Goal: Task Accomplishment & Management: Use online tool/utility

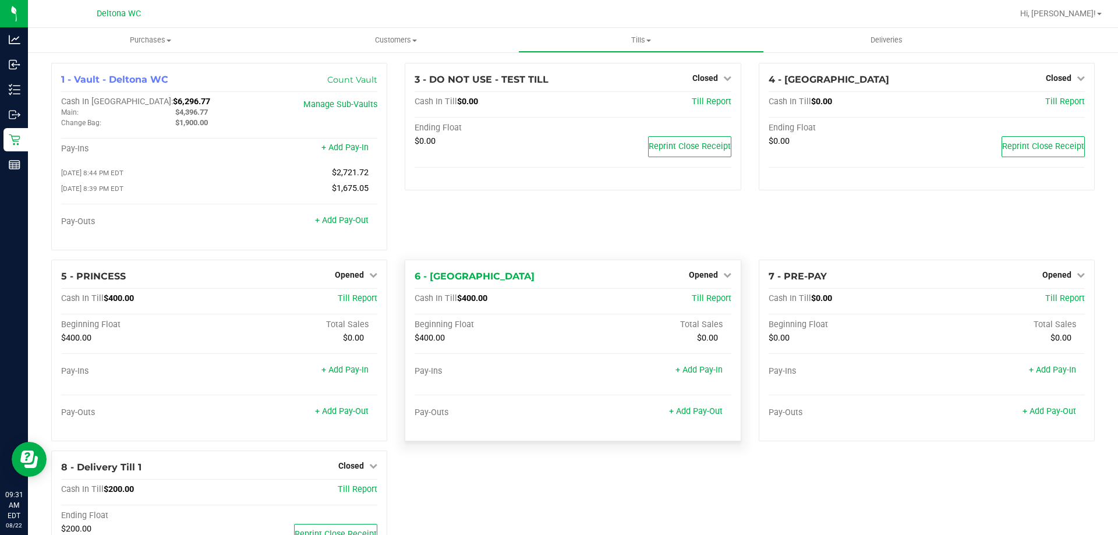
scroll to position [12, 0]
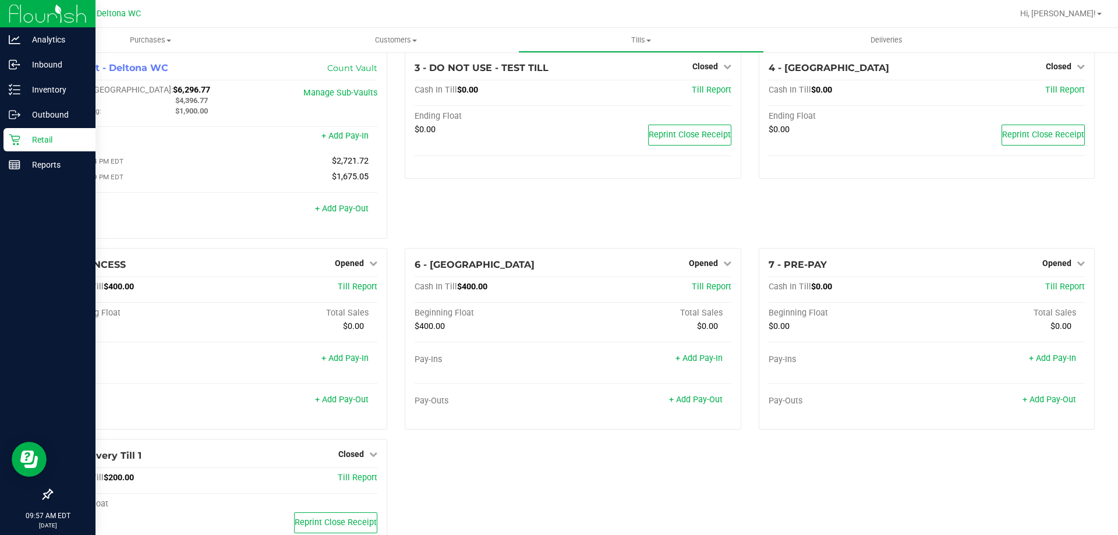
click at [18, 143] on icon at bounding box center [15, 140] width 12 height 12
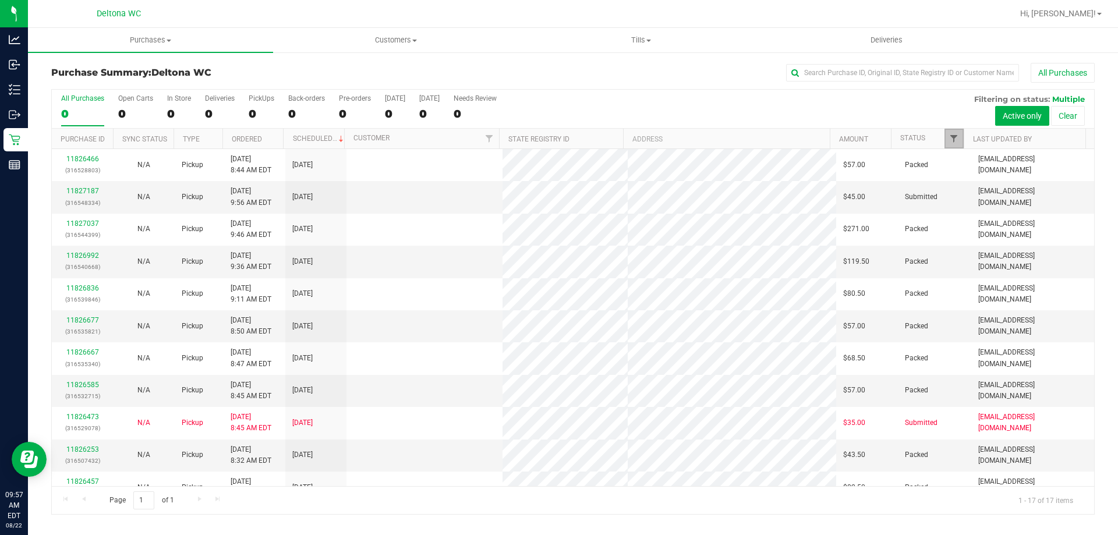
click at [954, 137] on span "Filter" at bounding box center [953, 138] width 9 height 9
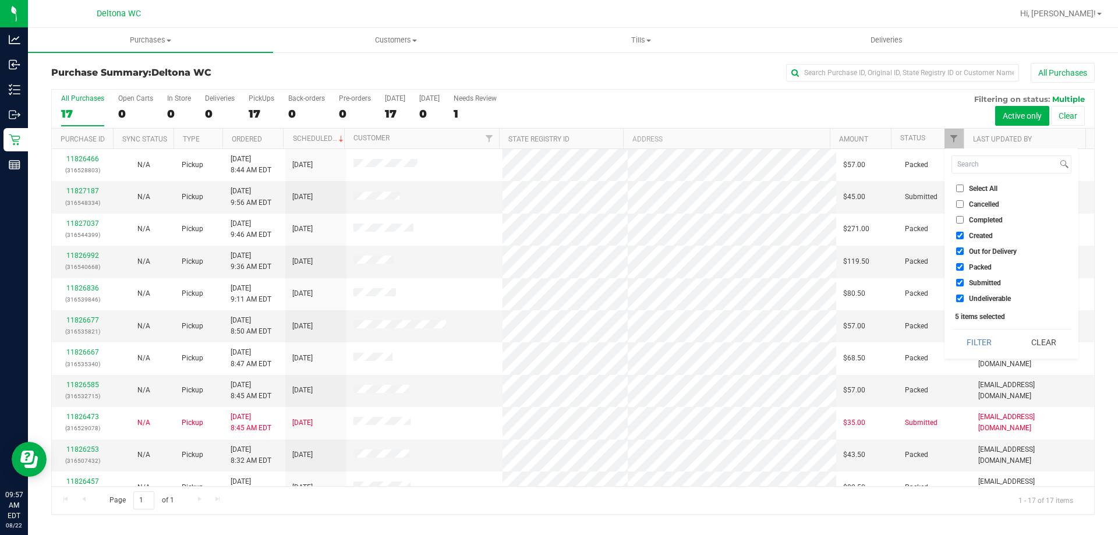
click at [977, 191] on span "Select All" at bounding box center [983, 188] width 29 height 7
click at [963, 191] on input "Select All" at bounding box center [960, 189] width 8 height 8
checkbox input "true"
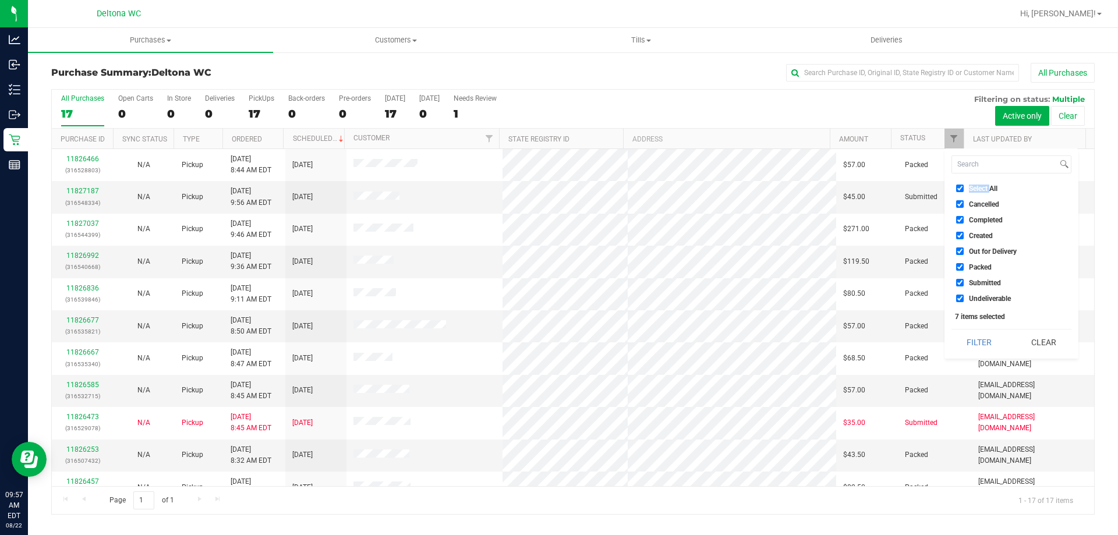
click at [977, 191] on span "Select All" at bounding box center [983, 188] width 29 height 7
click at [963, 191] on input "Select All" at bounding box center [960, 189] width 8 height 8
checkbox input "false"
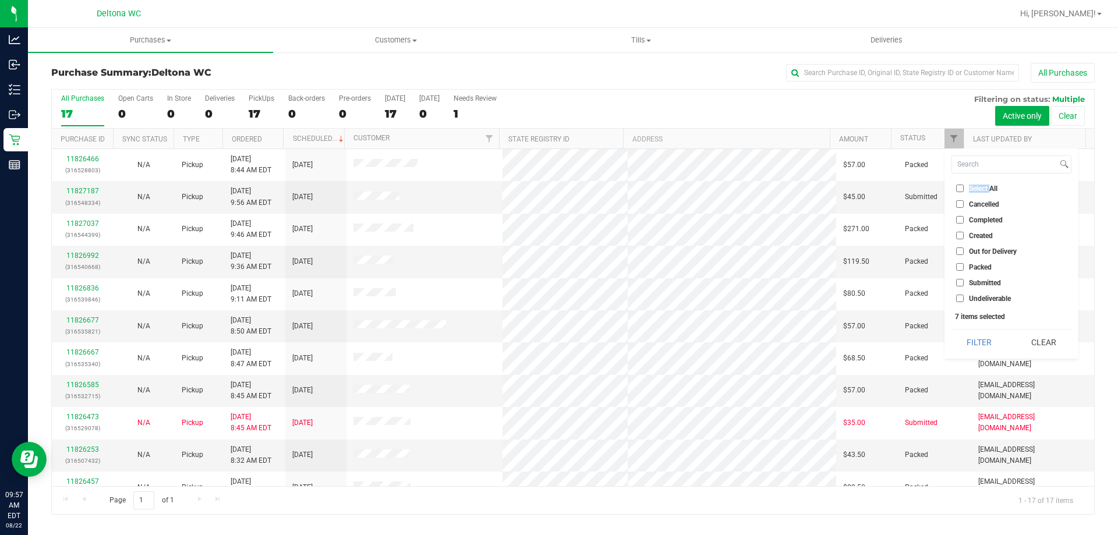
checkbox input "false"
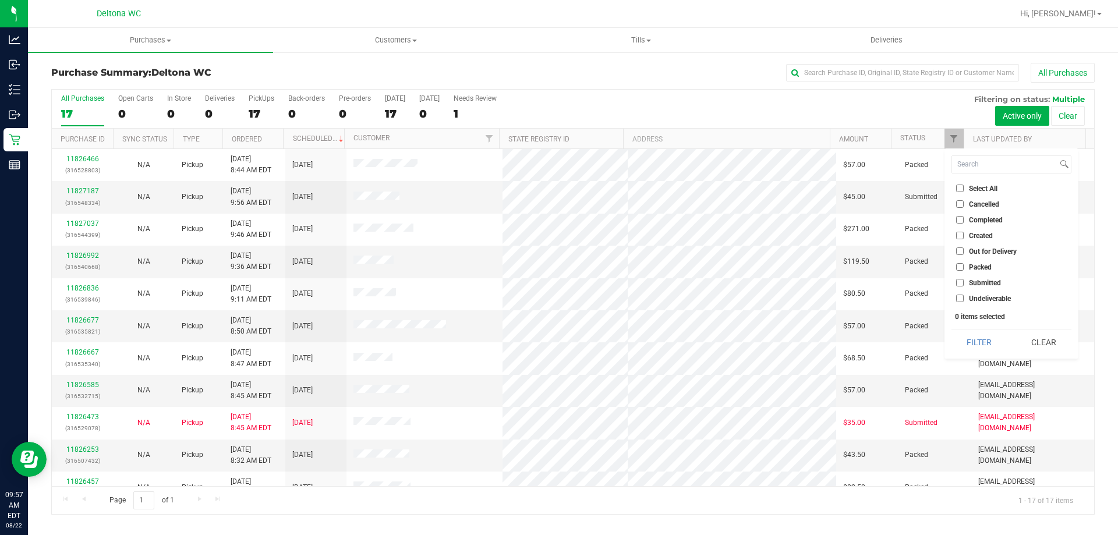
click at [995, 281] on span "Submitted" at bounding box center [985, 282] width 32 height 7
click at [963, 281] on input "Submitted" at bounding box center [960, 283] width 8 height 8
checkbox input "true"
click at [981, 338] on button "Filter" at bounding box center [979, 342] width 56 height 26
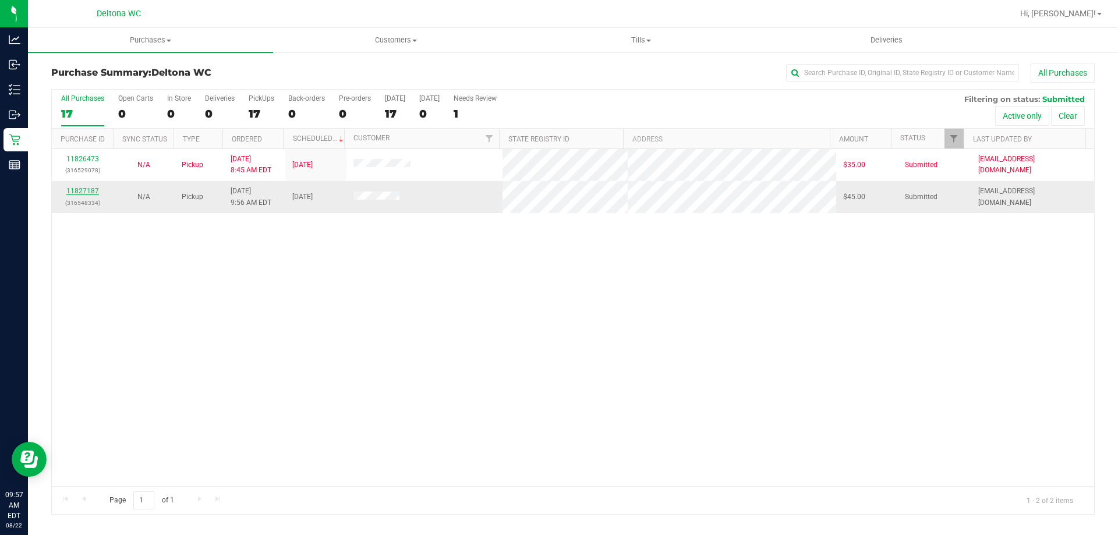
click at [88, 187] on link "11827187" at bounding box center [82, 191] width 33 height 8
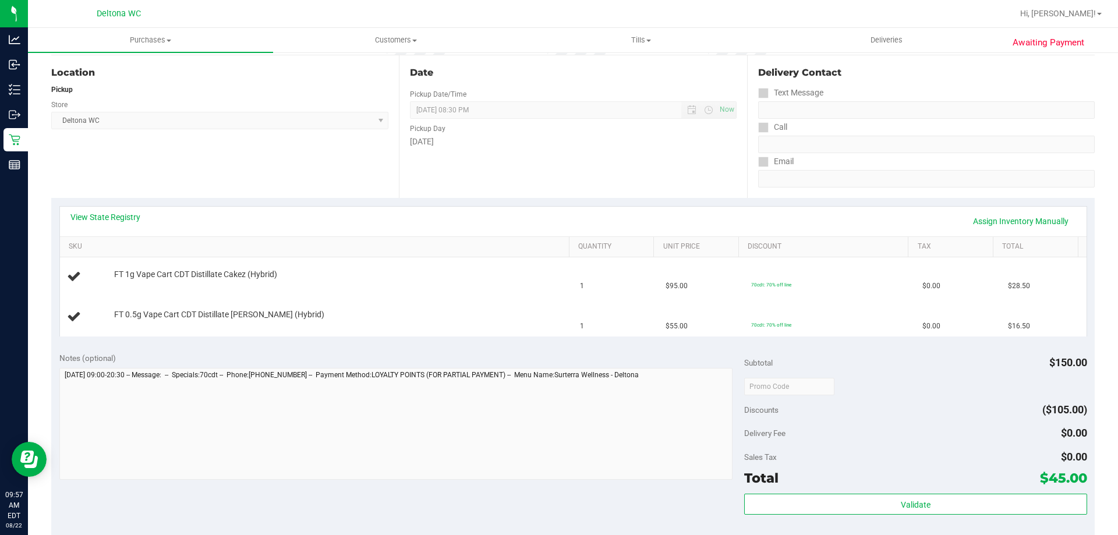
scroll to position [116, 0]
click at [130, 215] on link "View State Registry" at bounding box center [105, 217] width 70 height 12
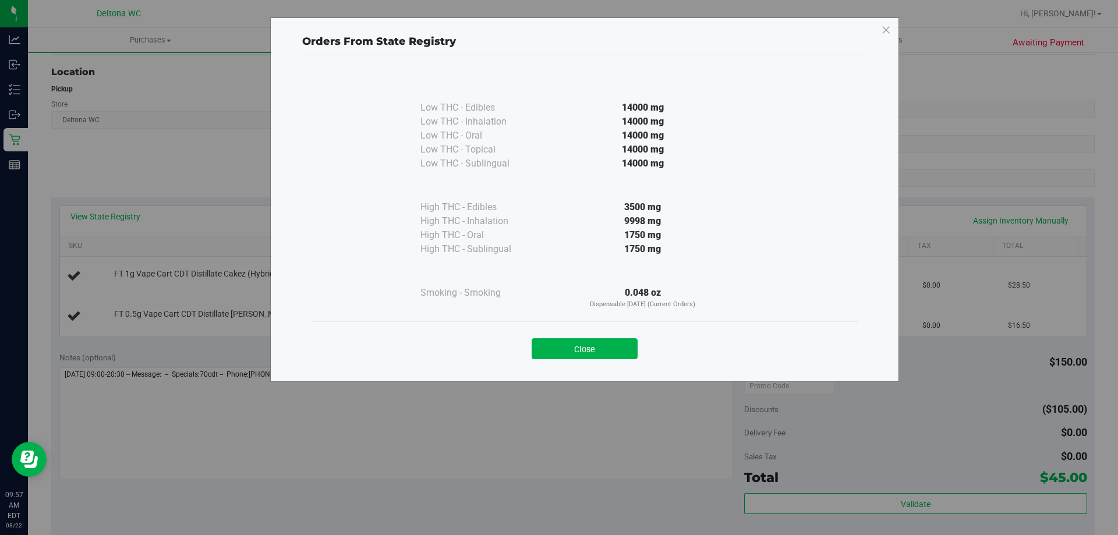
click at [615, 345] on button "Close" at bounding box center [584, 348] width 106 height 21
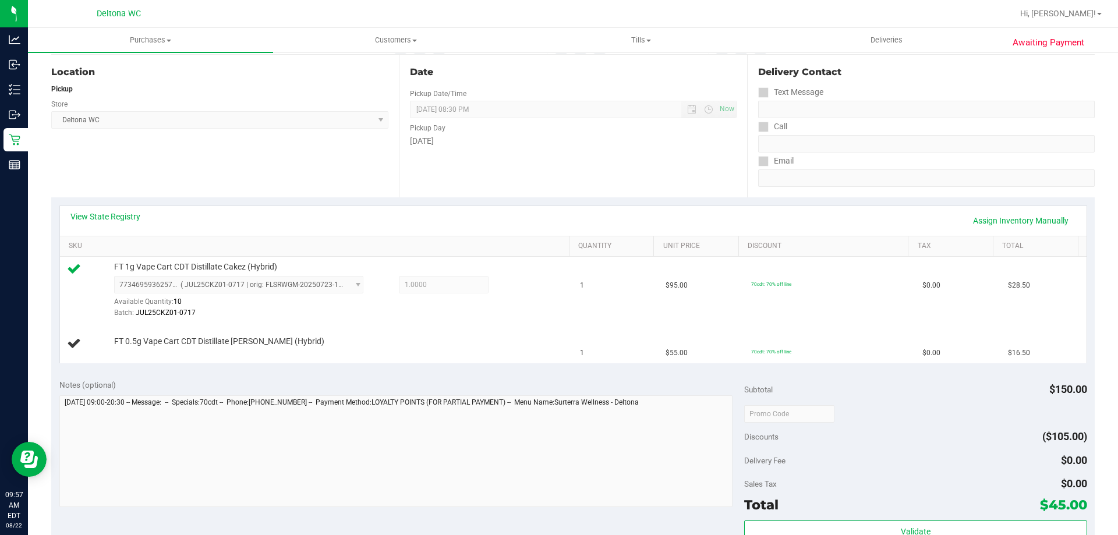
click at [935, 428] on div "Discounts ($105.00)" at bounding box center [915, 436] width 342 height 21
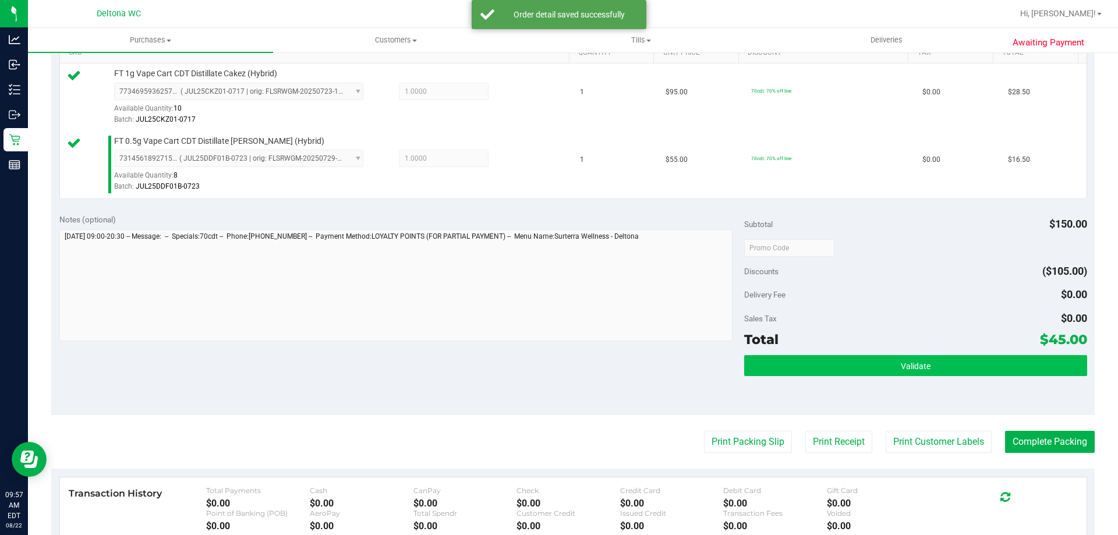
scroll to position [407, 0]
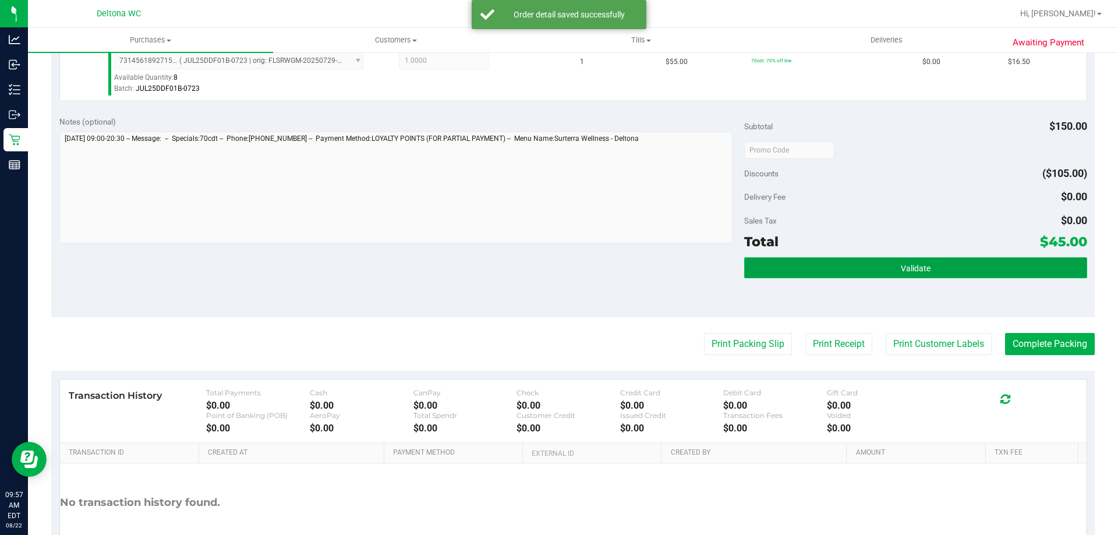
click at [954, 270] on button "Validate" at bounding box center [915, 267] width 342 height 21
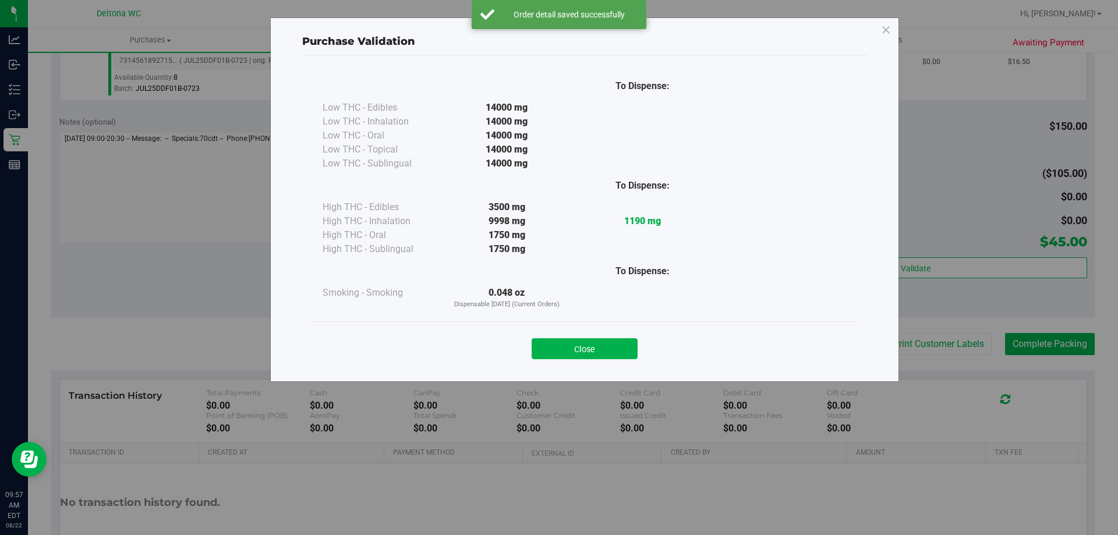
drag, startPoint x: 608, startPoint y: 356, endPoint x: 619, endPoint y: 353, distance: 11.6
click at [608, 356] on button "Close" at bounding box center [584, 348] width 106 height 21
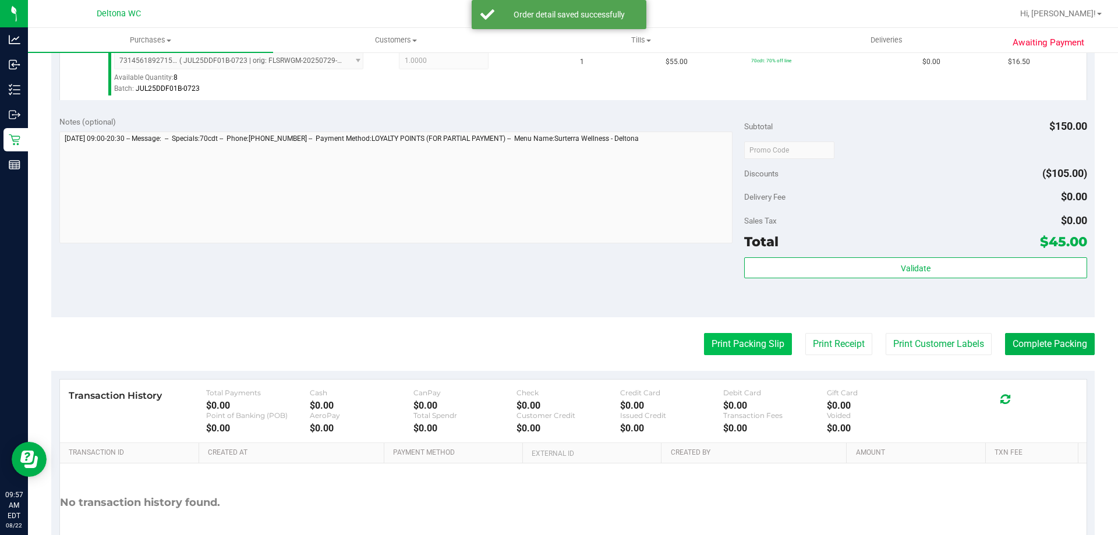
click at [738, 345] on button "Print Packing Slip" at bounding box center [748, 344] width 88 height 22
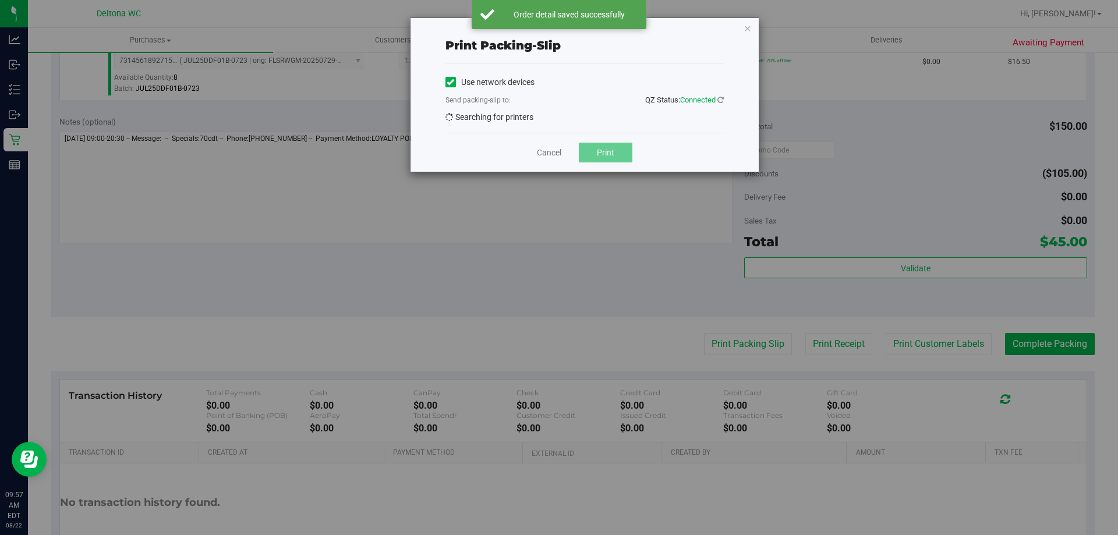
click at [608, 116] on div "Use network devices Send packing-slip to: QZ Status: Connected Searching for pr…" at bounding box center [584, 98] width 278 height 50
click at [608, 117] on div "Use network devices Send packing-slip to: QZ Status: Connected Searching for pr…" at bounding box center [584, 98] width 278 height 50
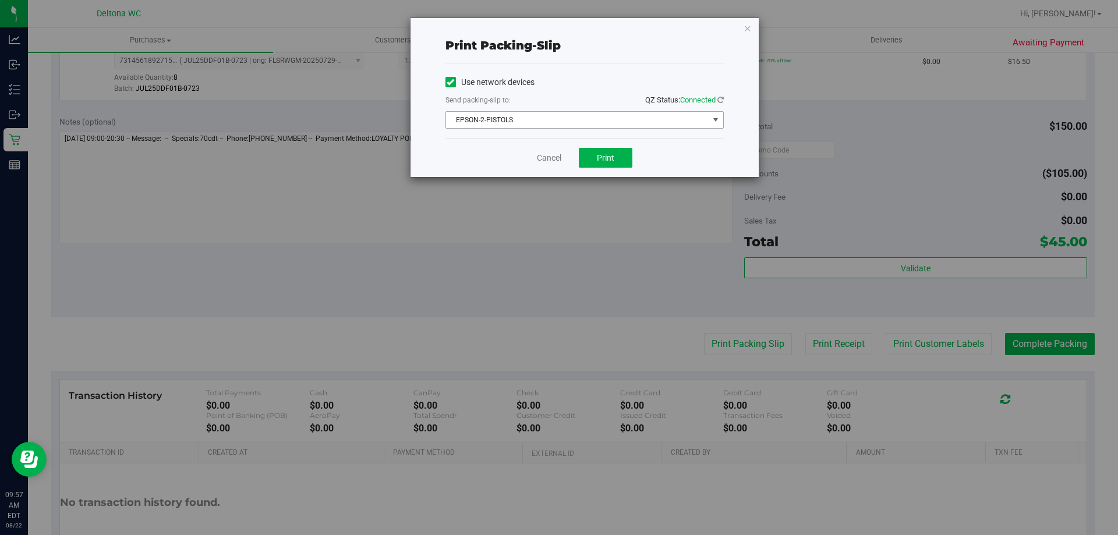
click at [608, 117] on span "EPSON-2-PISTOLS" at bounding box center [577, 120] width 263 height 16
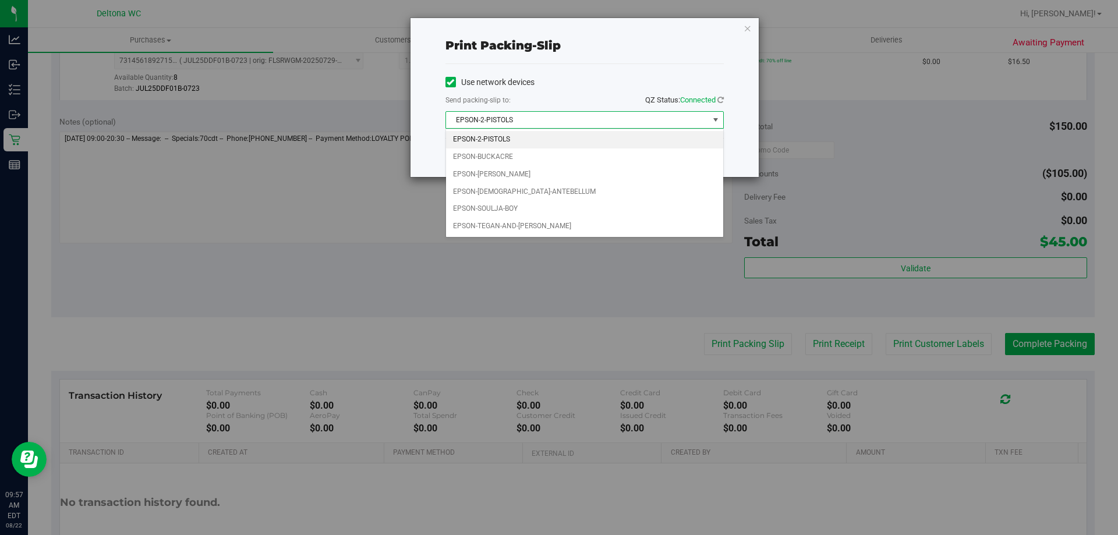
click at [538, 147] on li "EPSON-2-PISTOLS" at bounding box center [584, 139] width 277 height 17
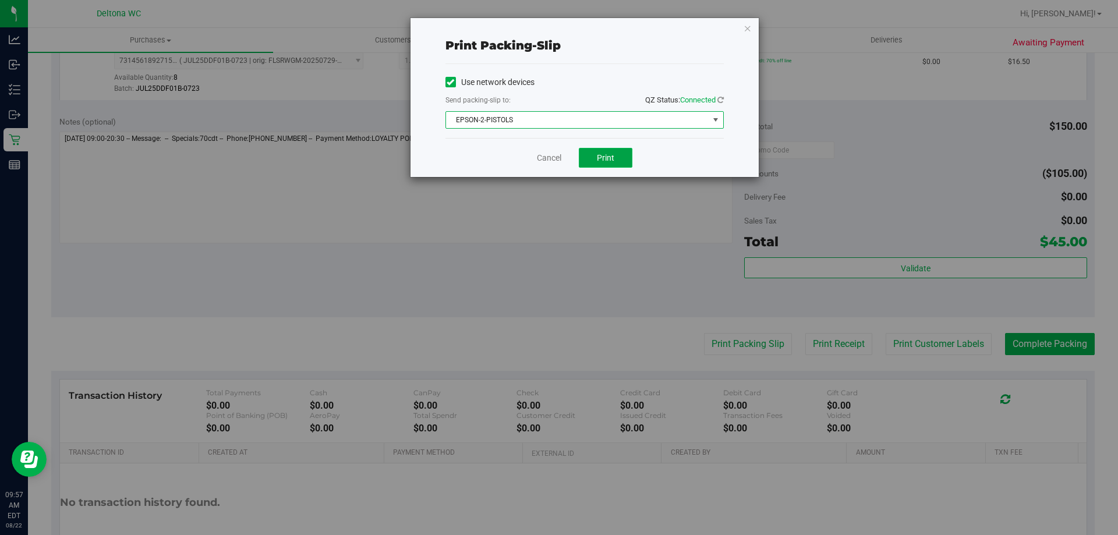
click at [627, 153] on button "Print" at bounding box center [606, 158] width 54 height 20
click at [535, 119] on span "EPSON-2-PISTOLS" at bounding box center [577, 120] width 263 height 16
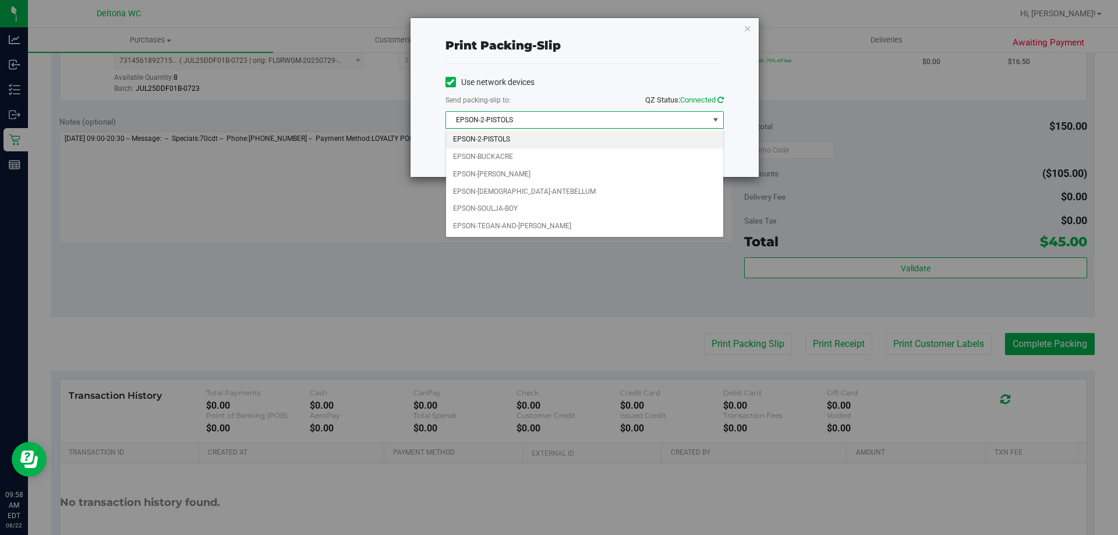
click at [721, 100] on icon at bounding box center [720, 100] width 6 height 8
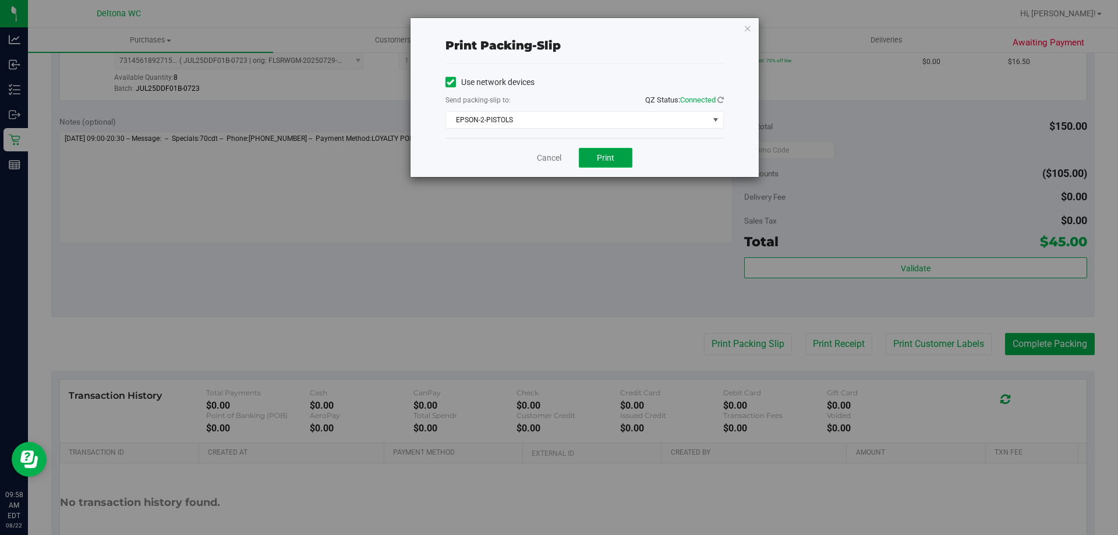
click at [582, 154] on button "Print" at bounding box center [606, 158] width 54 height 20
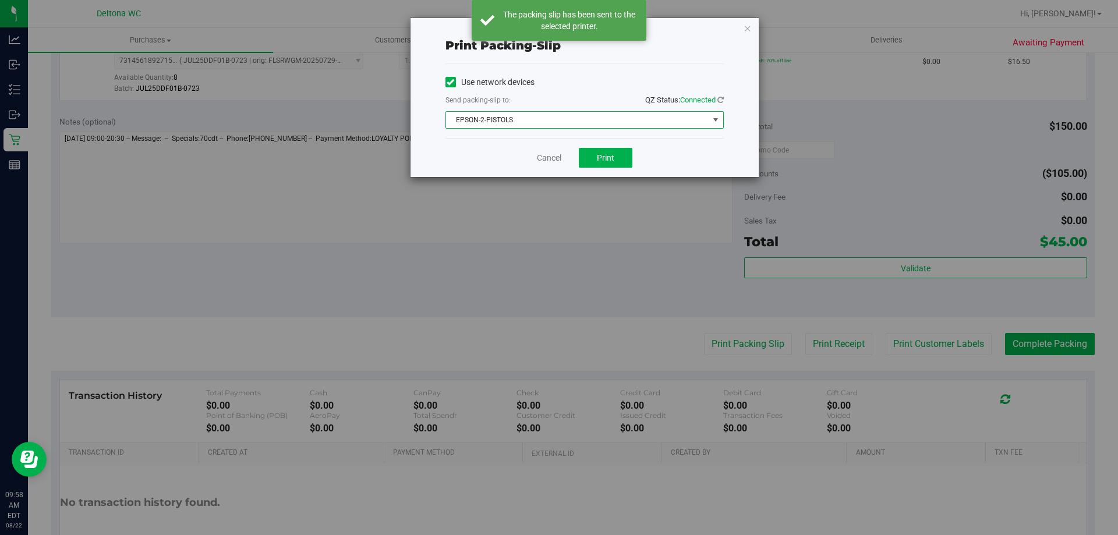
click at [545, 125] on span "EPSON-2-PISTOLS" at bounding box center [577, 120] width 263 height 16
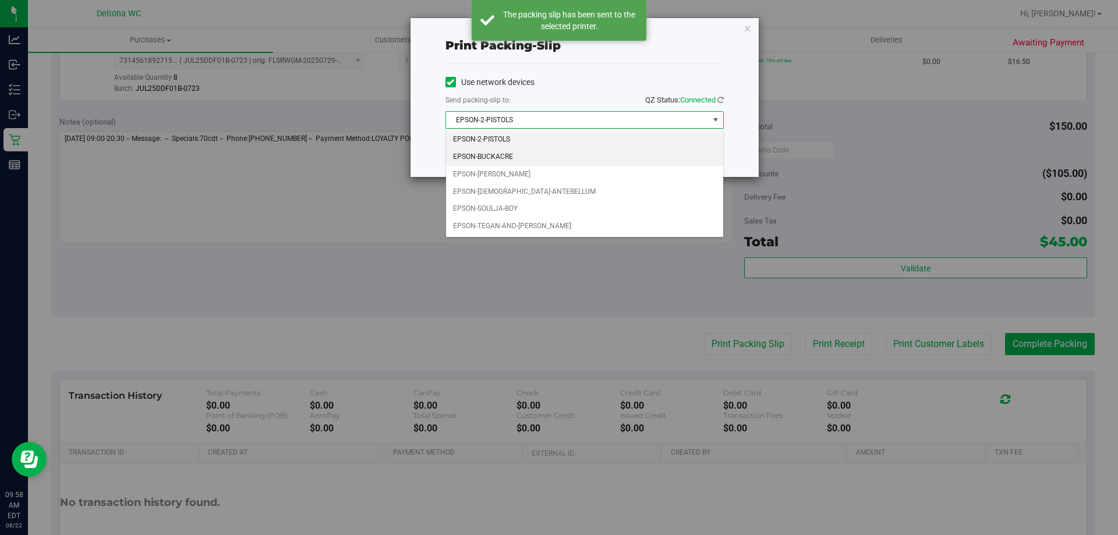
click at [534, 158] on li "EPSON-BUCKACRE" at bounding box center [584, 156] width 277 height 17
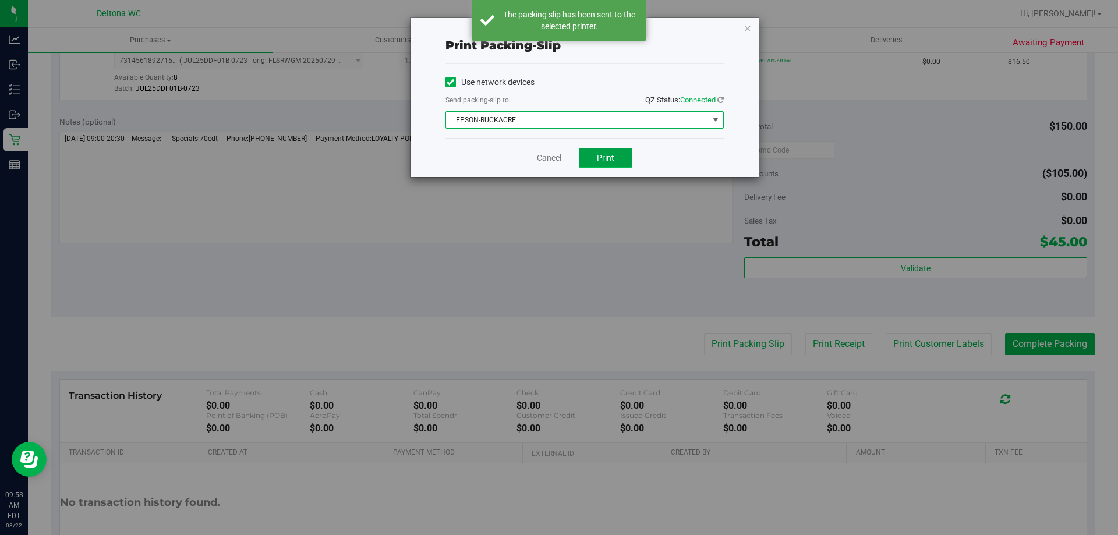
click at [593, 163] on button "Print" at bounding box center [606, 158] width 54 height 20
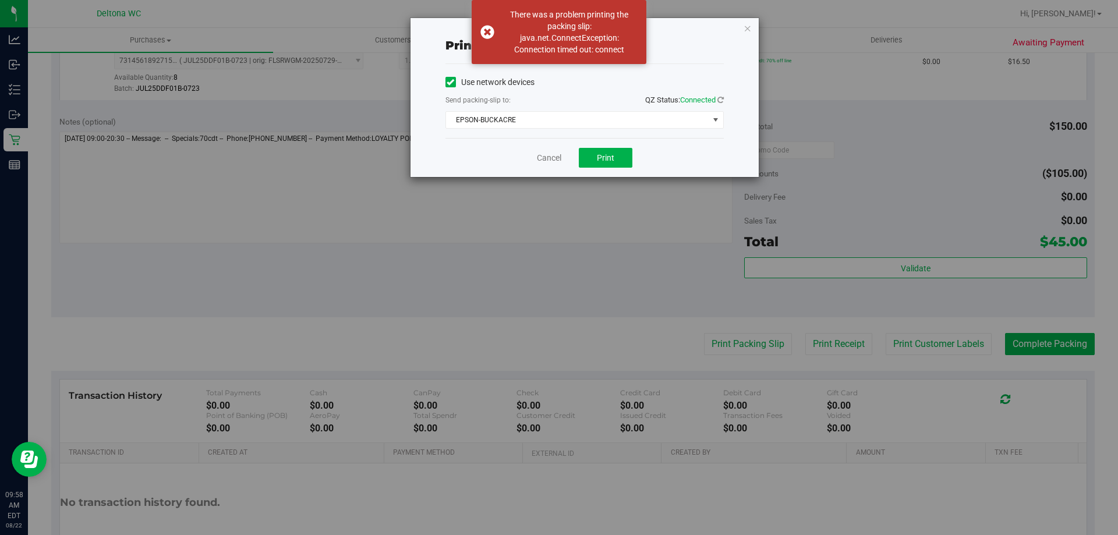
click at [548, 164] on div "Cancel Print" at bounding box center [584, 157] width 278 height 39
click at [546, 158] on link "Cancel" at bounding box center [549, 158] width 24 height 12
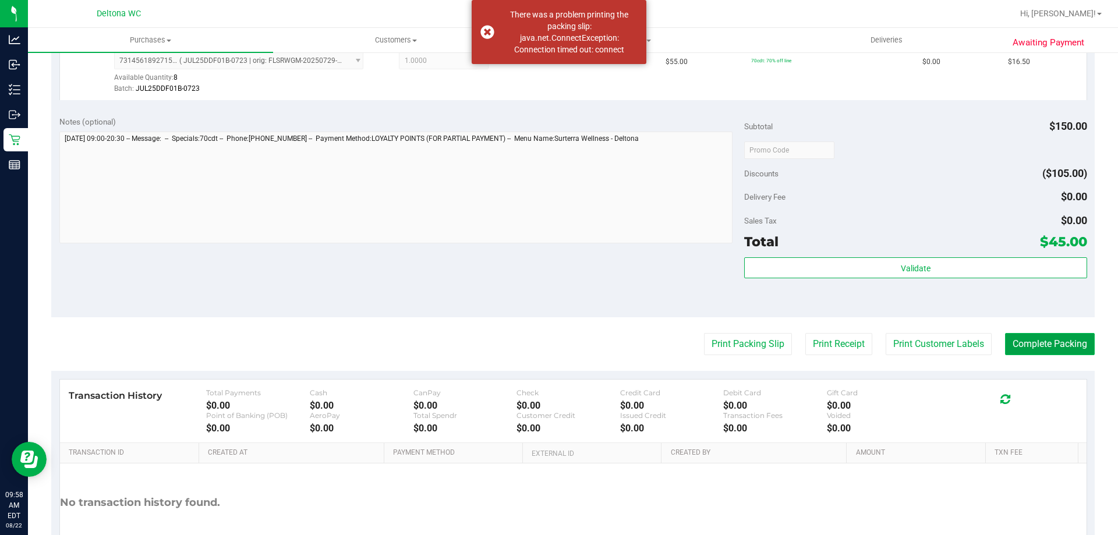
click at [1040, 347] on button "Complete Packing" at bounding box center [1050, 344] width 90 height 22
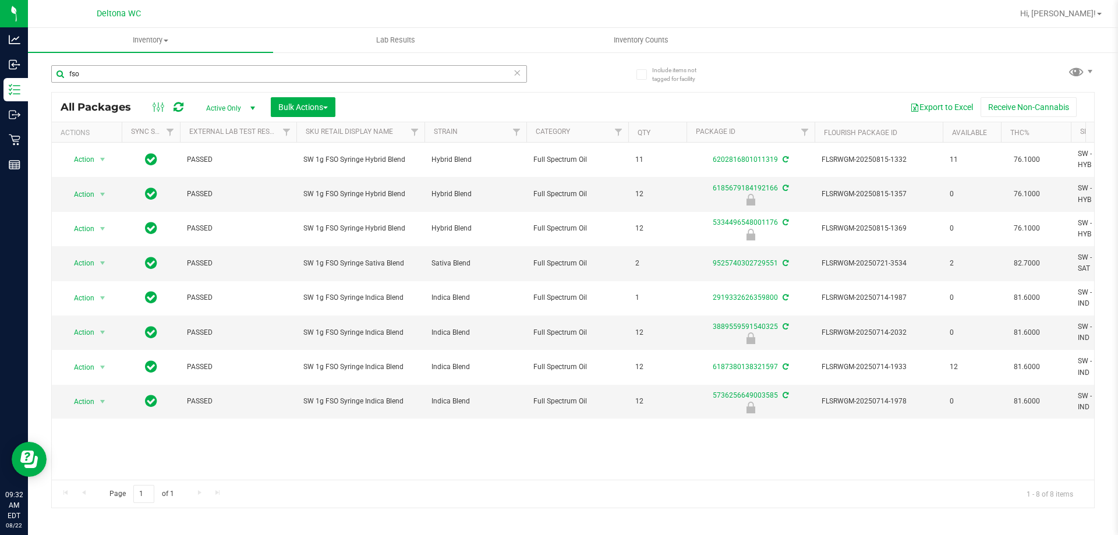
scroll to position [0, 333]
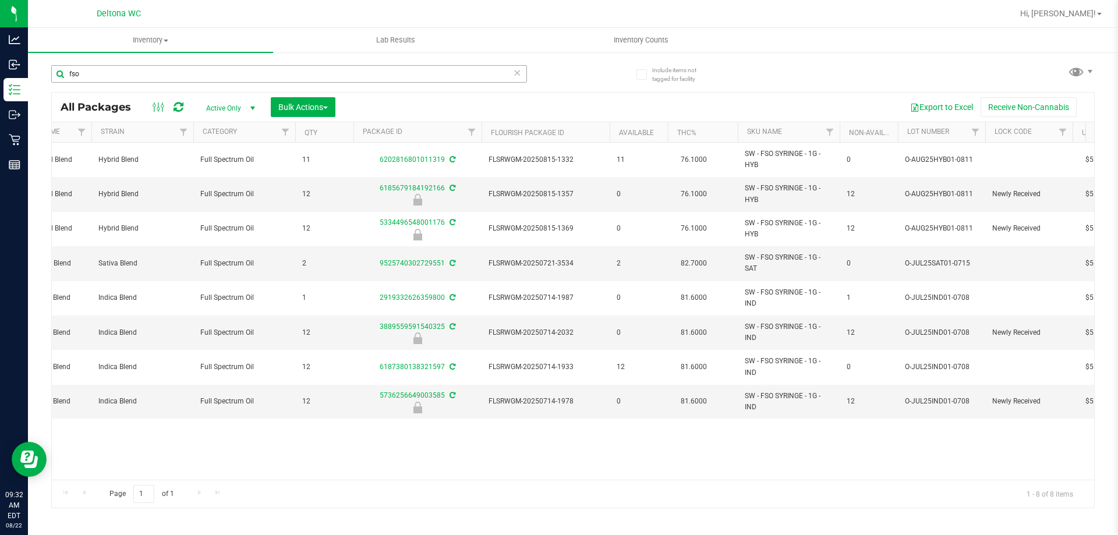
click at [182, 80] on input "fso" at bounding box center [289, 73] width 476 height 17
type input "t17"
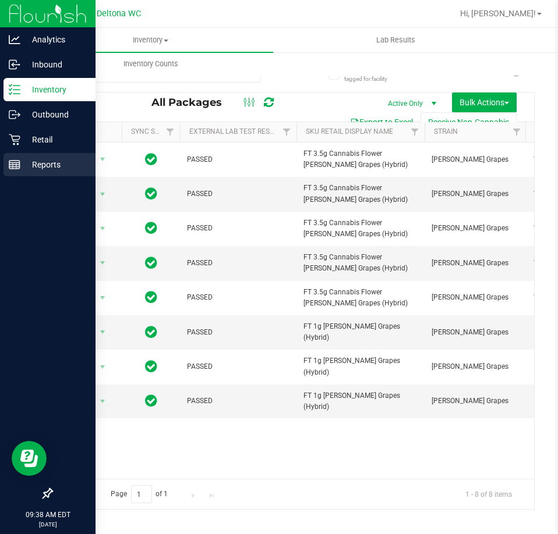
click at [15, 167] on line at bounding box center [14, 167] width 10 height 0
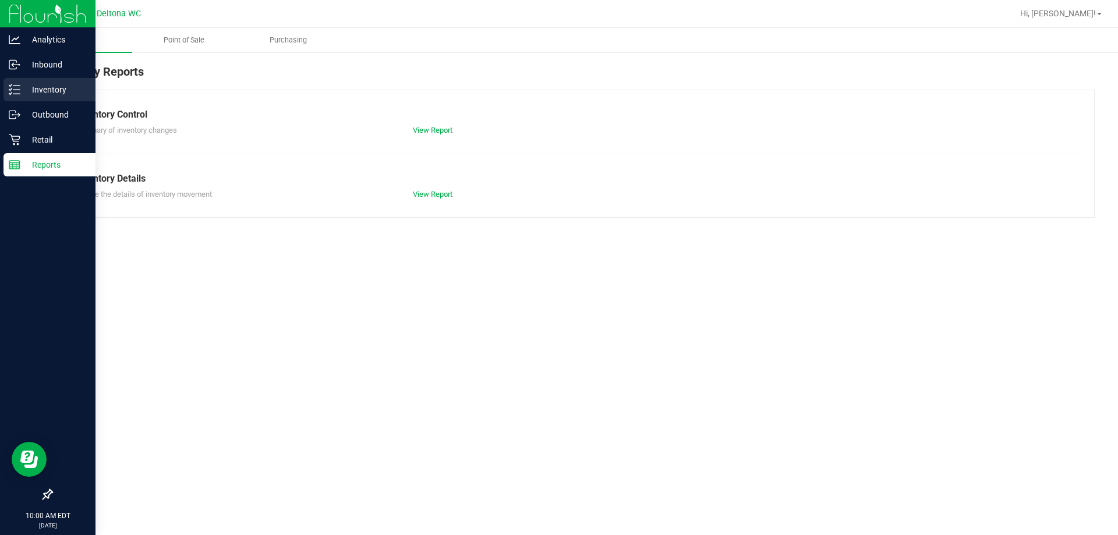
click at [20, 88] on icon at bounding box center [15, 90] width 12 height 12
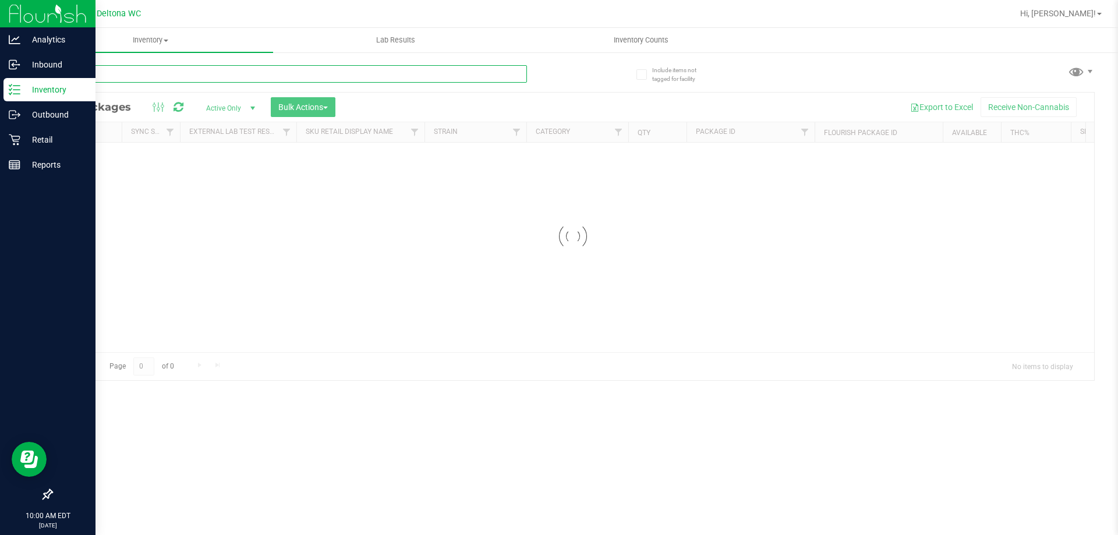
click at [118, 77] on input "text" at bounding box center [289, 73] width 476 height 17
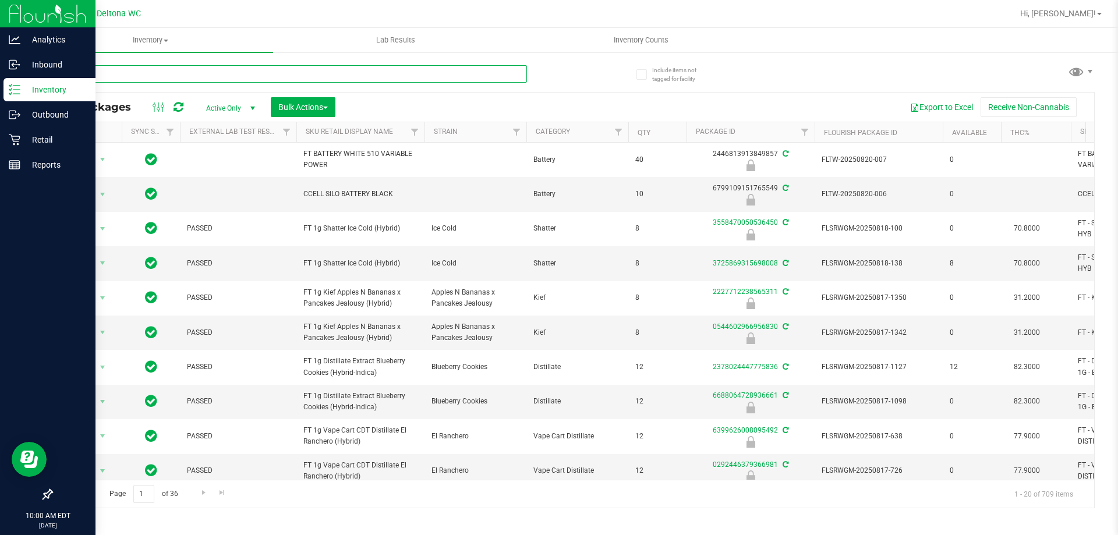
type input "ddf"
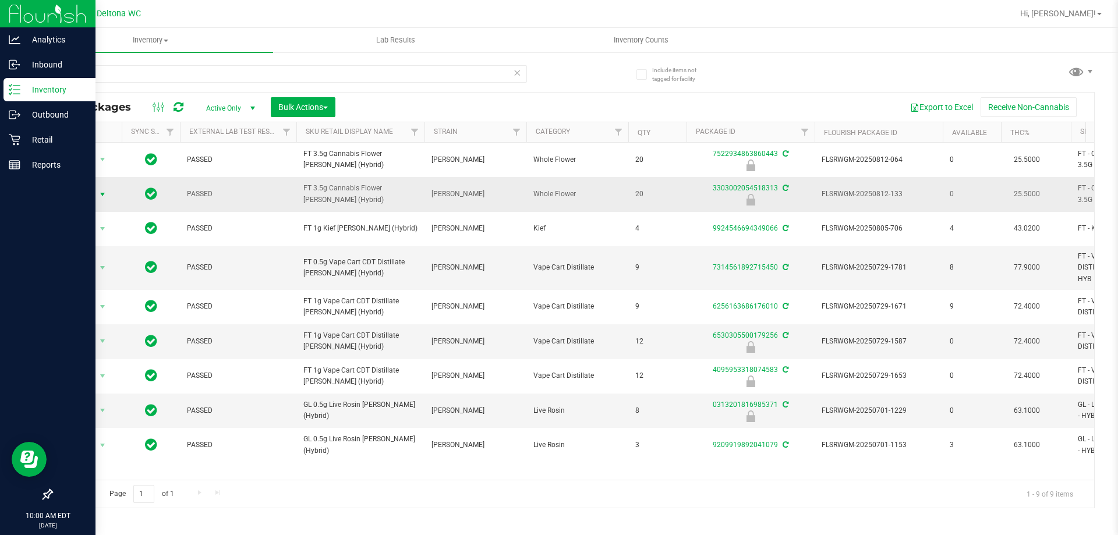
click at [106, 194] on div "Action Action Edit attributes Global inventory Locate package Package audit log…" at bounding box center [87, 194] width 56 height 16
click at [106, 194] on span "select" at bounding box center [102, 194] width 9 height 9
click at [102, 324] on li "Unlock package" at bounding box center [101, 332] width 75 height 17
click at [197, 72] on input "ddf" at bounding box center [289, 73] width 476 height 17
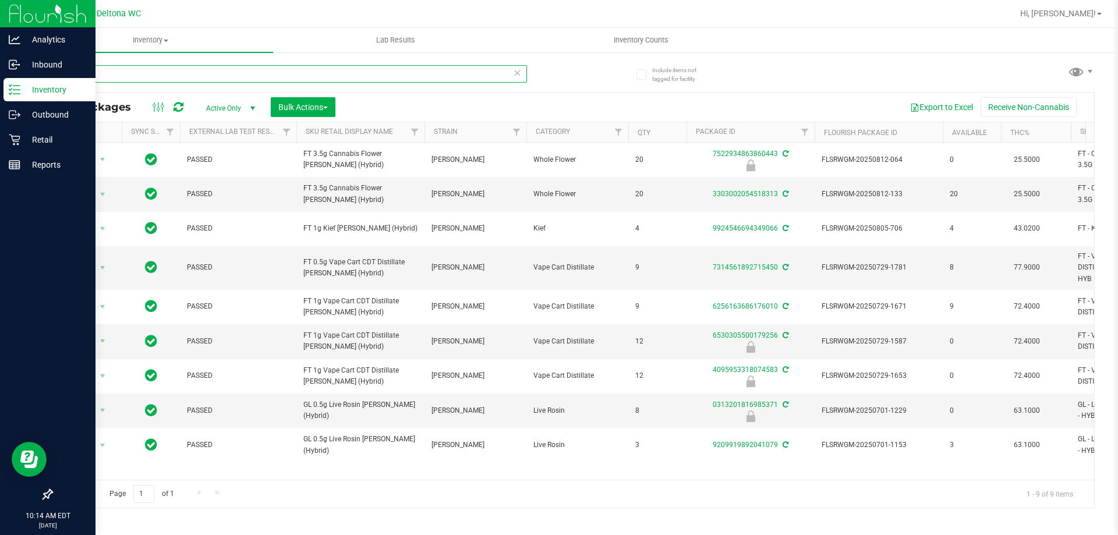
type input "yon"
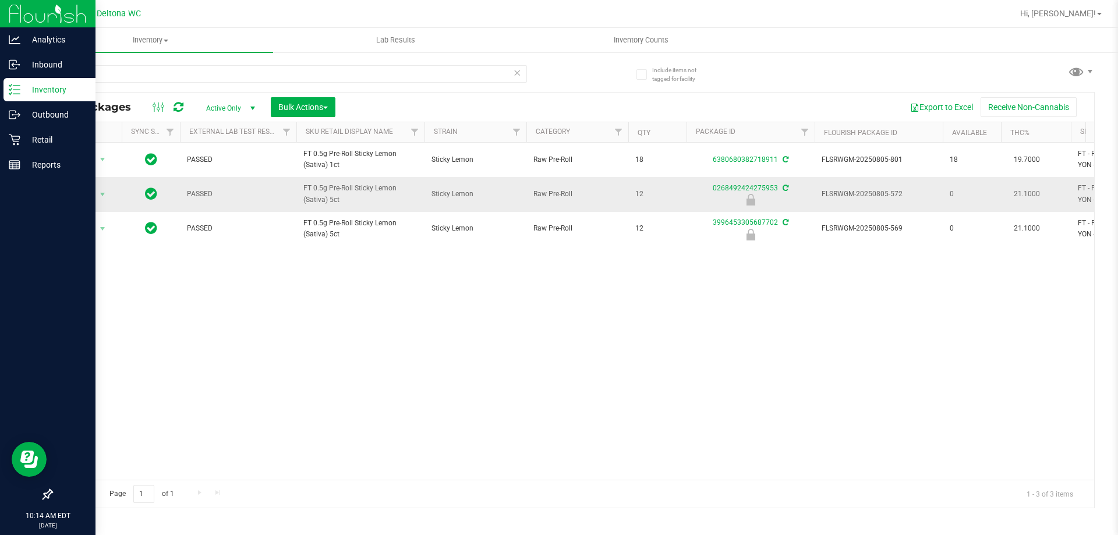
click at [87, 204] on td "Action Action Edit attributes Global inventory Locate package Package audit log…" at bounding box center [87, 194] width 70 height 34
click at [94, 200] on span "Action" at bounding box center [78, 194] width 31 height 16
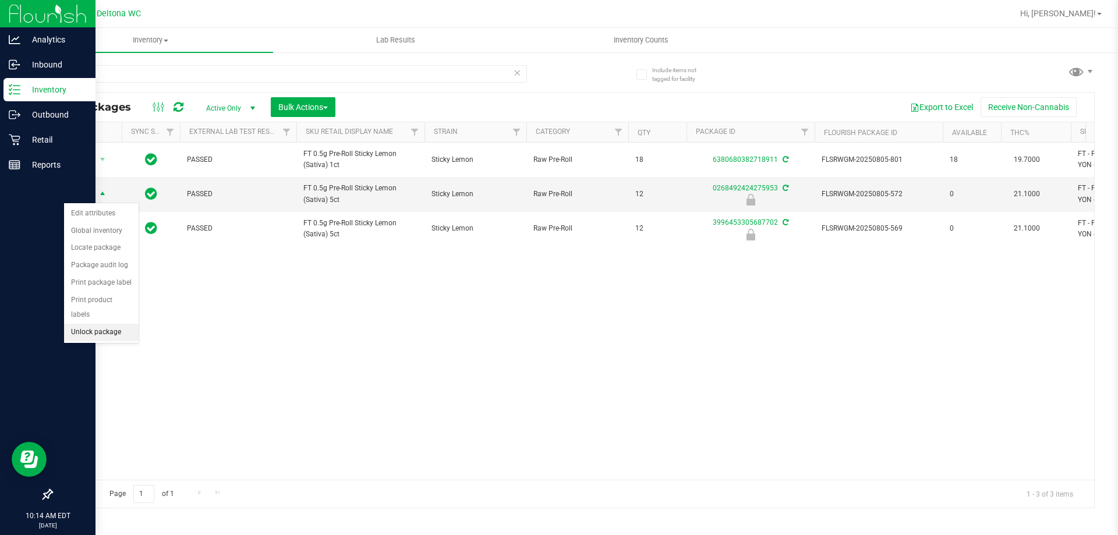
click at [117, 326] on ul "Edit attributes Global inventory Locate package Package audit log Print package…" at bounding box center [101, 273] width 75 height 136
click at [123, 357] on body "Analytics Inbound Inventory Outbound Retail Reports 10:14 AM EDT 08/22/2025 08/…" at bounding box center [559, 267] width 1118 height 535
click at [105, 324] on li "Unlock package" at bounding box center [101, 332] width 75 height 17
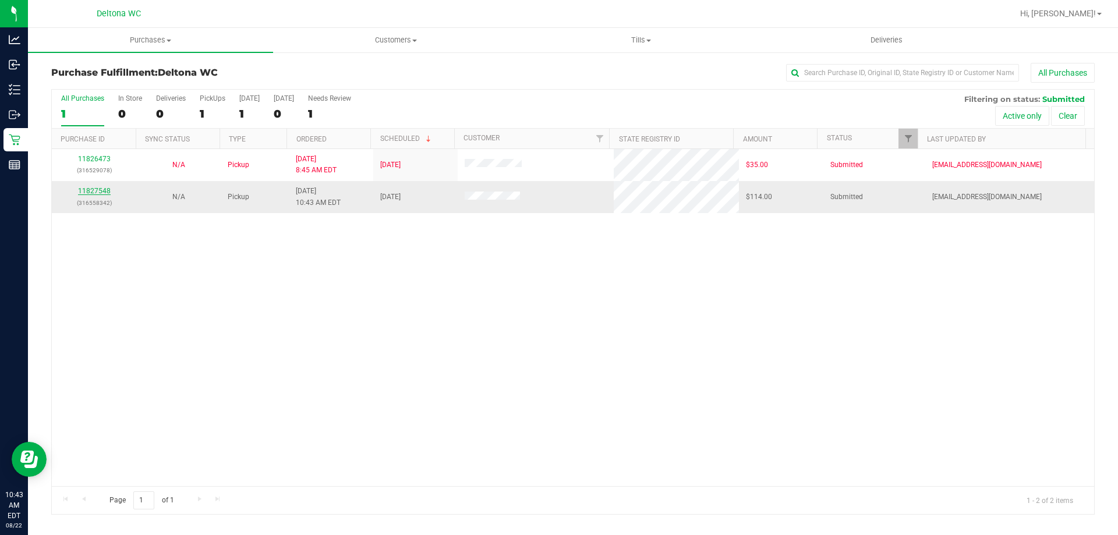
click at [105, 190] on link "11827548" at bounding box center [94, 191] width 33 height 8
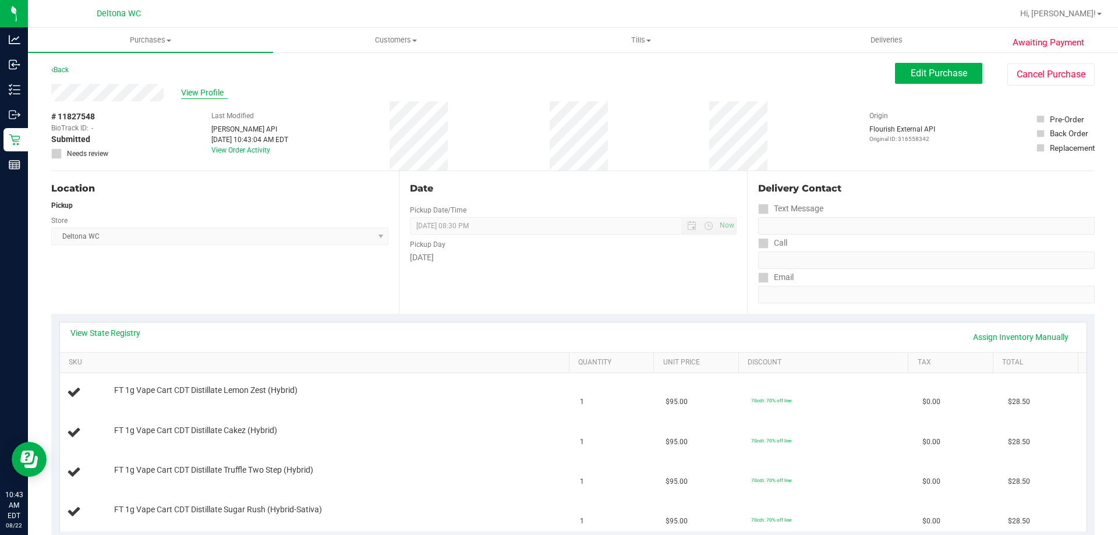
click at [201, 87] on span "View Profile" at bounding box center [204, 93] width 47 height 12
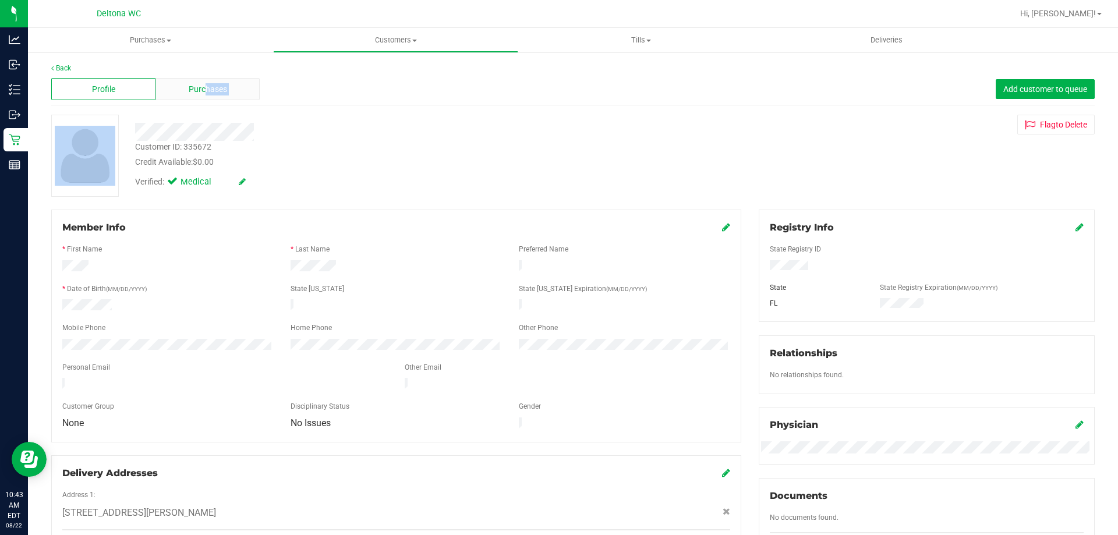
drag, startPoint x: 203, startPoint y: 105, endPoint x: 208, endPoint y: 87, distance: 19.0
click at [205, 97] on div "Back Profile Purchases Add customer to queue Customer ID: 335672 Credit Availab…" at bounding box center [572, 468] width 1043 height 810
click at [211, 79] on div "Purchases" at bounding box center [207, 89] width 104 height 22
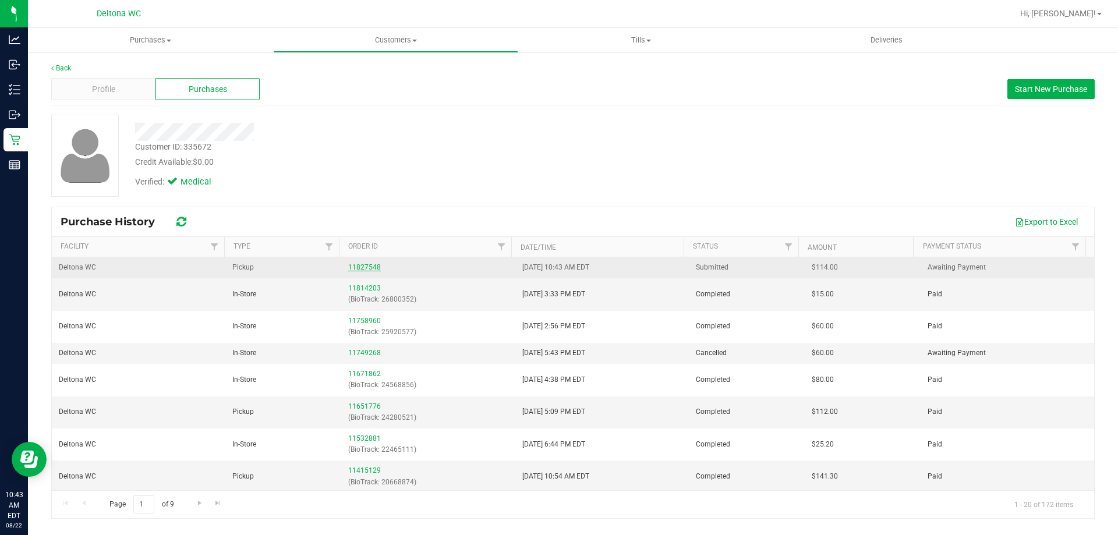
click at [360, 263] on link "11827548" at bounding box center [364, 267] width 33 height 8
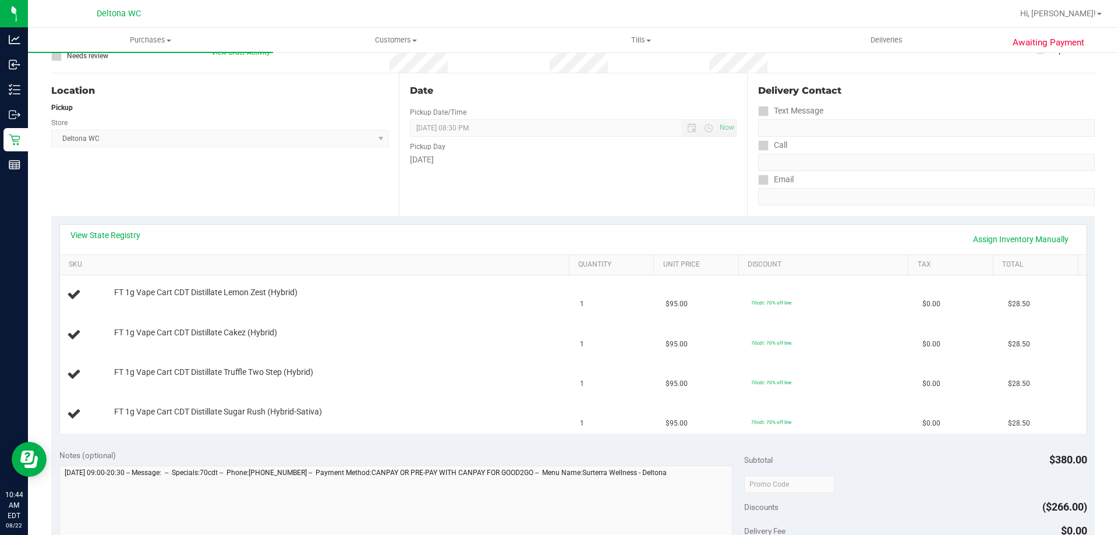
scroll to position [175, 0]
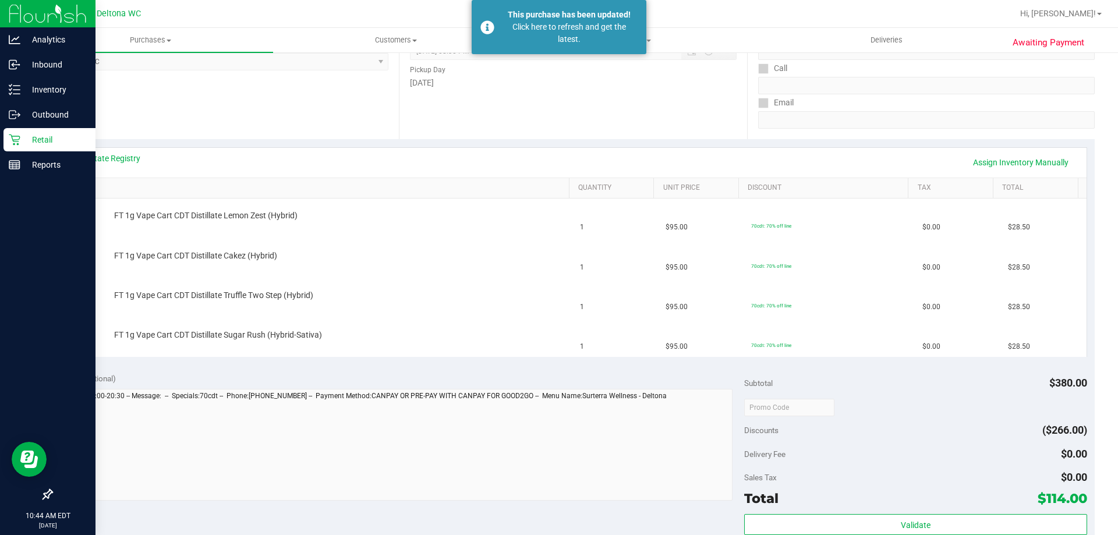
click at [25, 144] on p "Retail" at bounding box center [55, 140] width 70 height 14
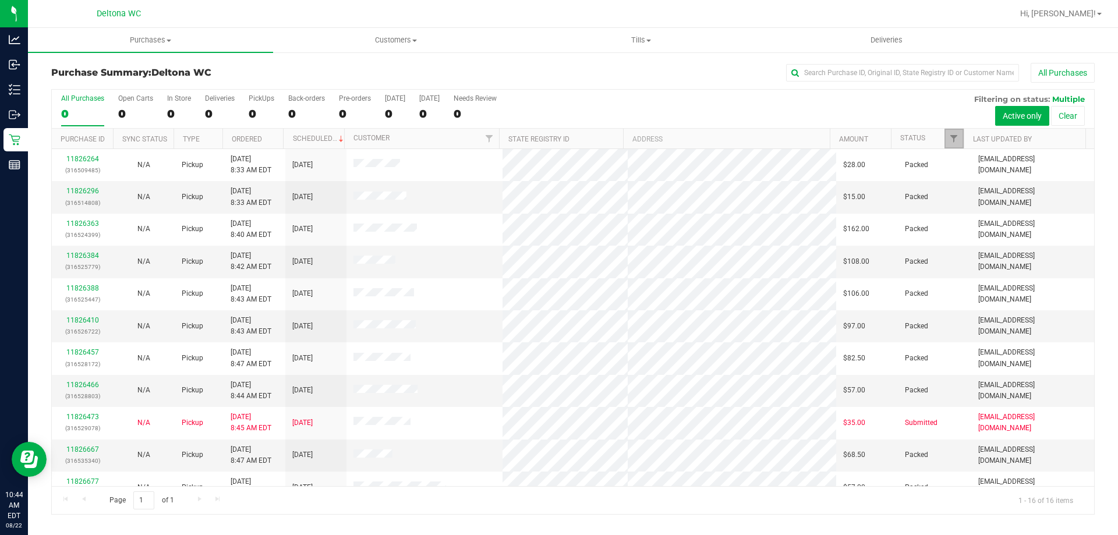
click at [954, 140] on span "Filter" at bounding box center [953, 138] width 9 height 9
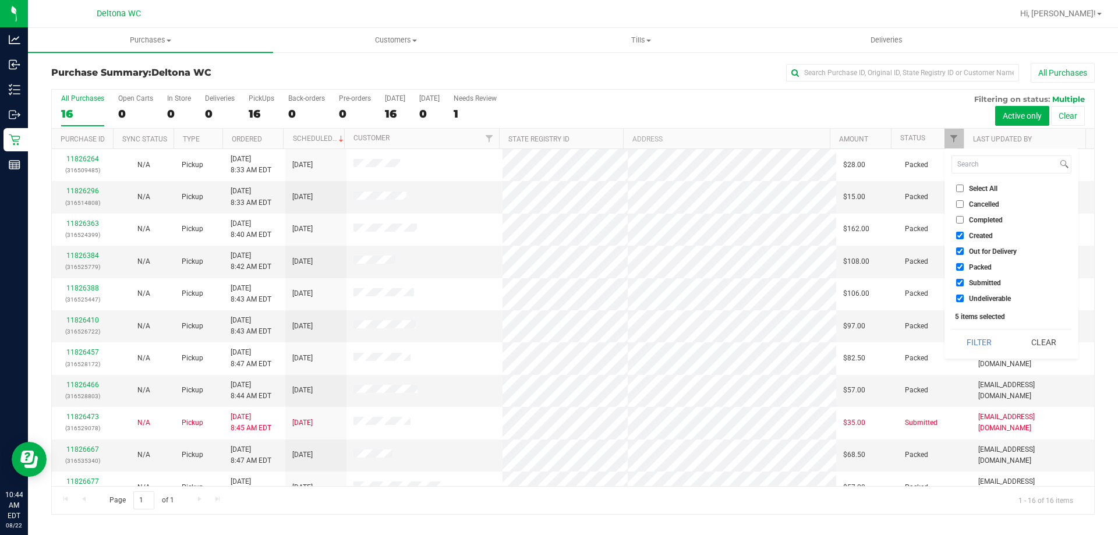
click at [994, 185] on span "Select All" at bounding box center [983, 188] width 29 height 7
click at [963, 185] on input "Select All" at bounding box center [960, 189] width 8 height 8
checkbox input "true"
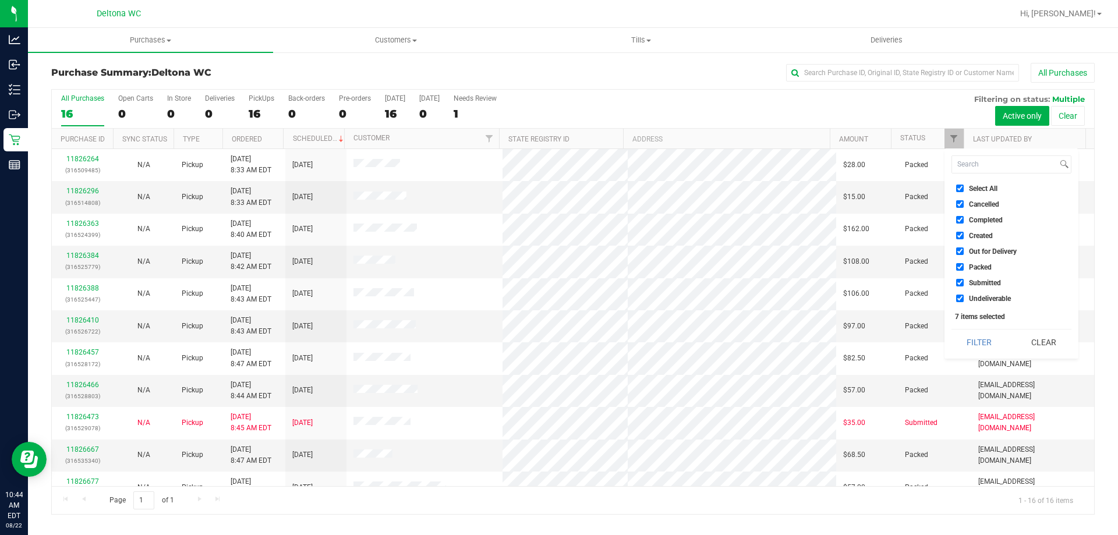
click at [994, 186] on span "Select All" at bounding box center [983, 188] width 29 height 7
click at [963, 186] on input "Select All" at bounding box center [960, 189] width 8 height 8
checkbox input "false"
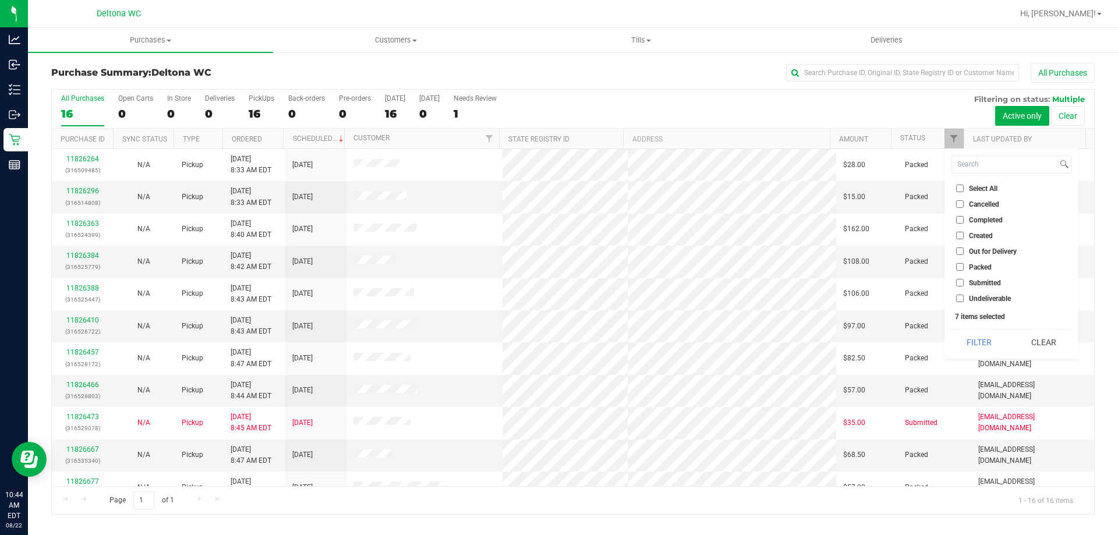
checkbox input "false"
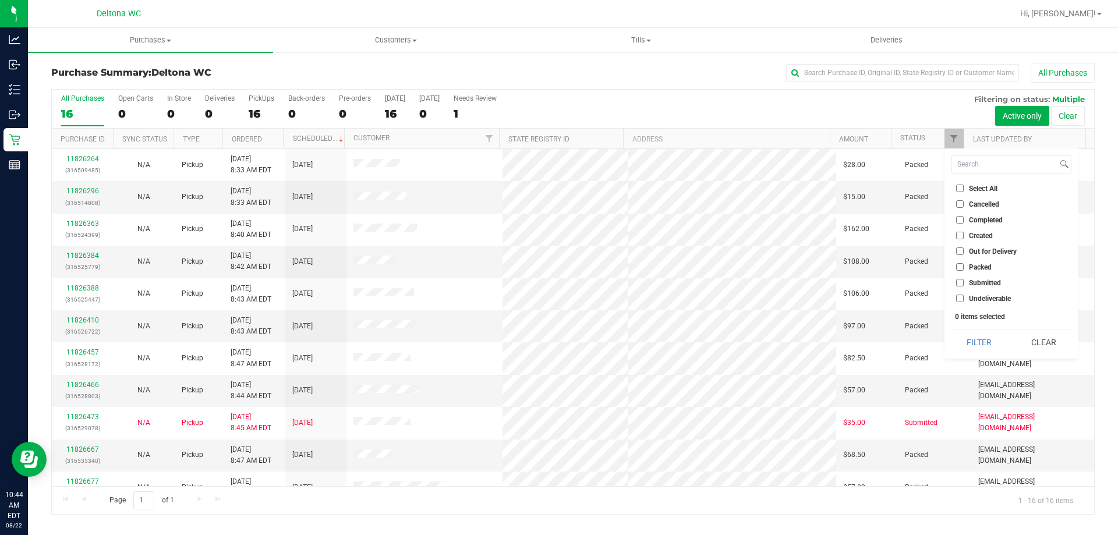
click at [993, 278] on li "Submitted" at bounding box center [1011, 283] width 120 height 12
click at [995, 285] on span "Submitted" at bounding box center [985, 282] width 32 height 7
click at [963, 285] on input "Submitted" at bounding box center [960, 283] width 8 height 8
checkbox input "true"
drag, startPoint x: 986, startPoint y: 326, endPoint x: 986, endPoint y: 333, distance: 7.0
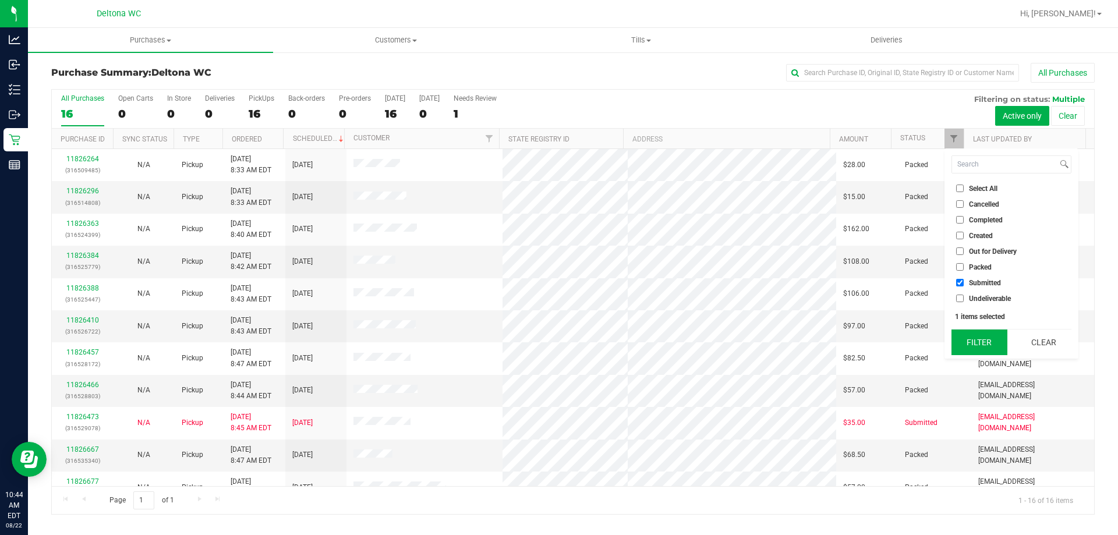
click at [986, 333] on div "Select All Cancelled Completed Created Out for Delivery Packed Submitted Undeli…" at bounding box center [1011, 253] width 134 height 210
click at [986, 333] on button "Filter" at bounding box center [979, 342] width 56 height 26
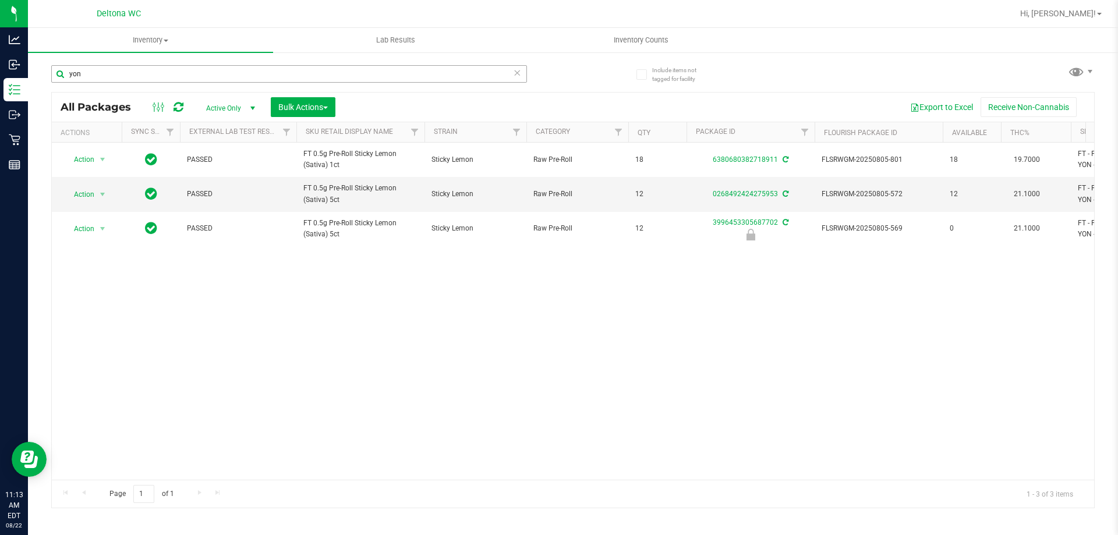
click at [133, 90] on div "yon All Packages Active Only Active Only Lab Samples Locked All External Intern…" at bounding box center [572, 281] width 1043 height 454
click at [140, 73] on input "yon" at bounding box center [289, 73] width 476 height 17
click at [140, 75] on input "yon" at bounding box center [289, 73] width 476 height 17
type input "ckz"
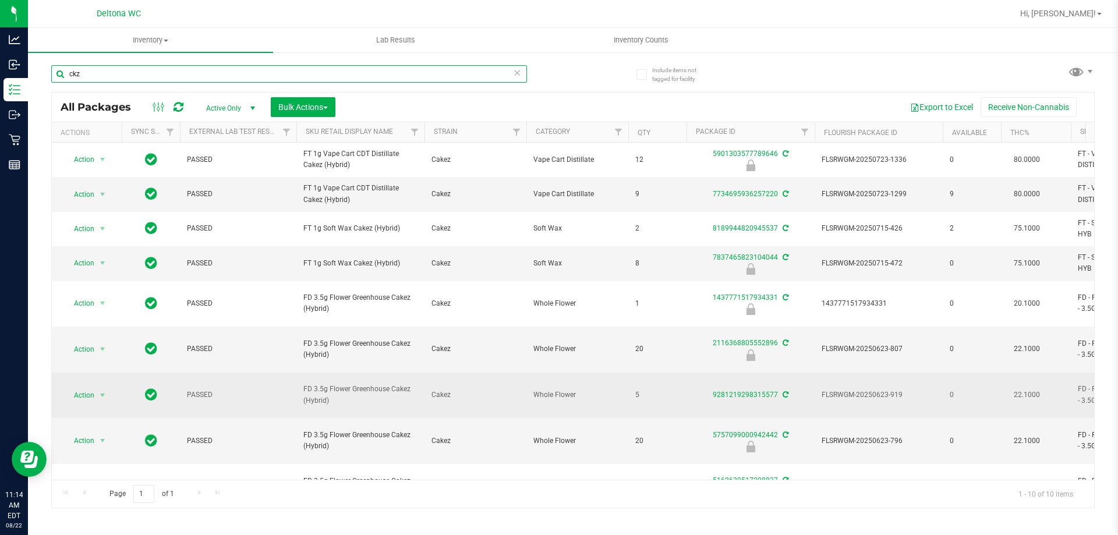
scroll to position [34, 0]
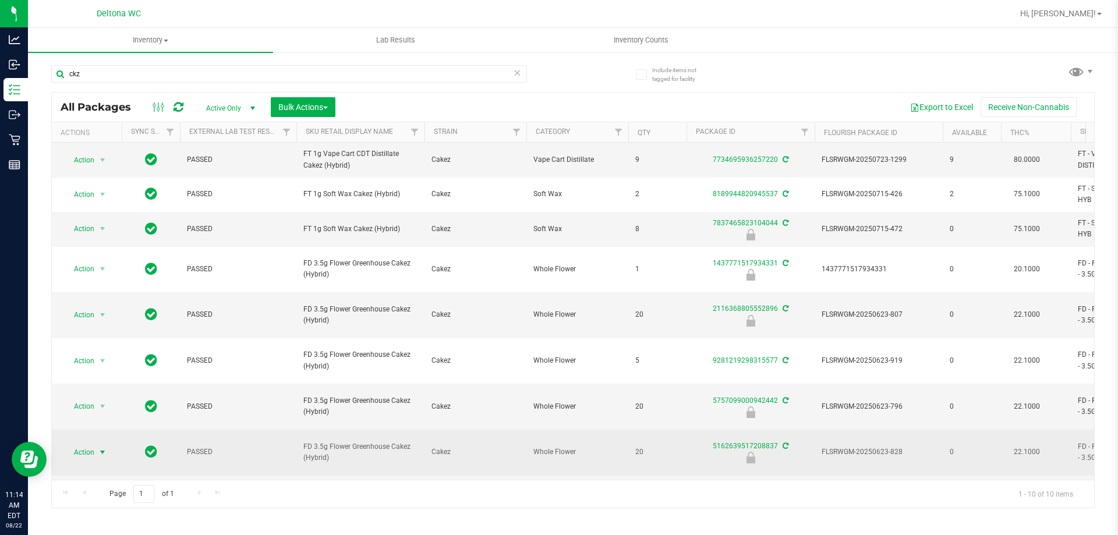
click at [104, 448] on span "select" at bounding box center [102, 452] width 9 height 9
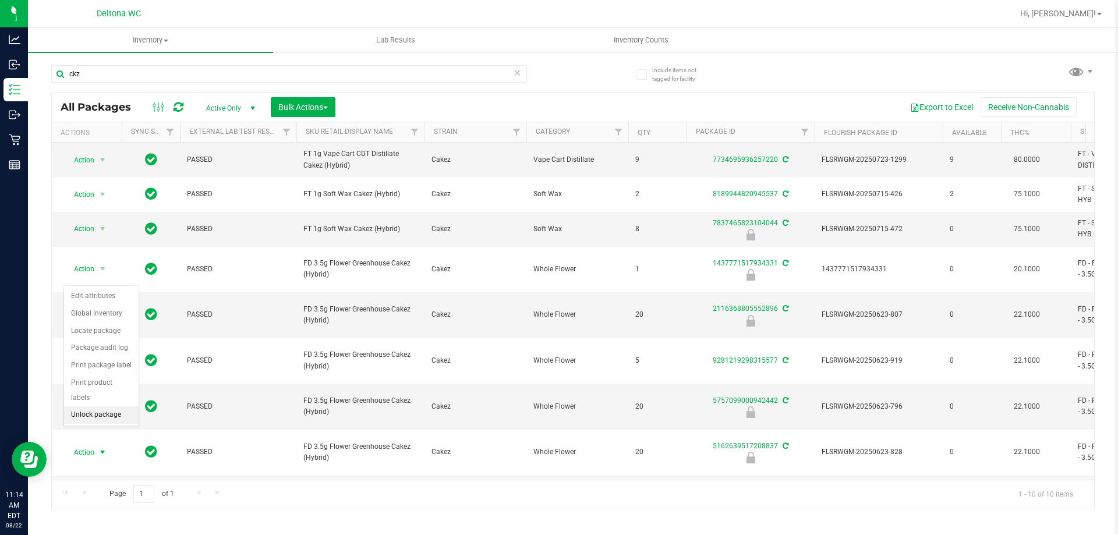
click at [94, 406] on li "Unlock package" at bounding box center [101, 414] width 75 height 17
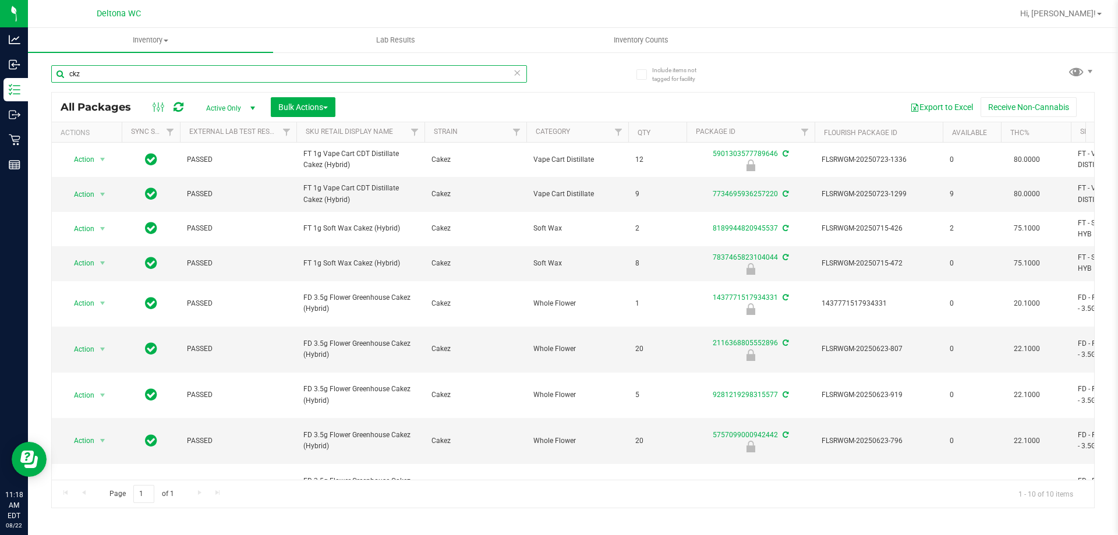
click at [200, 75] on input "ckz" at bounding box center [289, 73] width 476 height 17
type input "lmz"
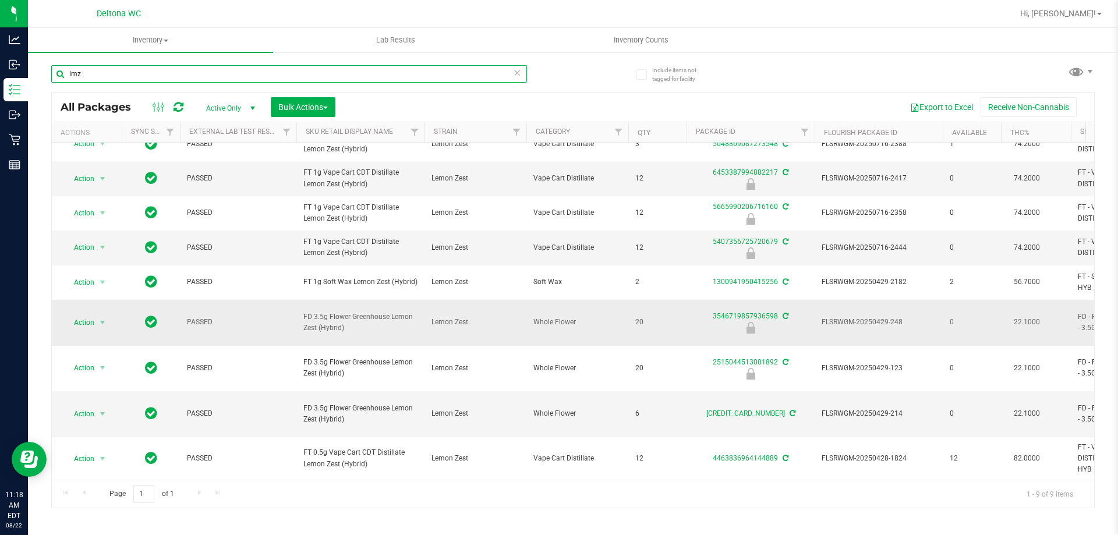
scroll to position [27, 0]
click at [100, 327] on span "select" at bounding box center [102, 322] width 9 height 9
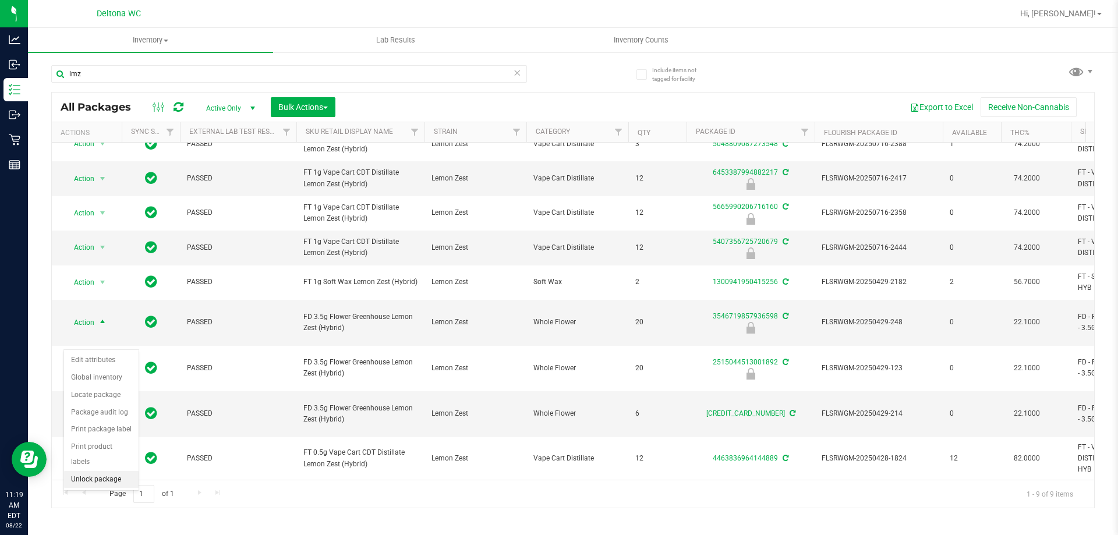
click at [101, 471] on li "Unlock package" at bounding box center [101, 479] width 75 height 17
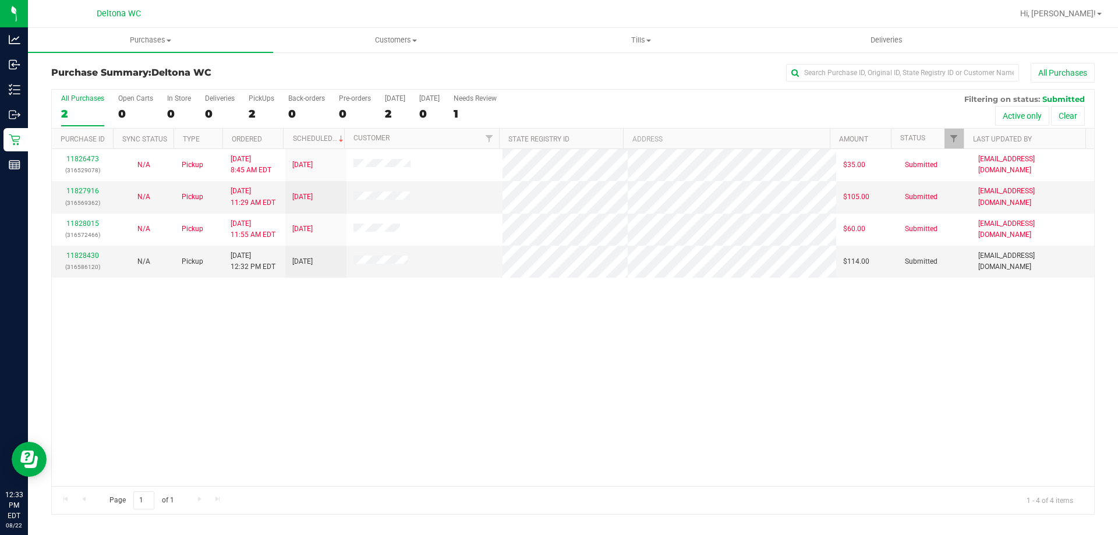
click at [187, 15] on div "Deltona WC" at bounding box center [119, 14] width 170 height 18
click at [87, 257] on div "11828430 (316586120)" at bounding box center [82, 261] width 47 height 22
click at [88, 255] on link "11828430" at bounding box center [82, 255] width 33 height 8
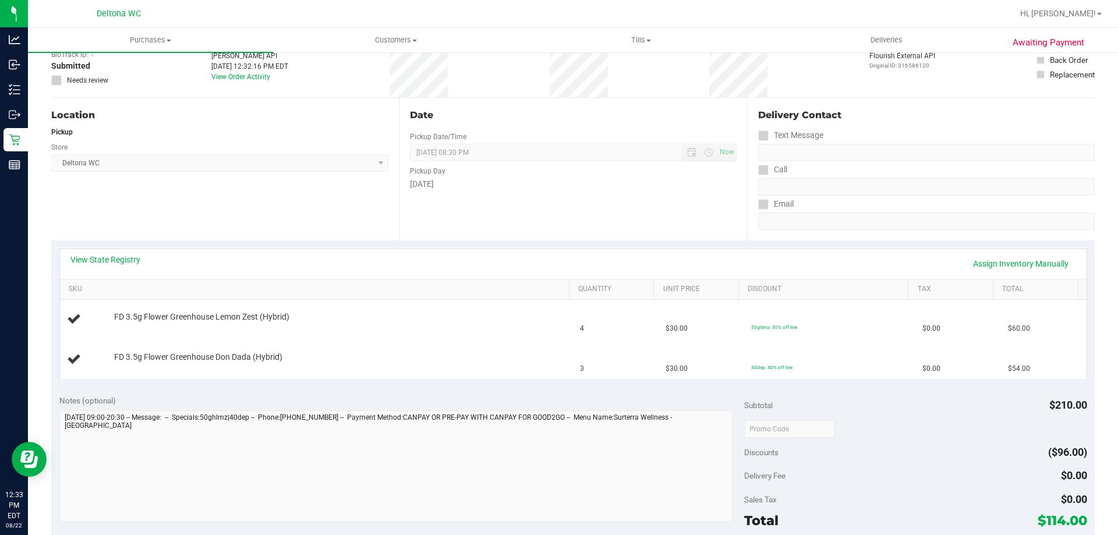
scroll to position [116, 0]
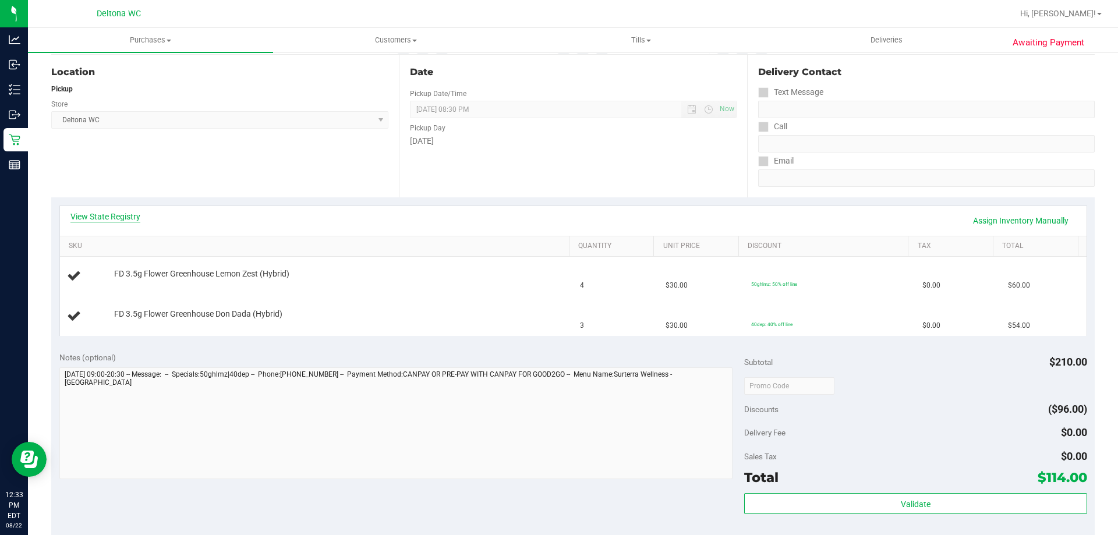
click at [116, 215] on link "View State Registry" at bounding box center [105, 217] width 70 height 12
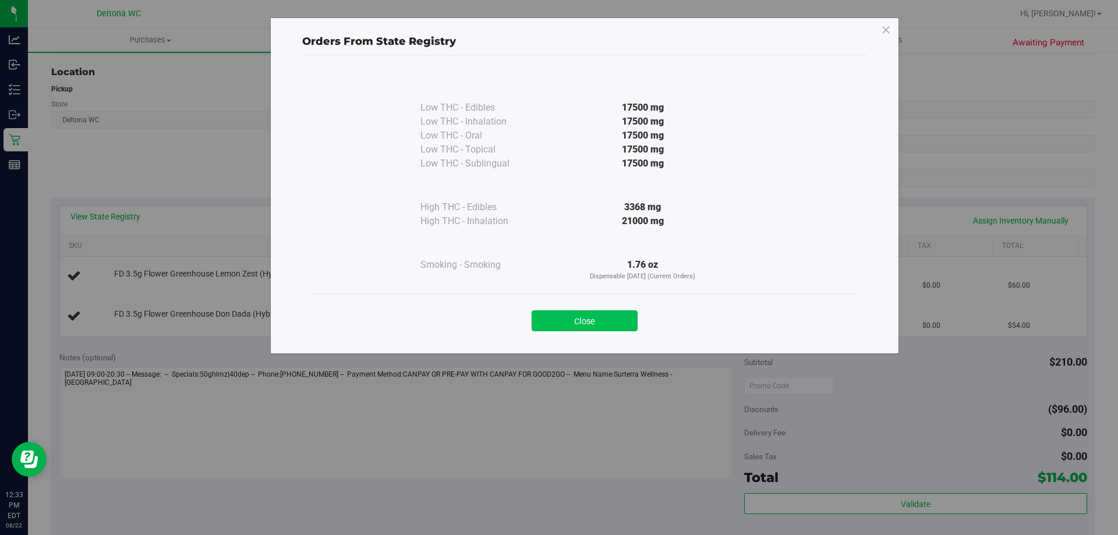
click at [592, 311] on button "Close" at bounding box center [584, 320] width 106 height 21
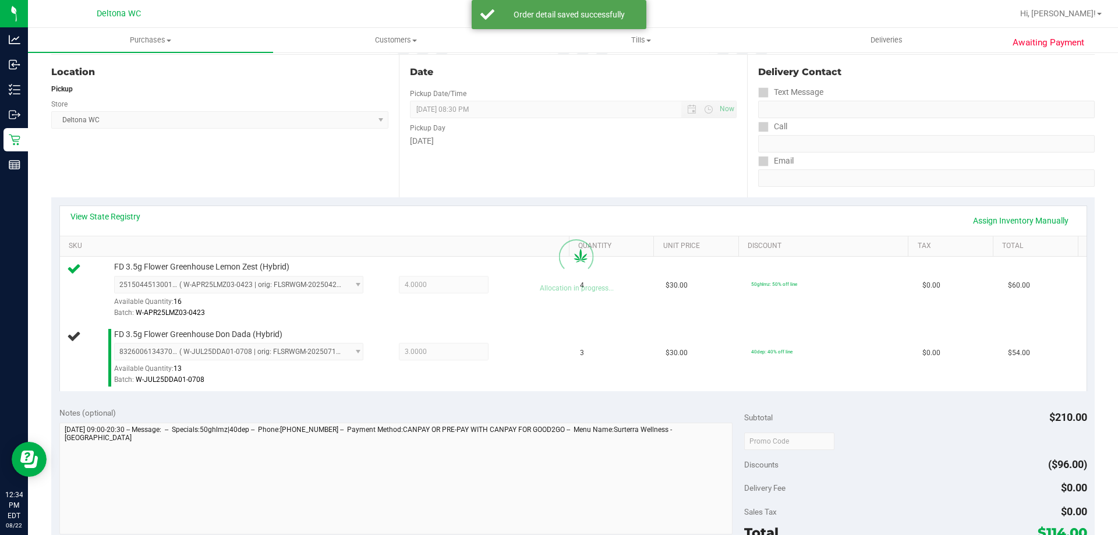
scroll to position [349, 0]
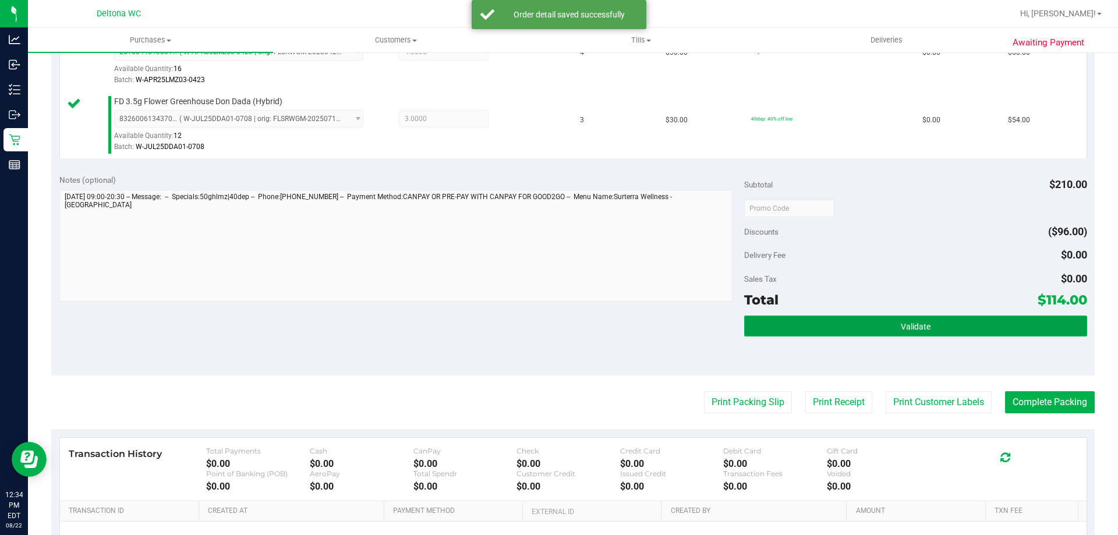
click at [947, 329] on button "Validate" at bounding box center [915, 326] width 342 height 21
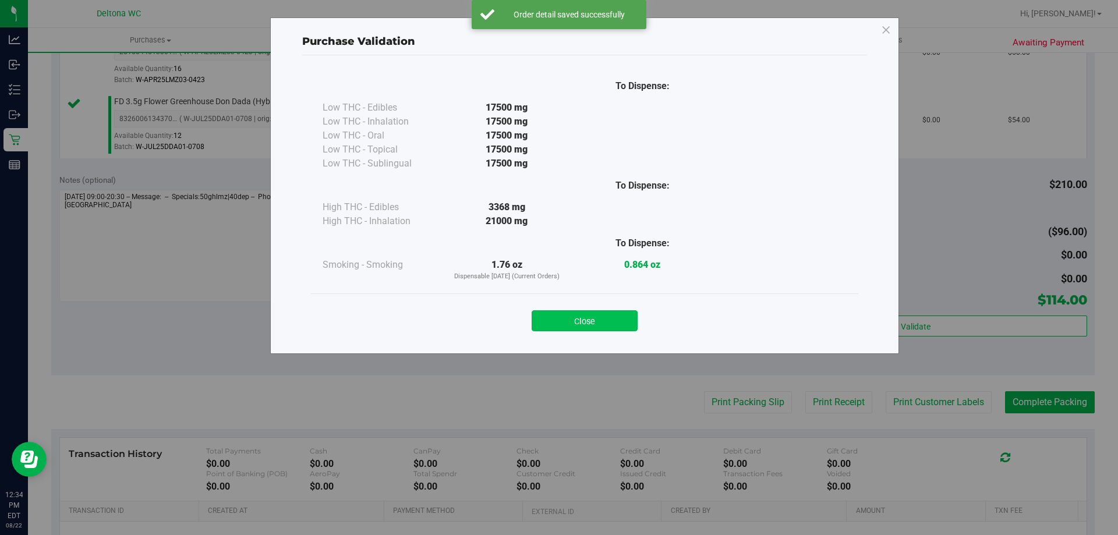
click at [625, 310] on div "Close" at bounding box center [585, 317] width 530 height 29
click at [624, 312] on button "Close" at bounding box center [584, 320] width 106 height 21
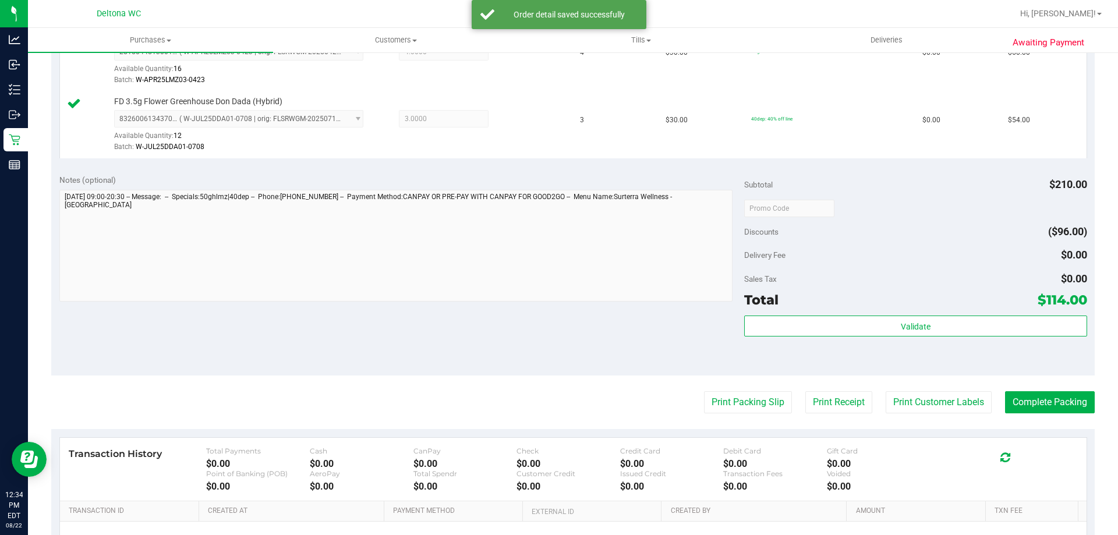
click at [739, 387] on purchase-details "Back Edit Purchase Cancel Purchase View Profile # 11828430 BioTrack ID: - Submi…" at bounding box center [572, 180] width 1043 height 933
click at [740, 401] on button "Print Packing Slip" at bounding box center [748, 402] width 88 height 22
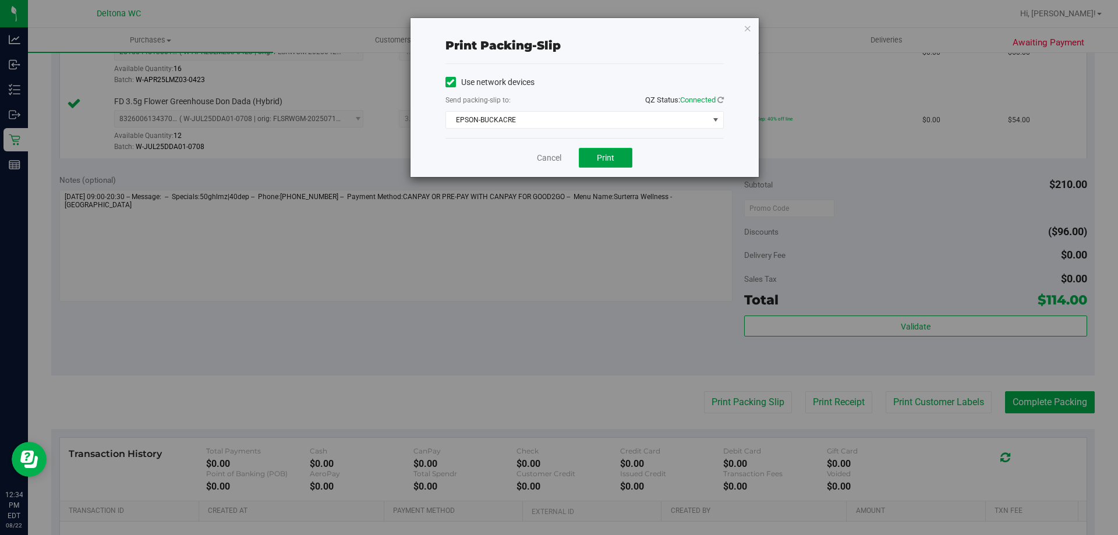
click at [607, 164] on button "Print" at bounding box center [606, 158] width 54 height 20
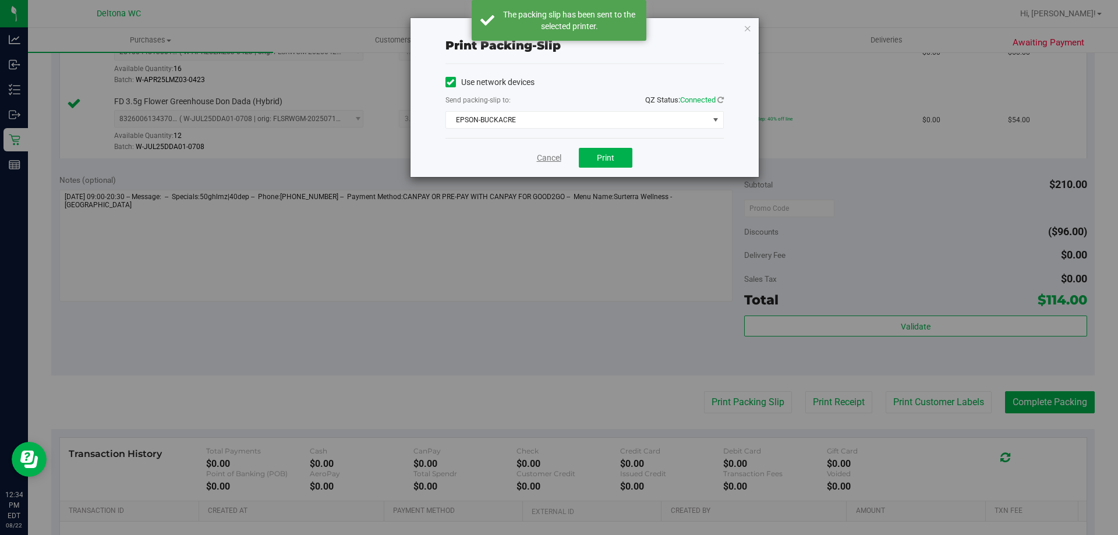
click at [545, 154] on link "Cancel" at bounding box center [549, 158] width 24 height 12
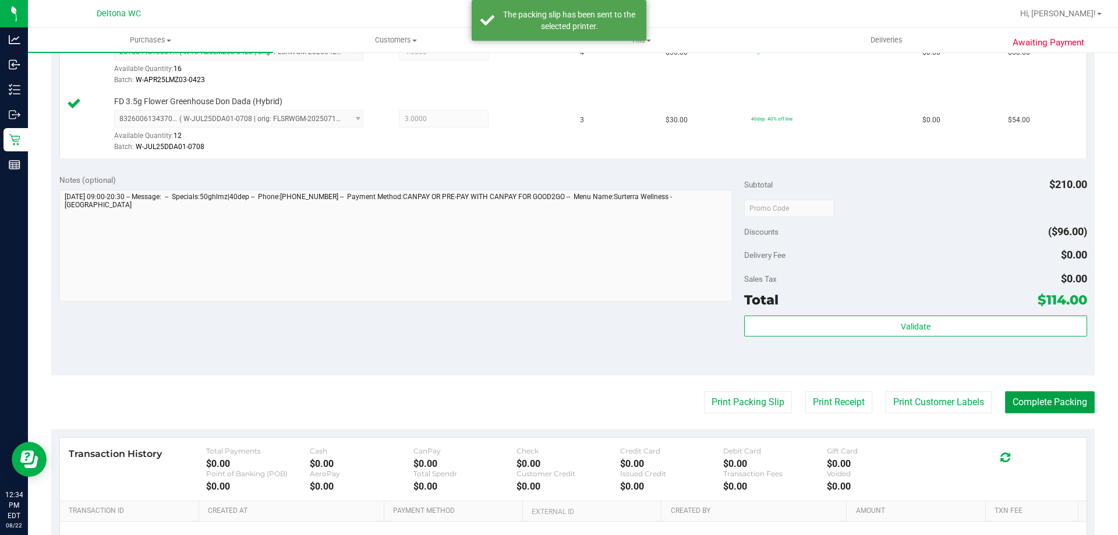
click at [1062, 400] on button "Complete Packing" at bounding box center [1050, 402] width 90 height 22
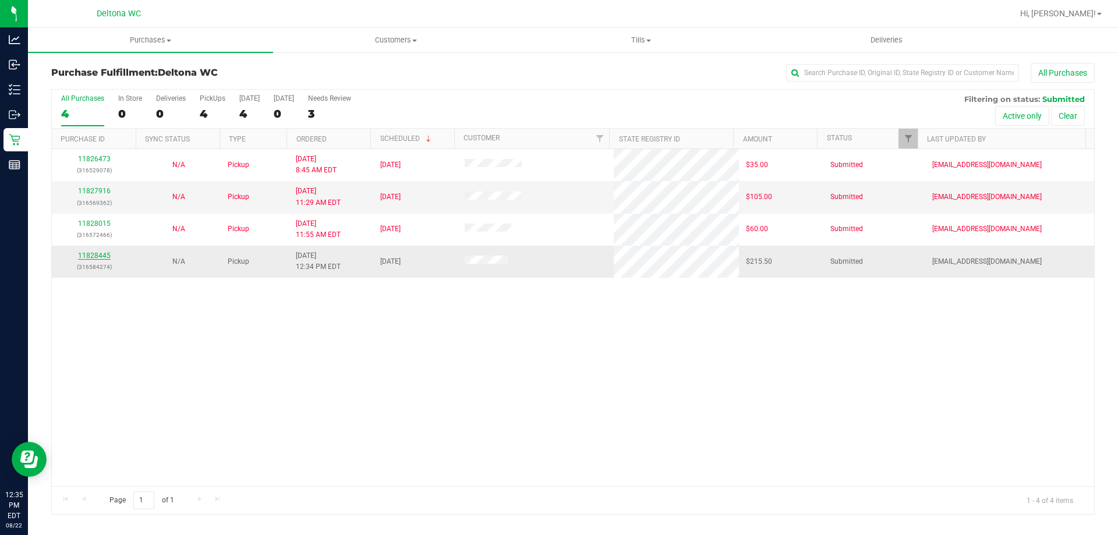
click at [93, 258] on link "11828445" at bounding box center [94, 255] width 33 height 8
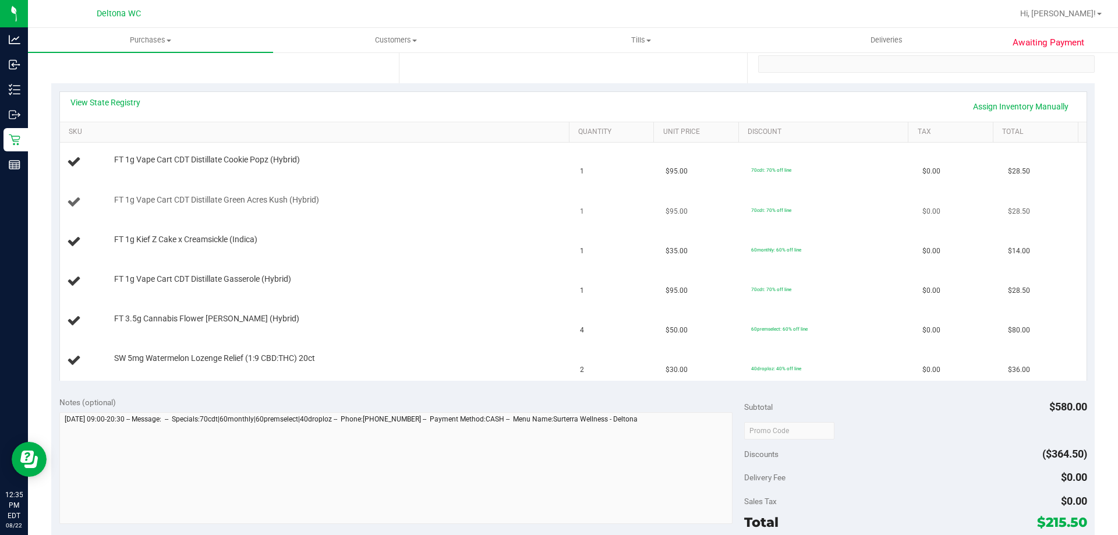
scroll to position [233, 0]
click at [120, 97] on link "View State Registry" at bounding box center [105, 100] width 70 height 12
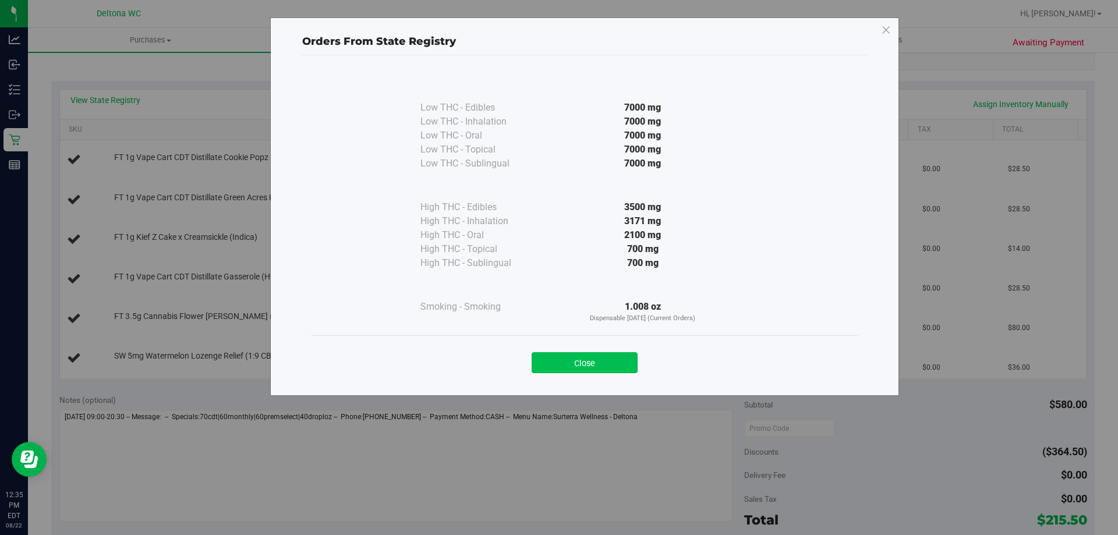
click at [593, 358] on button "Close" at bounding box center [584, 362] width 106 height 21
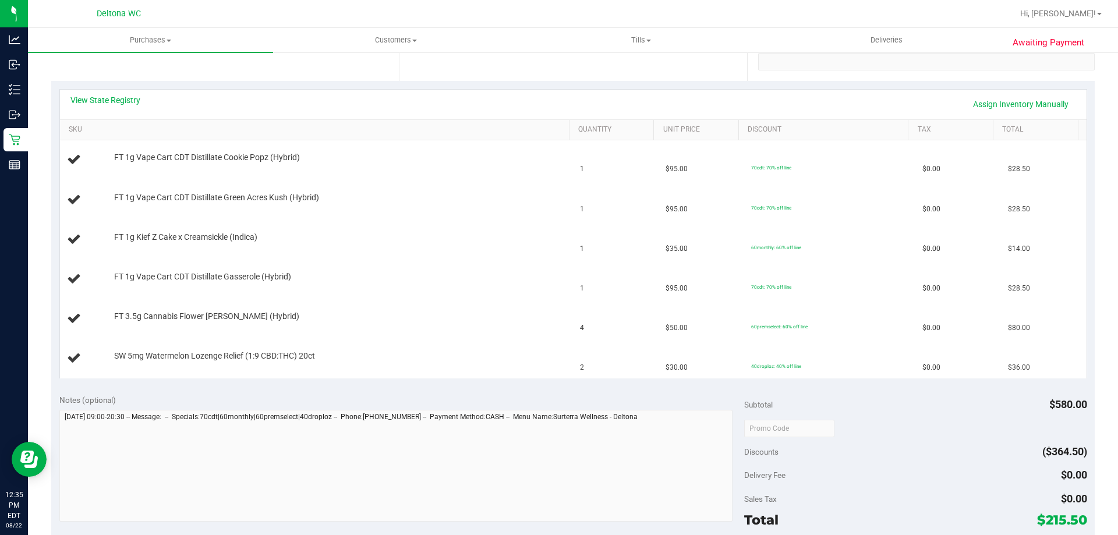
click at [113, 94] on div "View State Registry Assign Inventory Manually" at bounding box center [573, 105] width 1026 height 30
click at [113, 96] on link "View State Registry" at bounding box center [105, 100] width 70 height 12
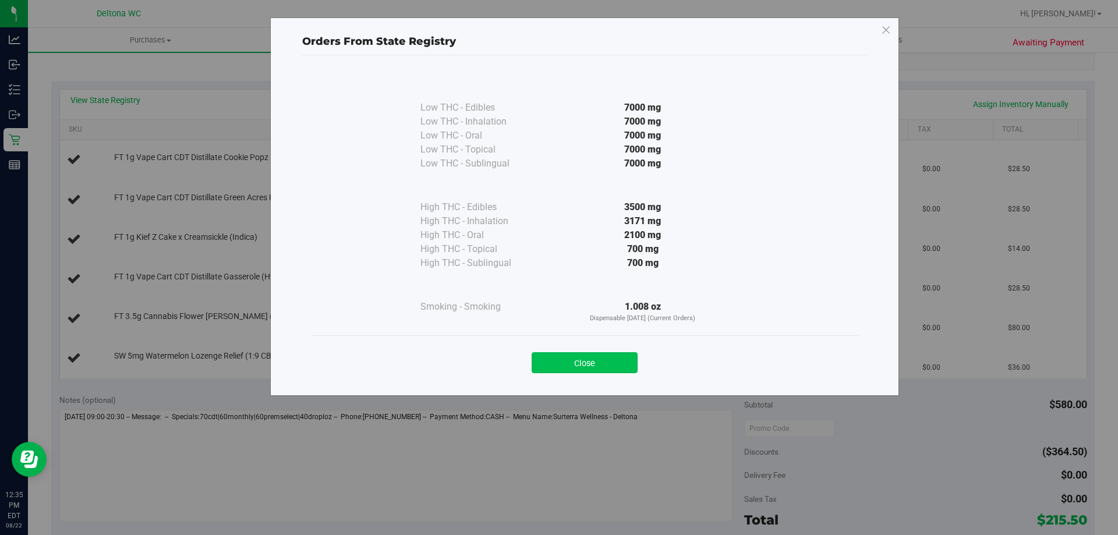
click at [589, 355] on button "Close" at bounding box center [584, 362] width 106 height 21
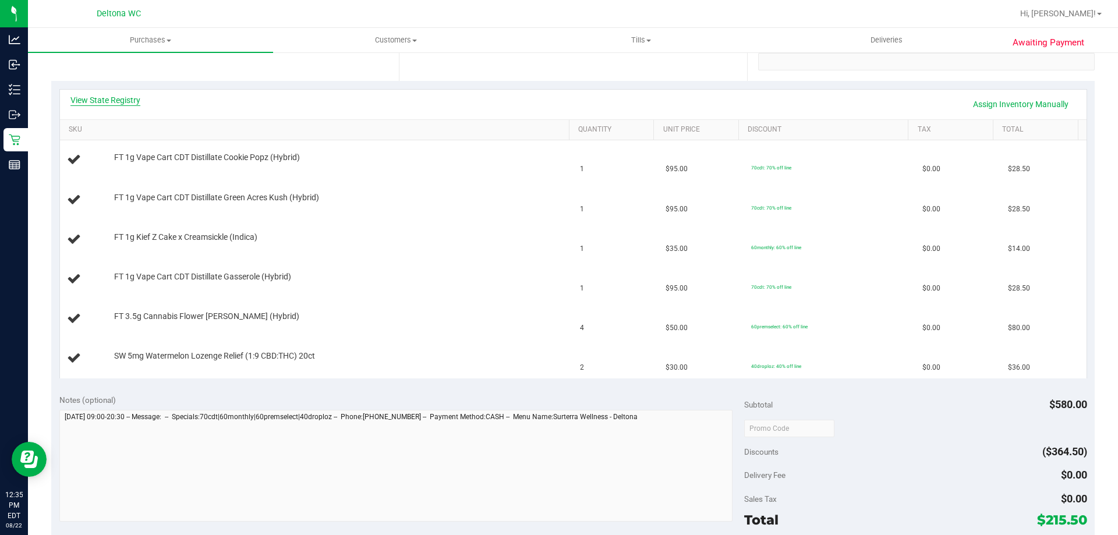
click at [119, 103] on link "View State Registry" at bounding box center [105, 100] width 70 height 12
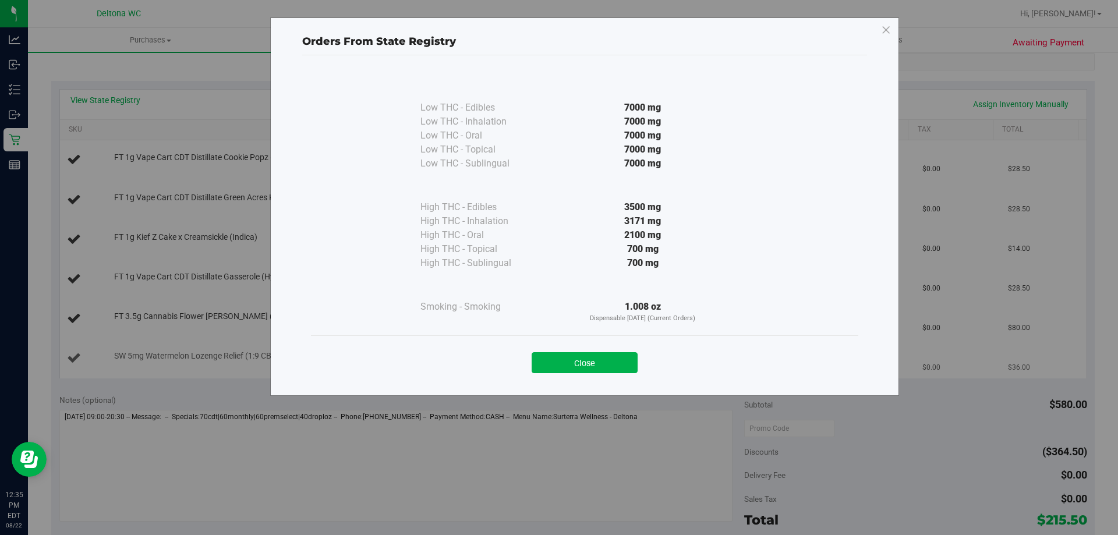
click at [594, 362] on button "Close" at bounding box center [584, 362] width 106 height 21
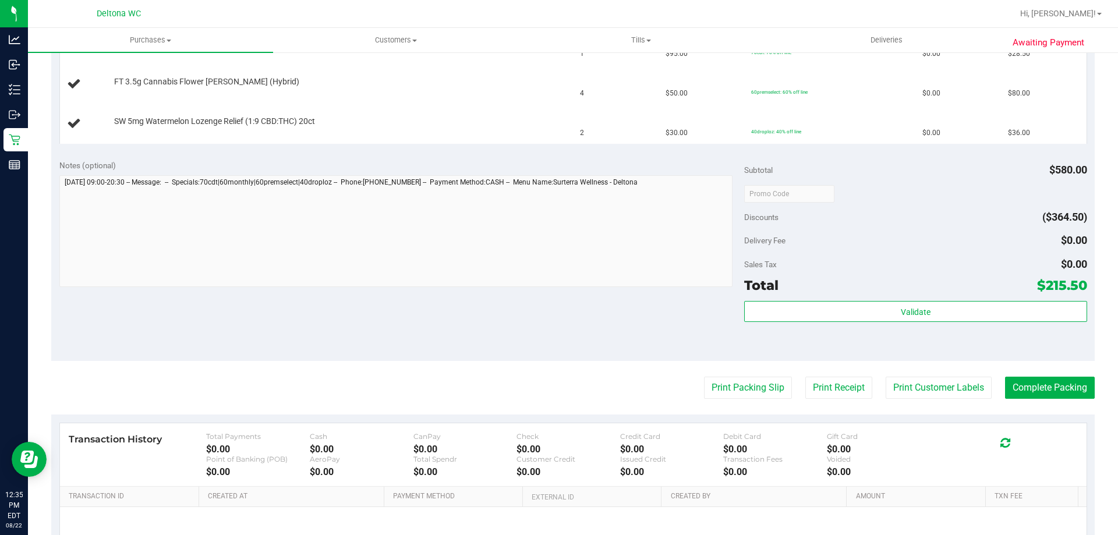
scroll to position [524, 0]
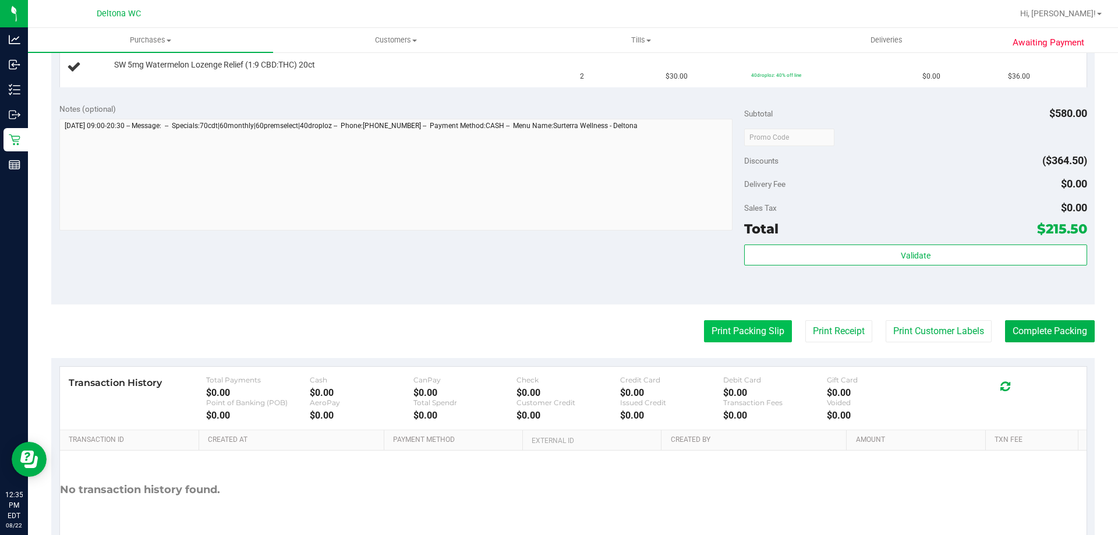
click at [759, 331] on button "Print Packing Slip" at bounding box center [748, 331] width 88 height 22
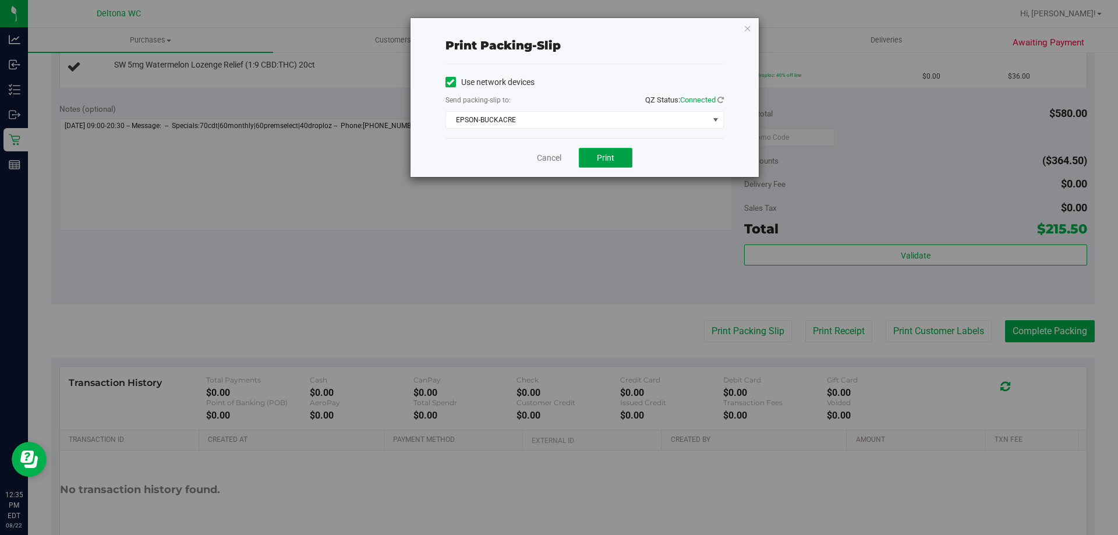
click at [611, 160] on span "Print" at bounding box center [605, 157] width 17 height 9
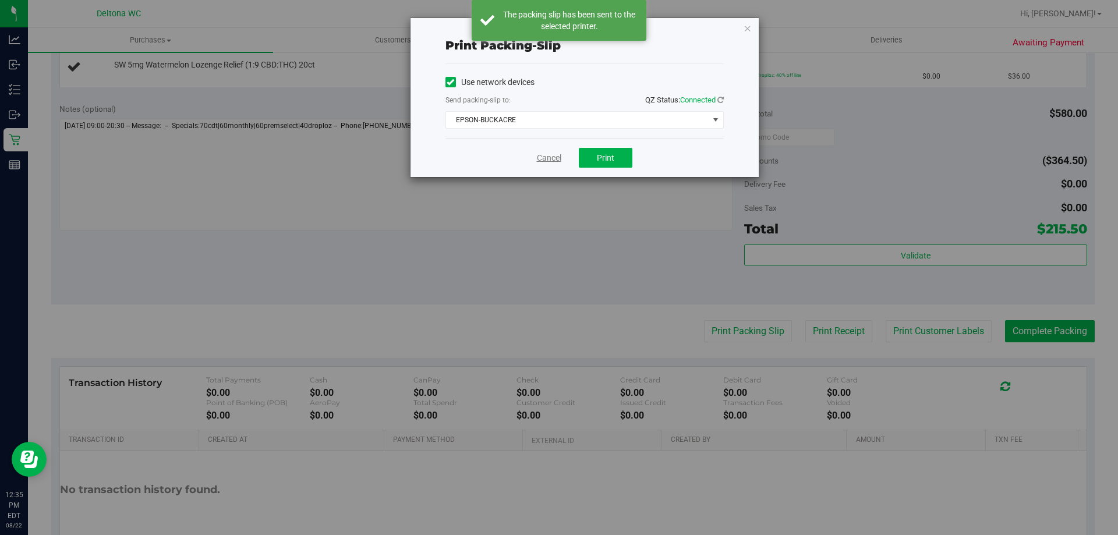
click at [548, 153] on link "Cancel" at bounding box center [549, 158] width 24 height 12
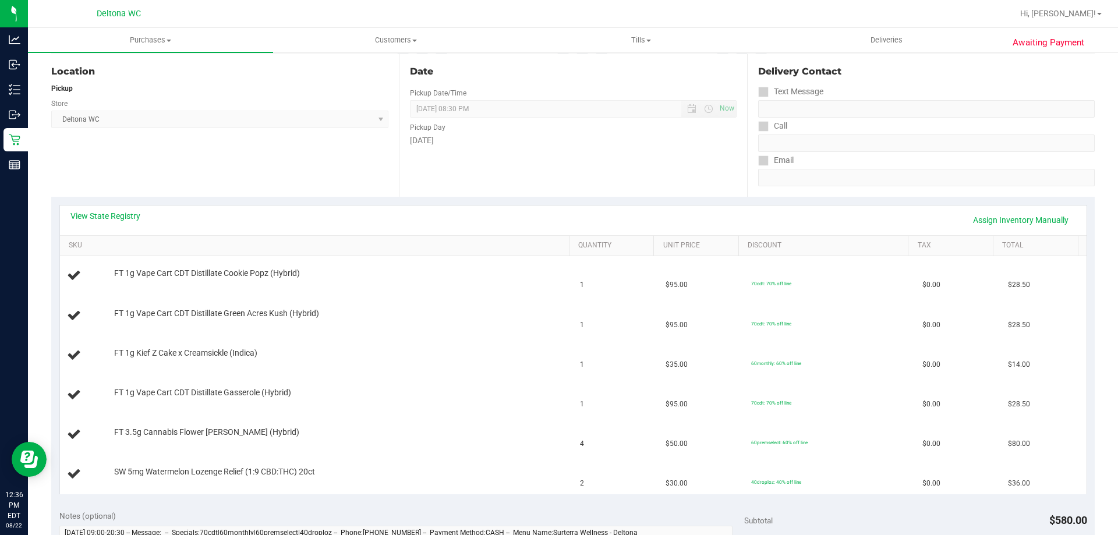
scroll to position [116, 0]
click at [537, 154] on div "Date Pickup Date/Time 08/22/2025 Now 08/22/2025 08:30 PM Now Pickup Day Friday" at bounding box center [573, 126] width 348 height 143
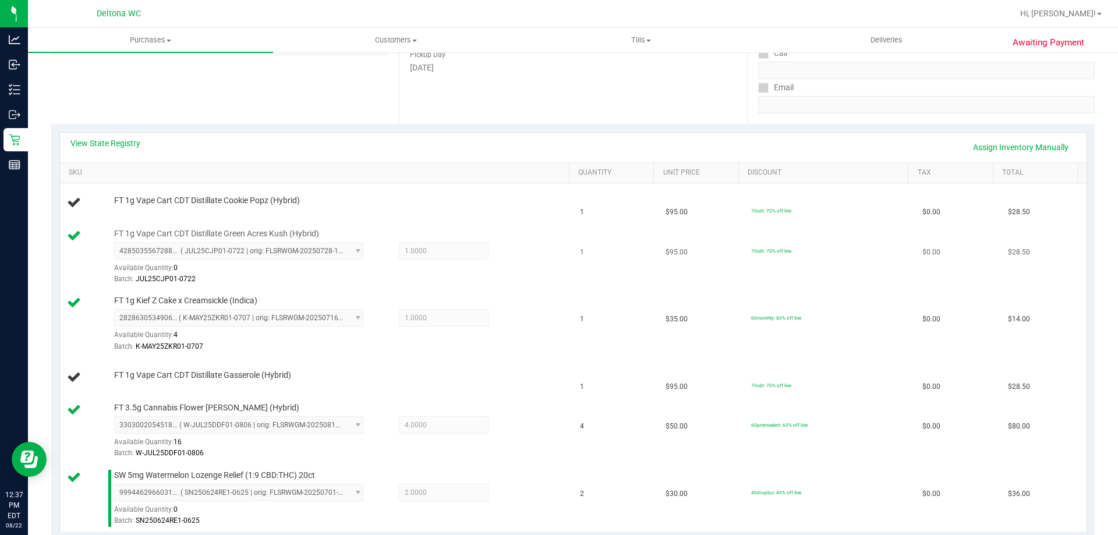
scroll to position [233, 0]
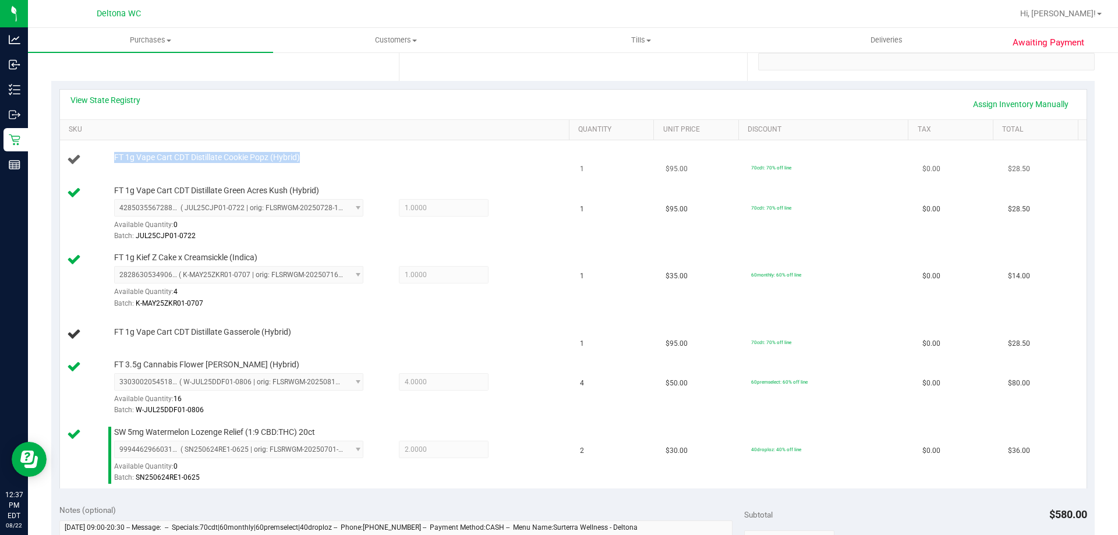
drag, startPoint x: 306, startPoint y: 157, endPoint x: 114, endPoint y: 160, distance: 192.1
click at [114, 160] on div "FT 1g Vape Cart CDT Distillate Cookie Popz (Hybrid)" at bounding box center [335, 158] width 455 height 12
copy span "FT 1g Vape Cart CDT Distillate Cookie Popz (Hybrid)"
drag, startPoint x: 303, startPoint y: 335, endPoint x: 80, endPoint y: 321, distance: 222.8
click at [80, 321] on td "FT 1g Vape Cart CDT Distillate Gasserole (Hybrid)" at bounding box center [316, 335] width 513 height 40
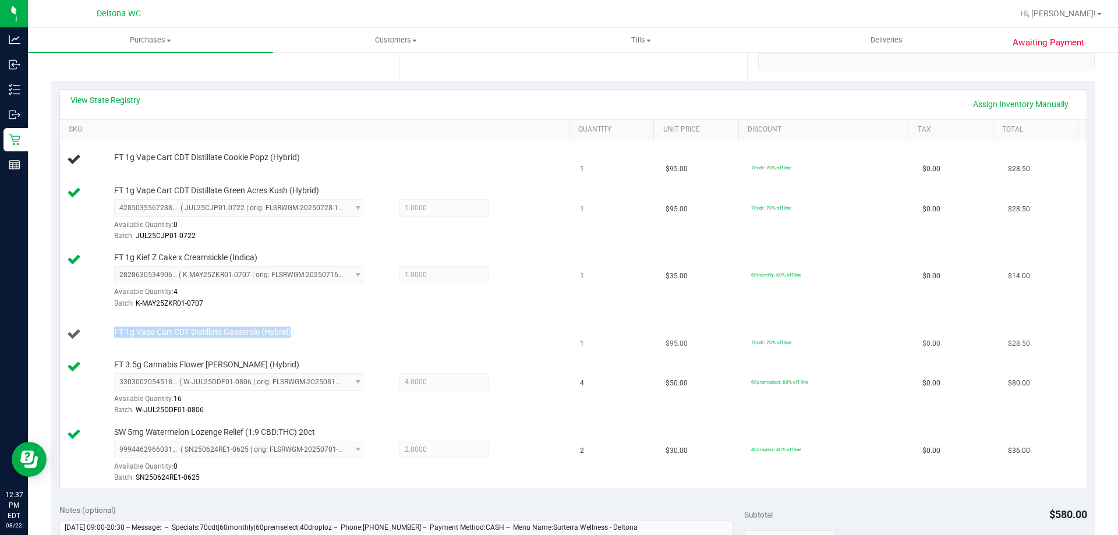
copy div "FT 1g Vape Cart CDT Distillate Gasserole (Hybrid)"
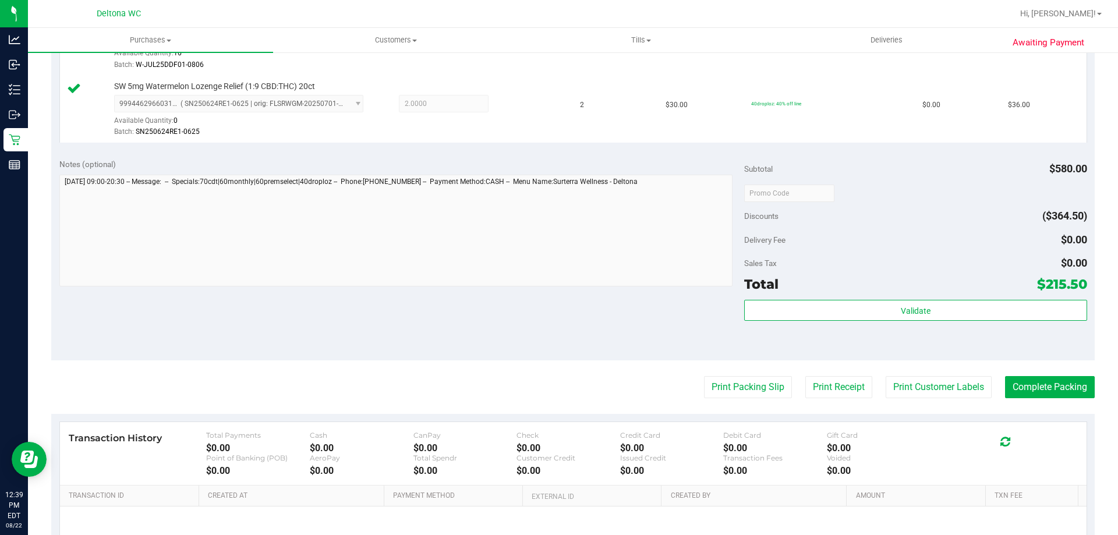
scroll to position [699, 0]
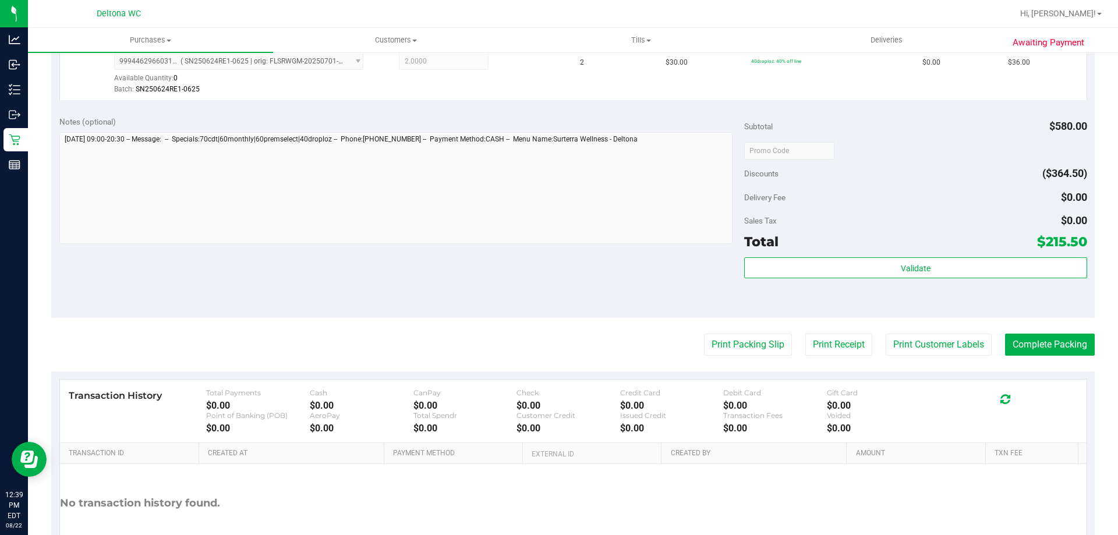
click at [862, 281] on div "Validate" at bounding box center [915, 283] width 342 height 52
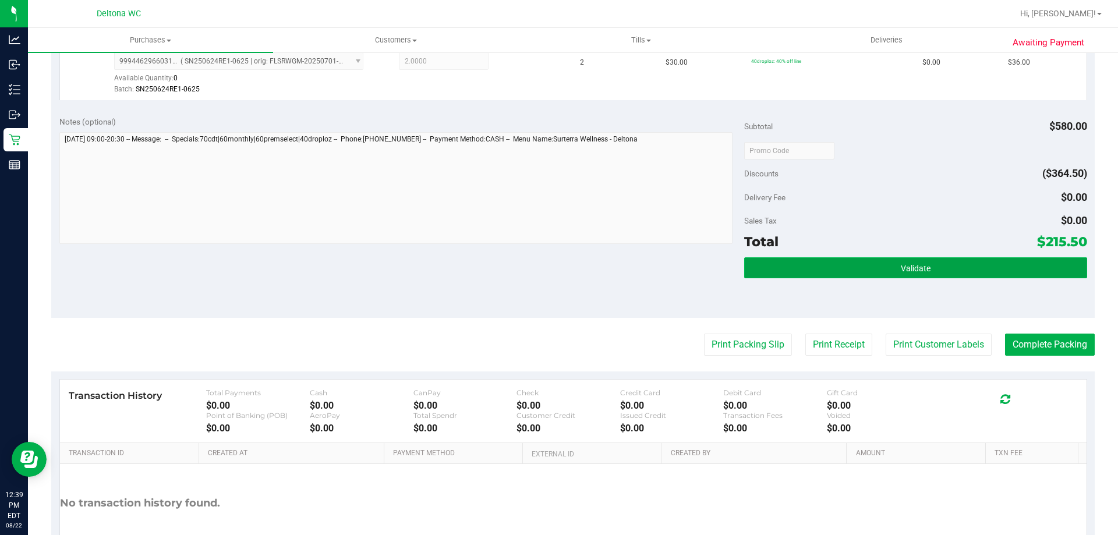
click at [864, 275] on button "Validate" at bounding box center [915, 267] width 342 height 21
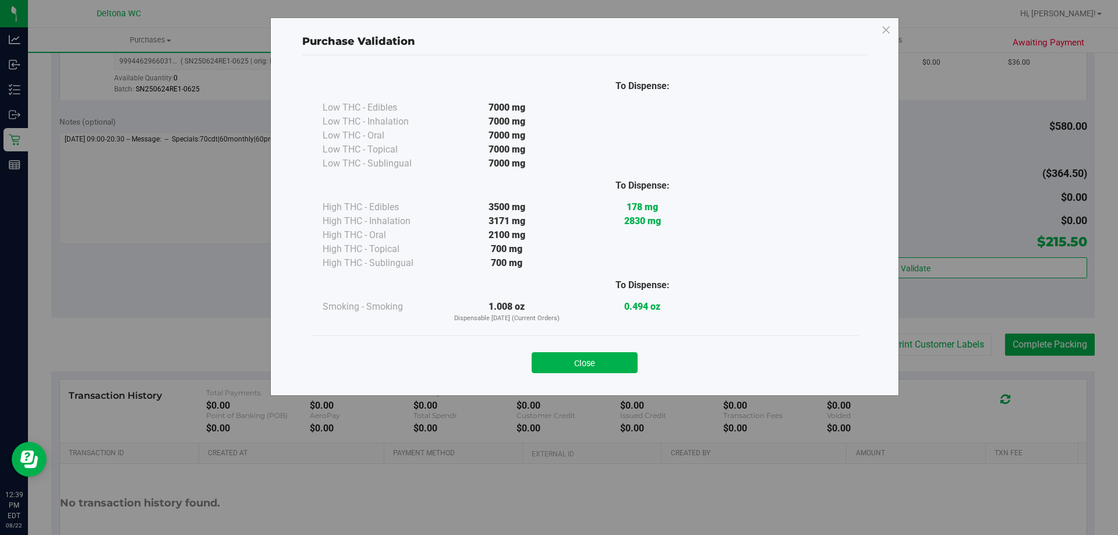
drag, startPoint x: 591, startPoint y: 359, endPoint x: 602, endPoint y: 357, distance: 11.2
click at [592, 360] on button "Close" at bounding box center [584, 362] width 106 height 21
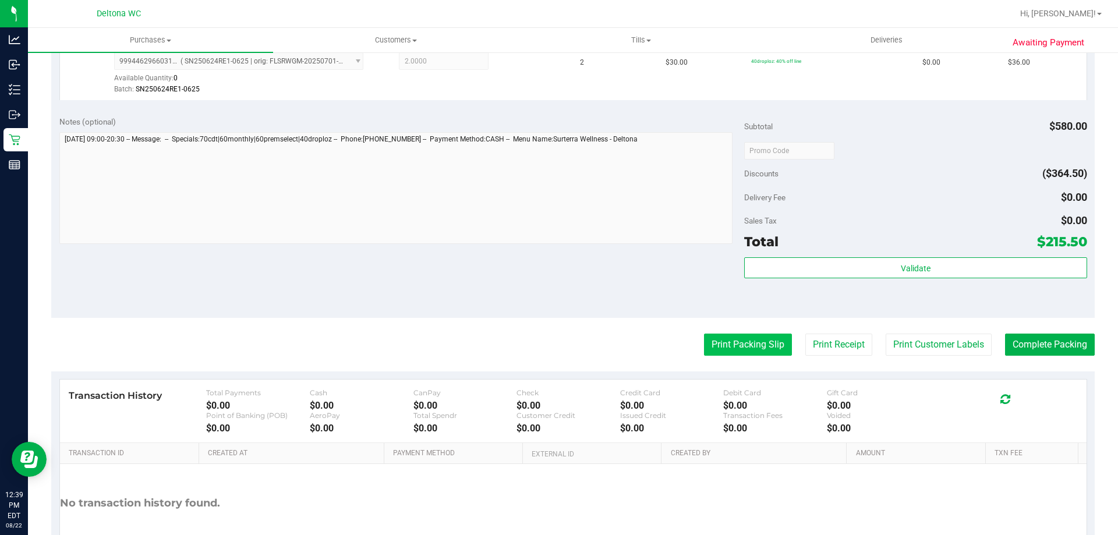
click at [756, 334] on button "Print Packing Slip" at bounding box center [748, 345] width 88 height 22
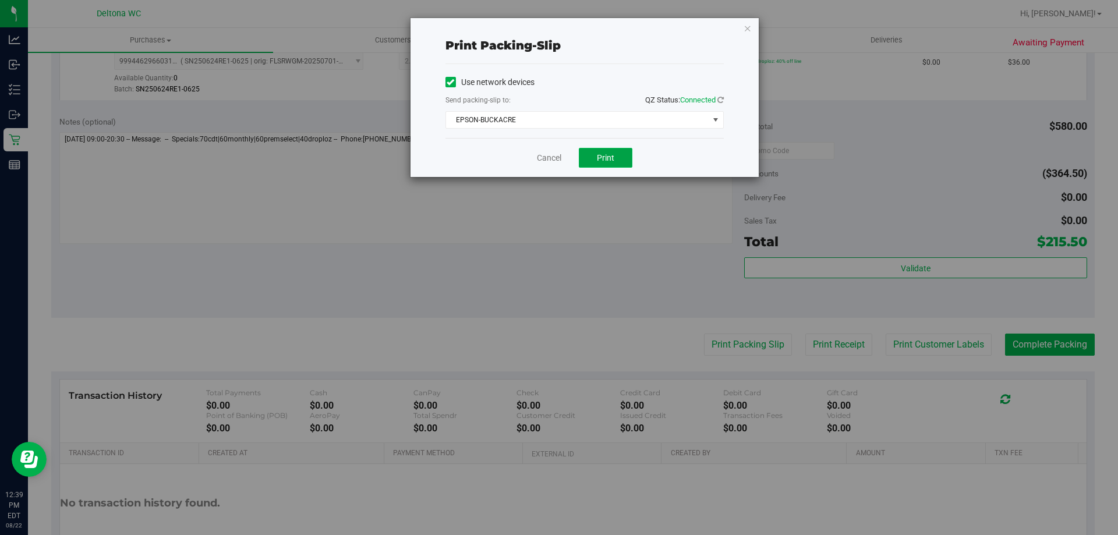
click at [625, 160] on button "Print" at bounding box center [606, 158] width 54 height 20
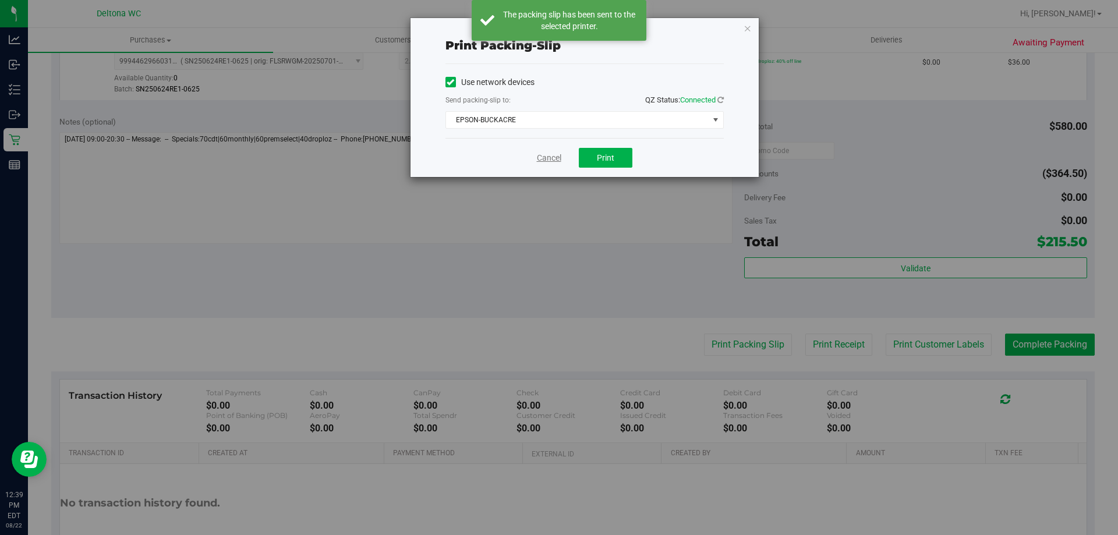
drag, startPoint x: 547, startPoint y: 156, endPoint x: 932, endPoint y: 234, distance: 393.2
click at [547, 156] on link "Cancel" at bounding box center [549, 158] width 24 height 12
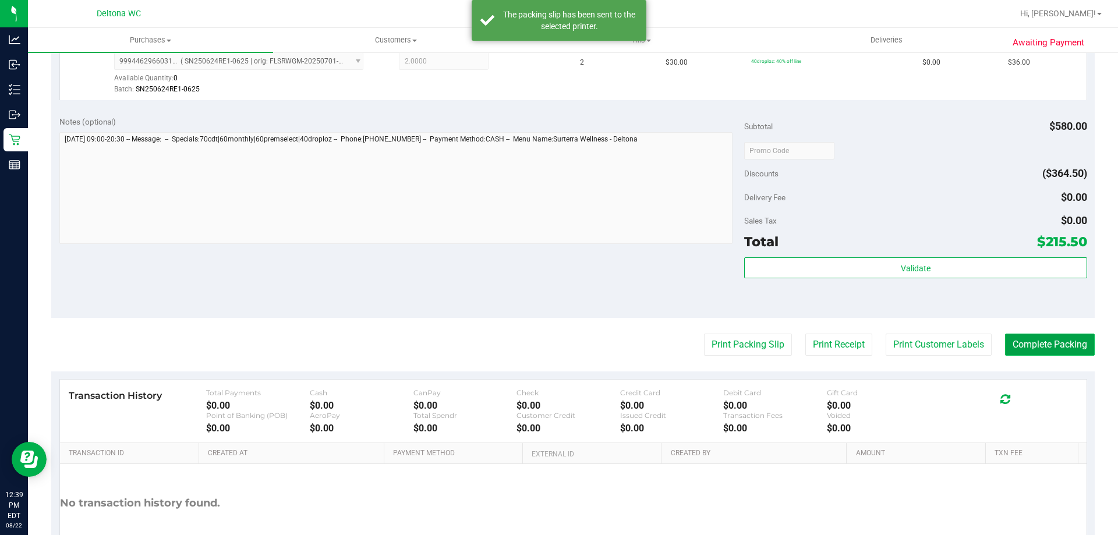
click at [1026, 339] on button "Complete Packing" at bounding box center [1050, 345] width 90 height 22
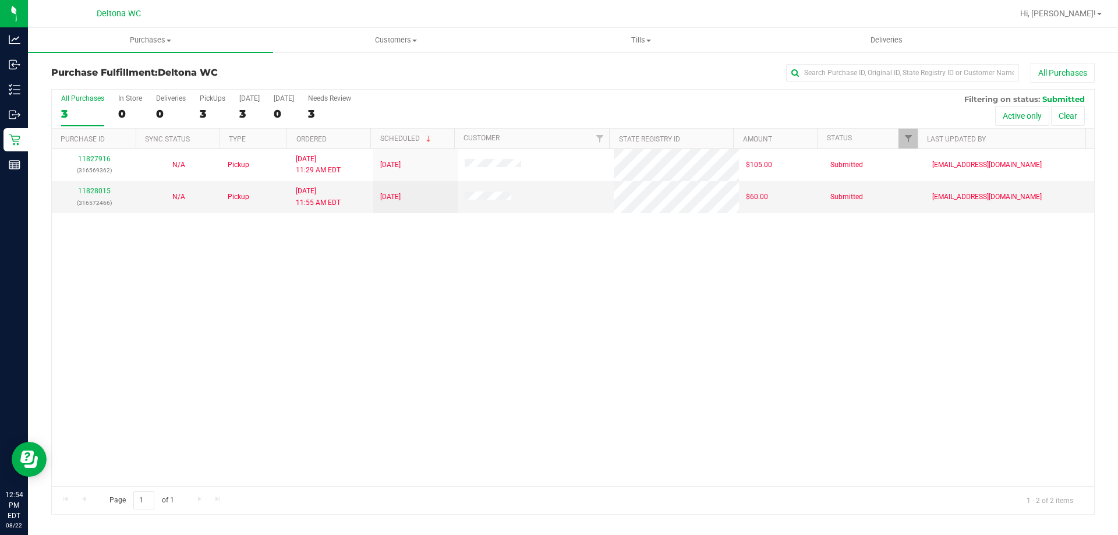
click at [498, 8] on div at bounding box center [610, 13] width 804 height 23
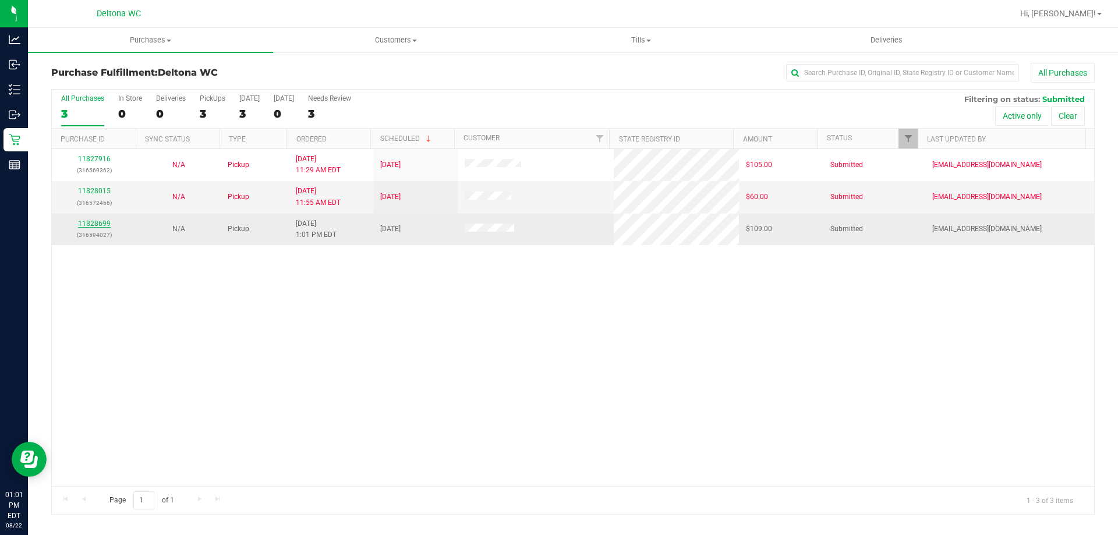
click at [93, 224] on link "11828699" at bounding box center [94, 223] width 33 height 8
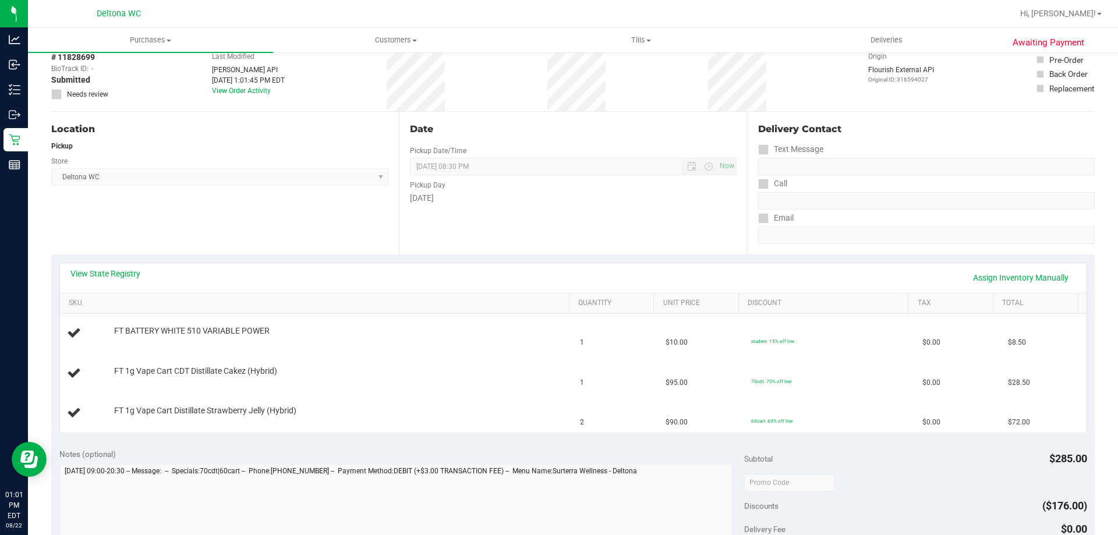
scroll to position [116, 0]
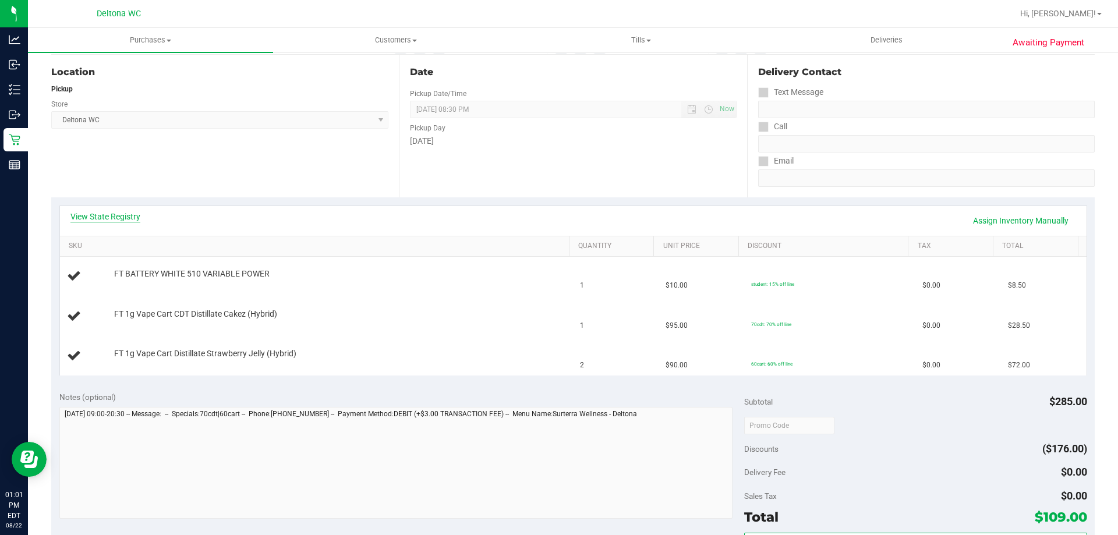
click at [118, 217] on link "View State Registry" at bounding box center [105, 217] width 70 height 12
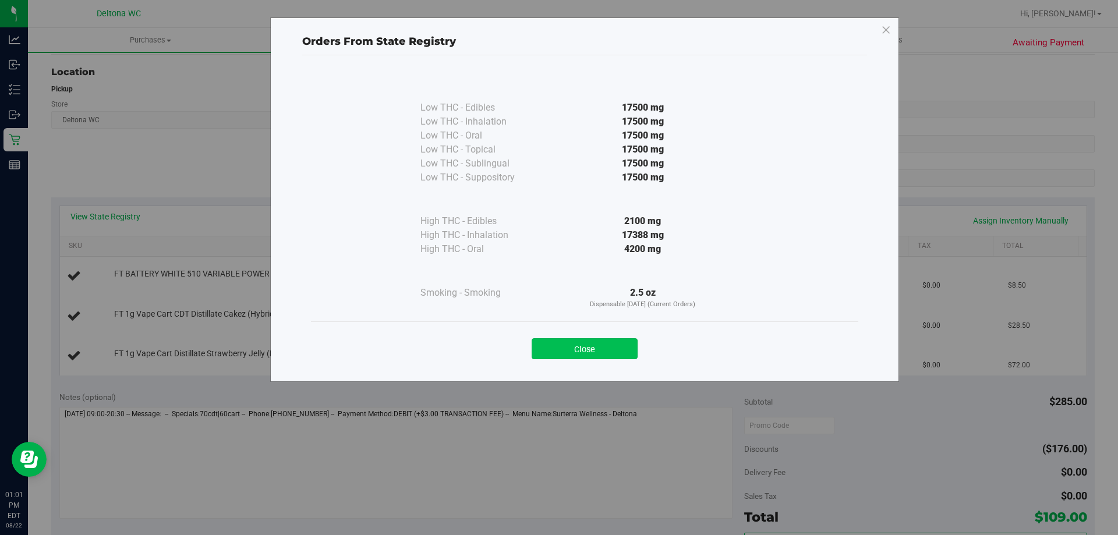
click at [592, 355] on button "Close" at bounding box center [584, 348] width 106 height 21
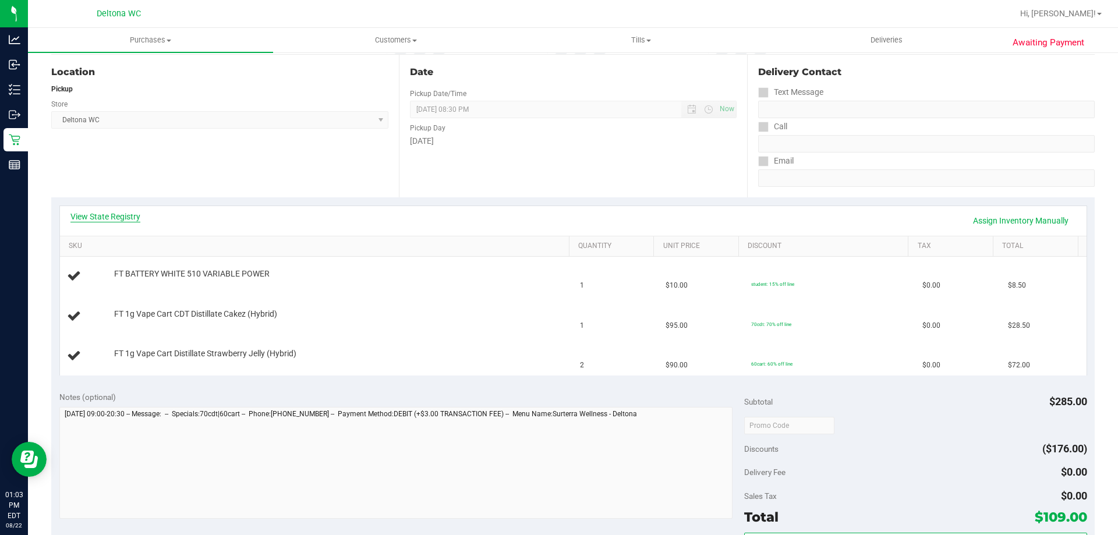
click at [104, 220] on link "View State Registry" at bounding box center [105, 217] width 70 height 12
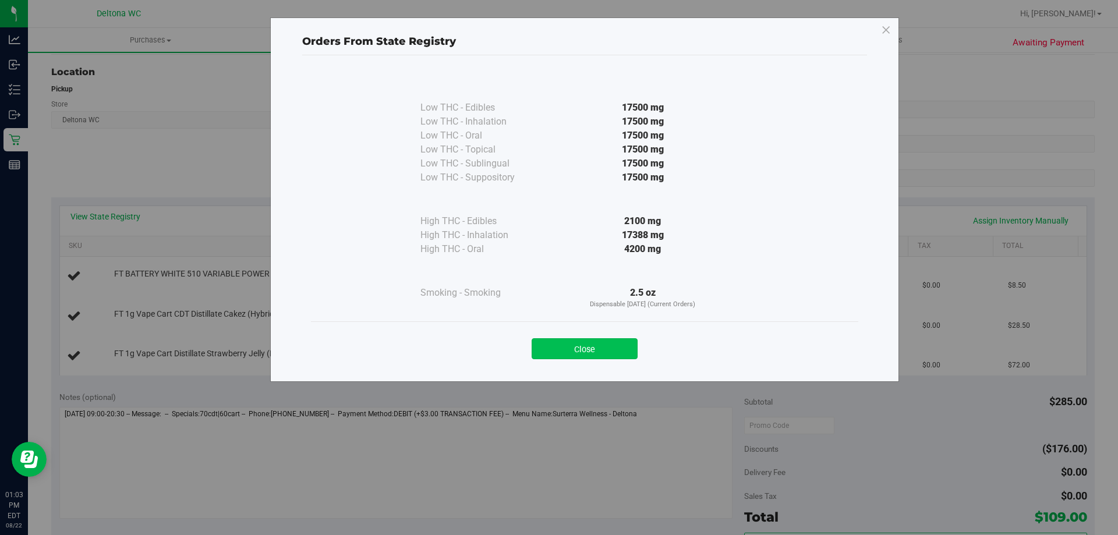
click at [600, 356] on button "Close" at bounding box center [584, 348] width 106 height 21
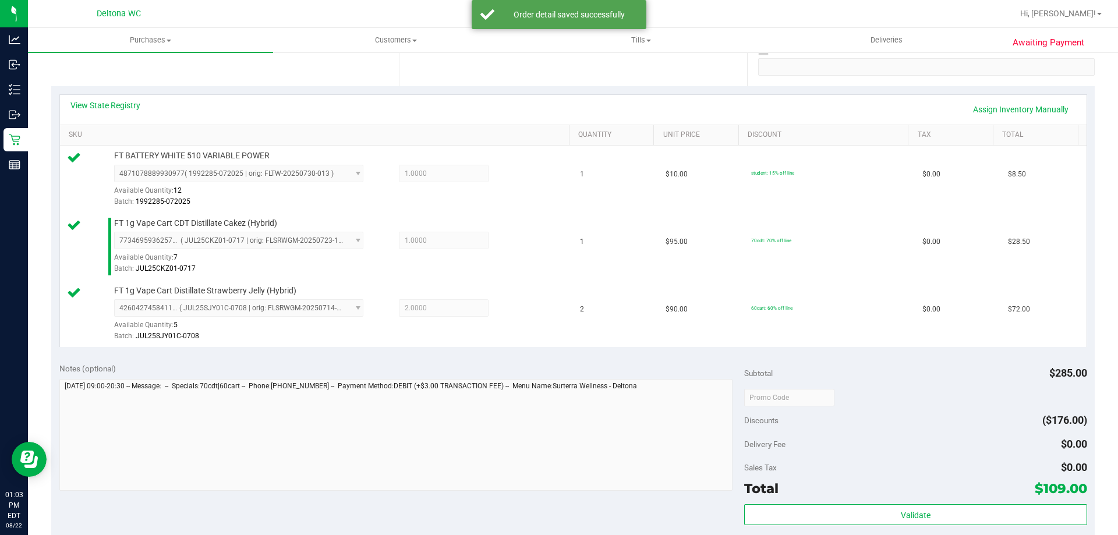
scroll to position [407, 0]
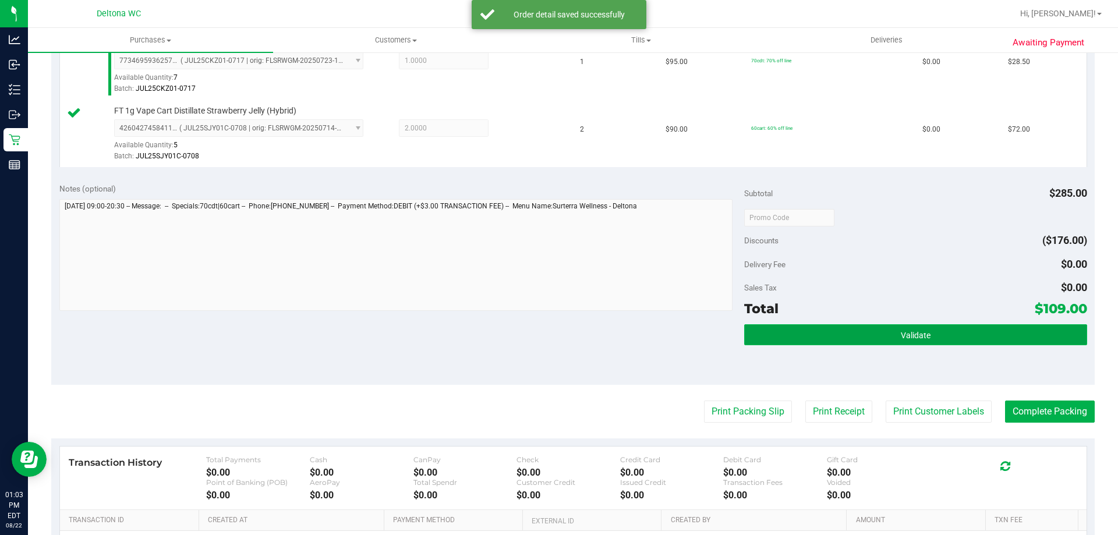
click at [900, 344] on button "Validate" at bounding box center [915, 334] width 342 height 21
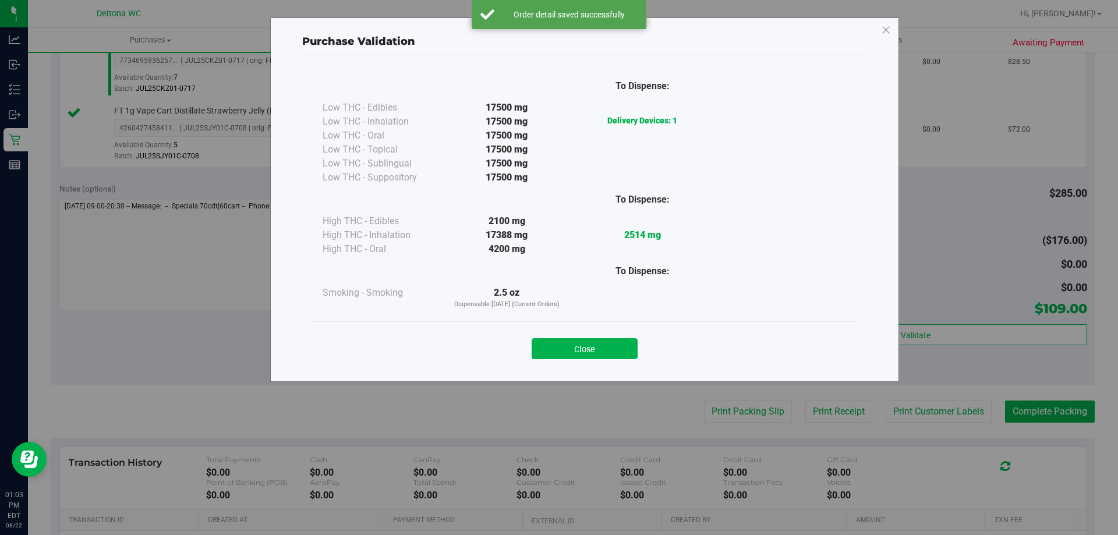
drag, startPoint x: 580, startPoint y: 340, endPoint x: 600, endPoint y: 349, distance: 22.4
click at [581, 341] on button "Close" at bounding box center [584, 348] width 106 height 21
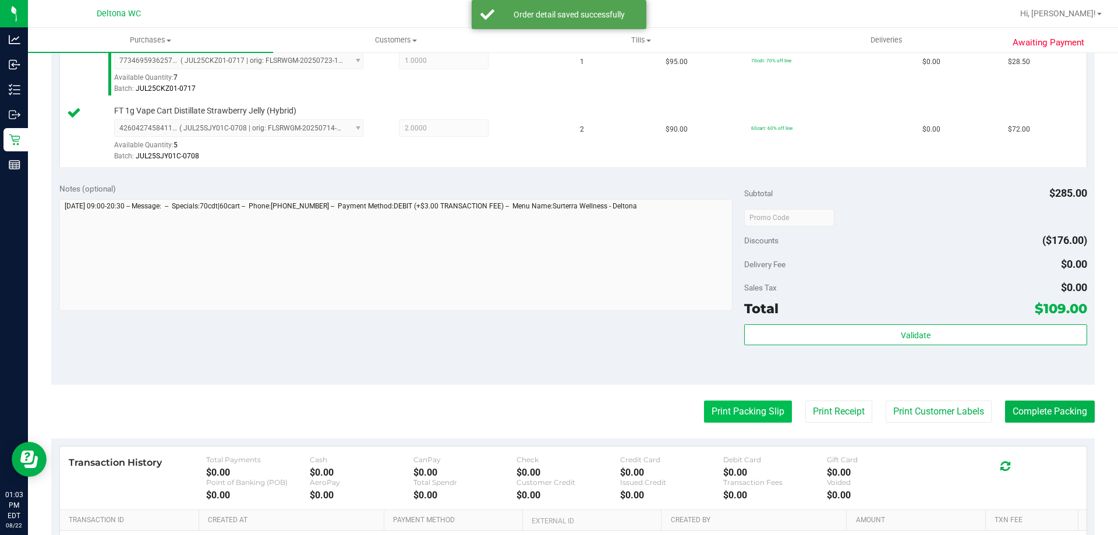
click at [715, 413] on button "Print Packing Slip" at bounding box center [748, 411] width 88 height 22
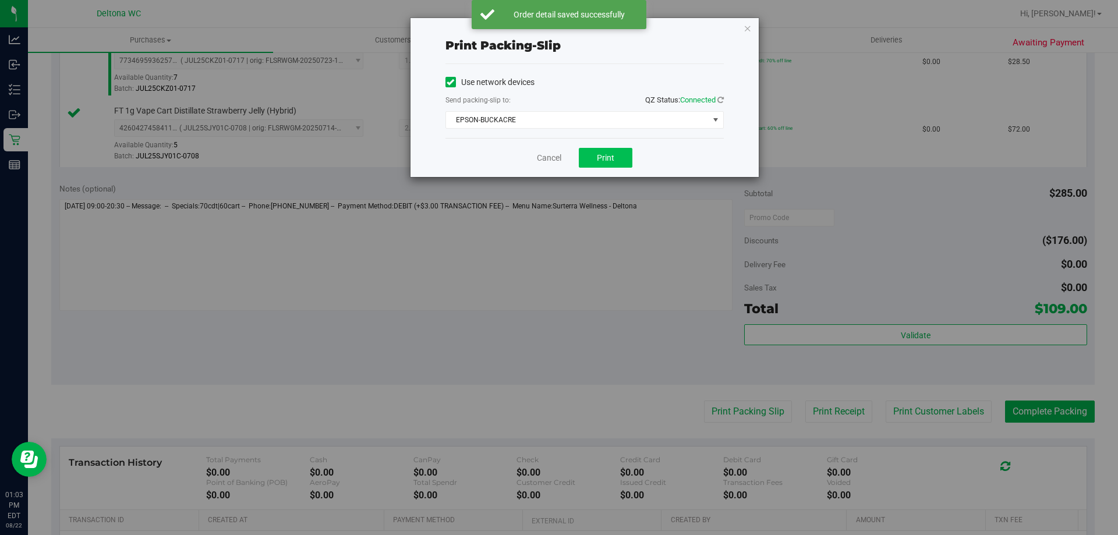
drag, startPoint x: 596, startPoint y: 143, endPoint x: 596, endPoint y: 157, distance: 14.0
click at [596, 155] on div "Cancel Print" at bounding box center [584, 157] width 278 height 39
click at [596, 157] on button "Print" at bounding box center [606, 158] width 54 height 20
click at [550, 162] on link "Cancel" at bounding box center [549, 158] width 24 height 12
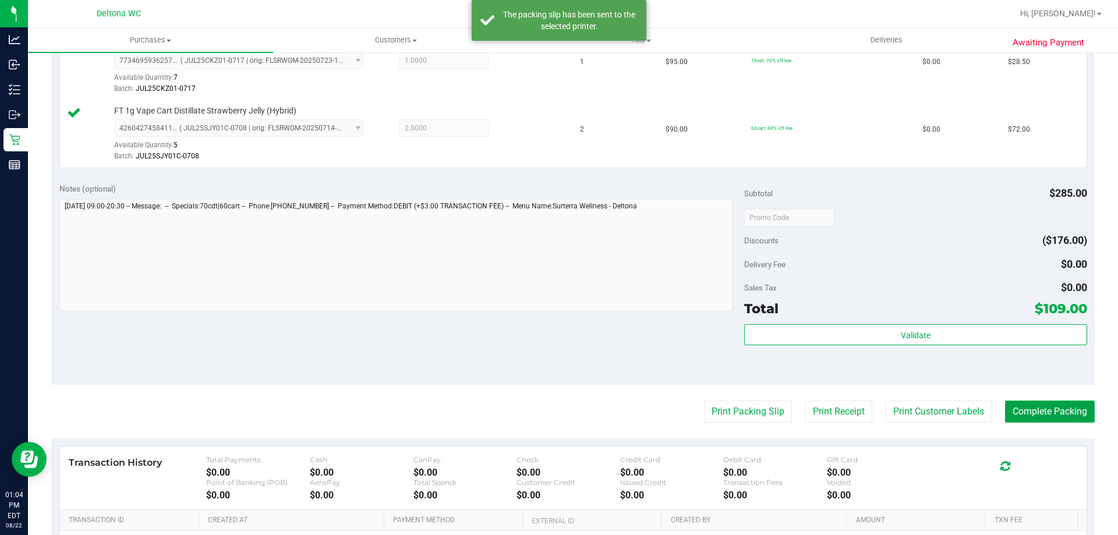
click at [1046, 421] on button "Complete Packing" at bounding box center [1050, 411] width 90 height 22
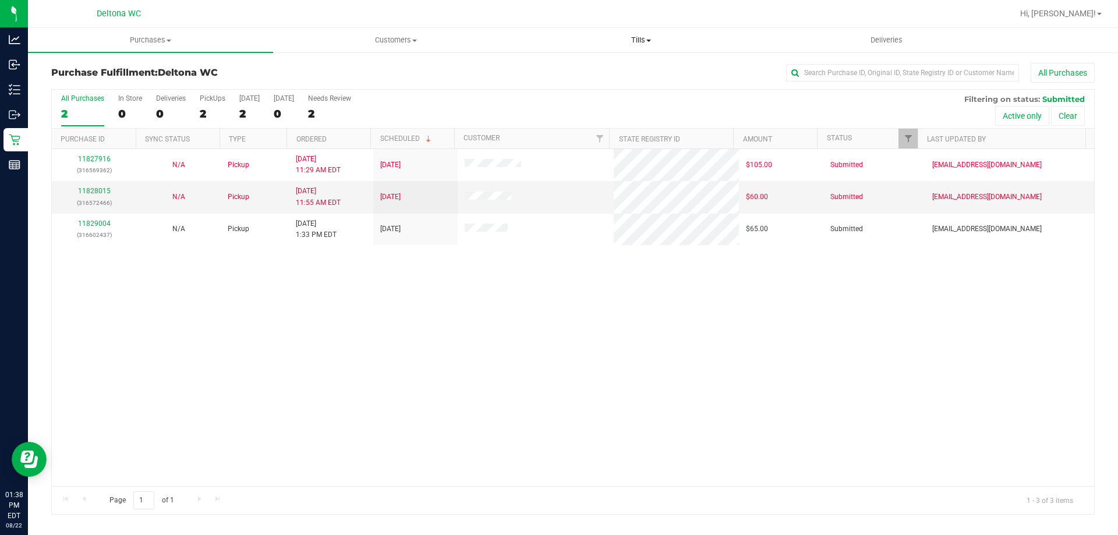
click at [637, 37] on span "Tills" at bounding box center [641, 40] width 244 height 10
click at [562, 66] on span "Manage tills" at bounding box center [557, 70] width 79 height 10
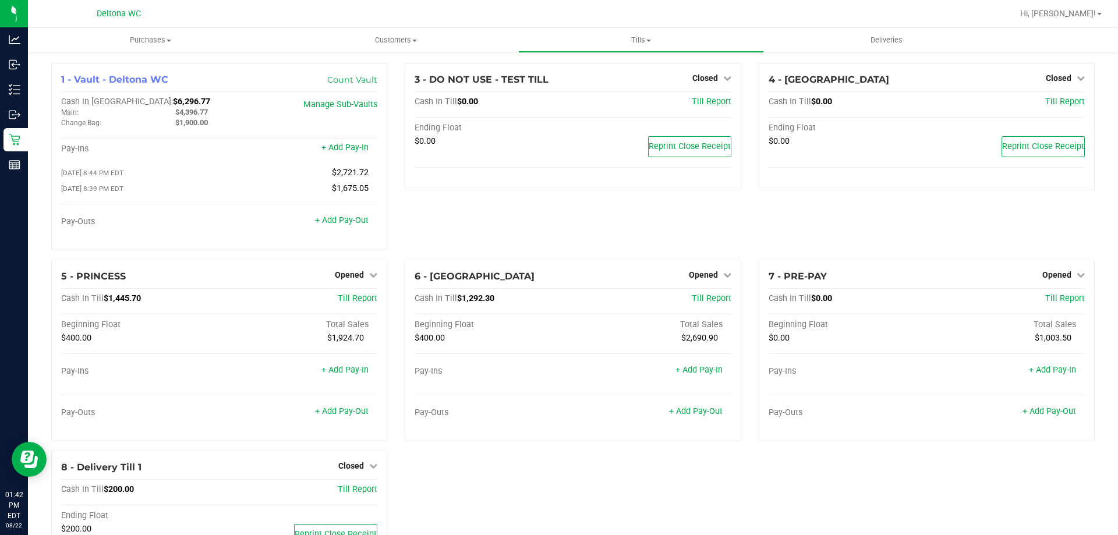
click at [675, 205] on div "3 - DO NOT USE - TEST TILL Closed Open Till Cash In Till $0.00 Till Report Endi…" at bounding box center [572, 161] width 353 height 197
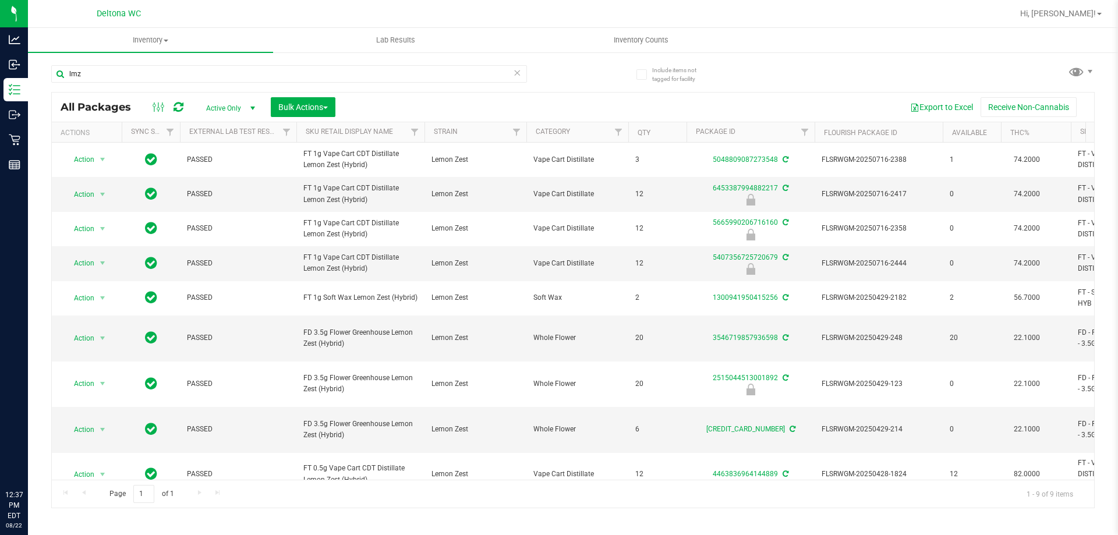
click at [191, 77] on input "lmz" at bounding box center [289, 73] width 476 height 17
type input "FT 1g Vape Cart CDT Distillate Cookie Popz (Hybrid)"
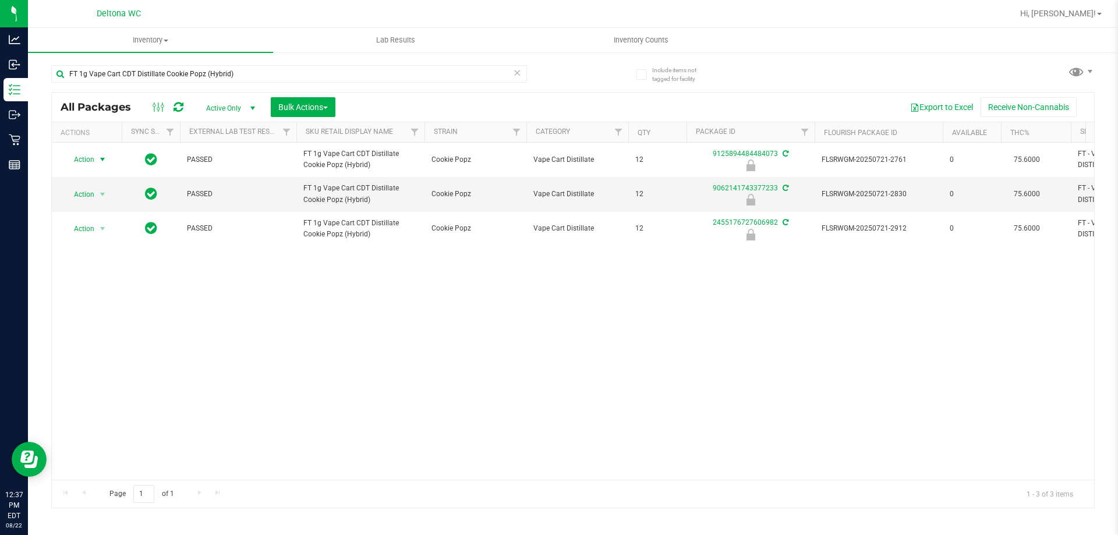
drag, startPoint x: 102, startPoint y: 164, endPoint x: 106, endPoint y: 173, distance: 10.7
click at [102, 163] on span "select" at bounding box center [102, 159] width 9 height 9
click at [114, 289] on li "Unlock package" at bounding box center [101, 297] width 75 height 17
click at [170, 75] on input "FT 1g Vape Cart CDT Distillate Cookie Popz (Hybrid)" at bounding box center [289, 73] width 476 height 17
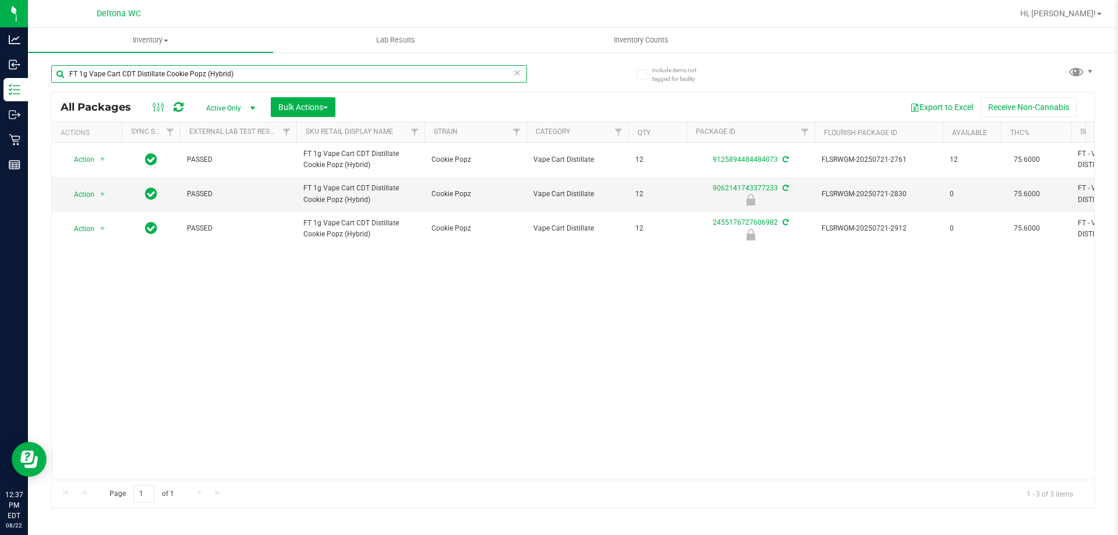
click at [170, 75] on input "FT 1g Vape Cart CDT Distillate Cookie Popz (Hybrid)" at bounding box center [289, 73] width 476 height 17
paste input "FT 1g Vape Cart CDT Distillate Gasserole"
type input "FT 1g Vape Cart CDT Distillate Gasserole (Hybrid)"
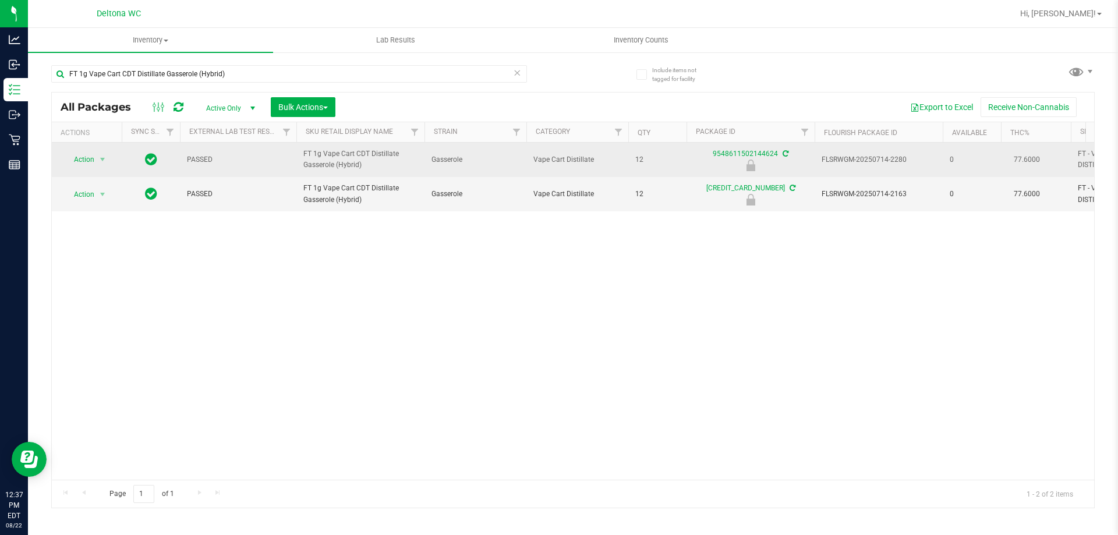
click at [109, 158] on div "Action Action Edit attributes Global inventory Locate package Package audit log…" at bounding box center [87, 159] width 56 height 16
click at [107, 157] on span "select" at bounding box center [102, 159] width 9 height 9
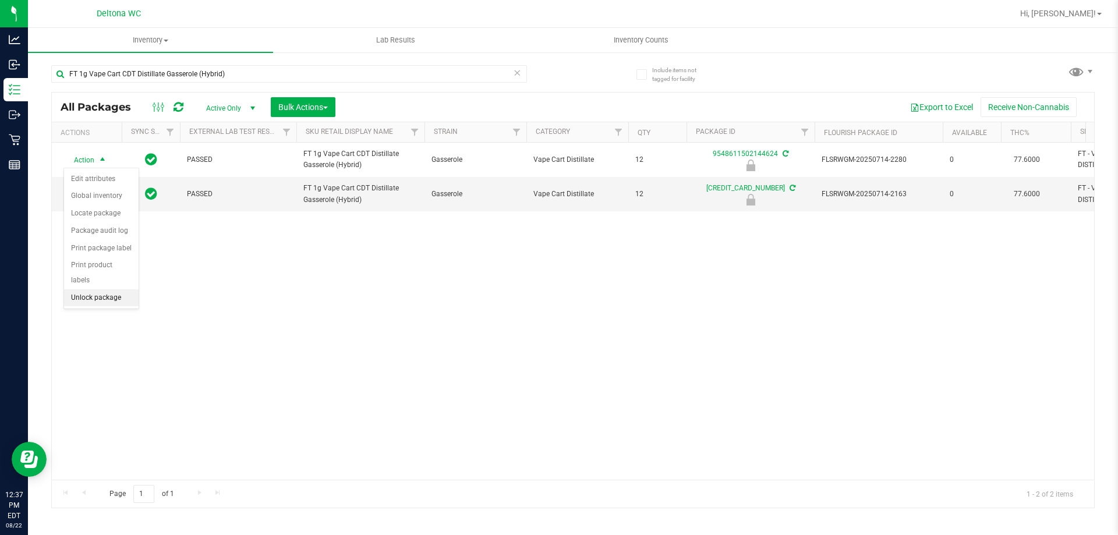
click at [112, 289] on li "Unlock package" at bounding box center [101, 297] width 75 height 17
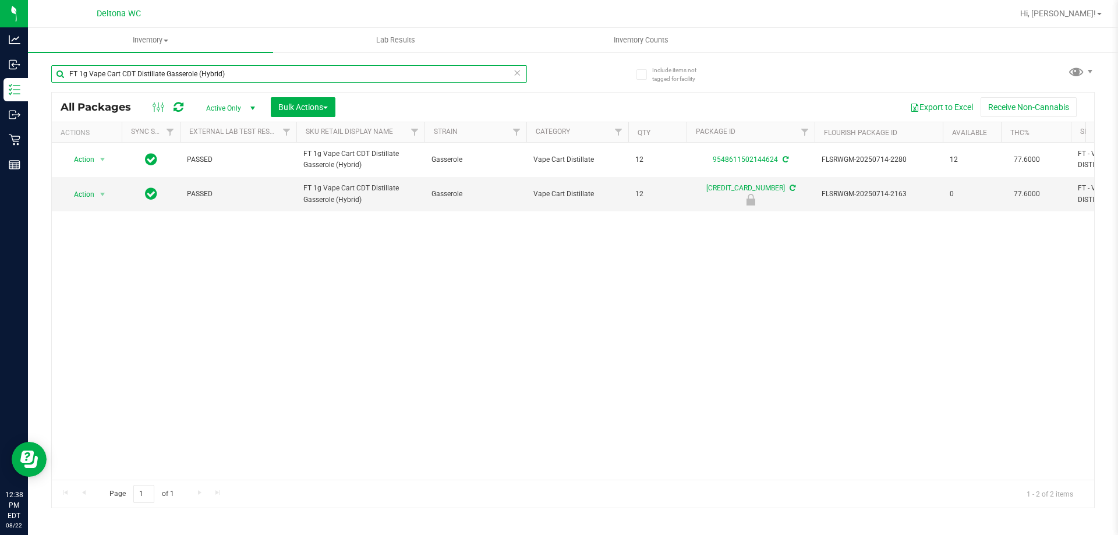
click at [380, 94] on div "FT 1g Vape Cart CDT Distillate Gasserole (Hybrid) All Packages Active Only Acti…" at bounding box center [572, 281] width 1043 height 454
drag, startPoint x: 380, startPoint y: 88, endPoint x: 380, endPoint y: 82, distance: 6.4
click at [380, 82] on div "FT 1g Vape Cart CDT Distillate Gasserole (Hybrid)" at bounding box center [289, 78] width 476 height 27
click at [382, 75] on input "FT 1g Vape Cart CDT Distillate Gasserole (Hybrid)" at bounding box center [289, 73] width 476 height 17
click at [382, 77] on input "FT 1g Vape Cart CDT Distillate Gasserole (Hybrid)" at bounding box center [289, 73] width 476 height 17
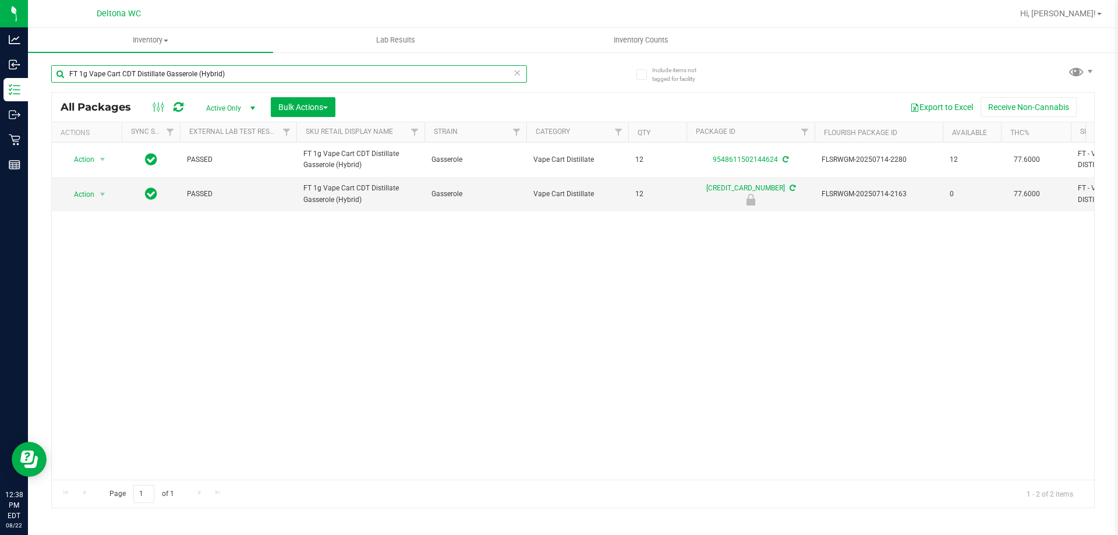
drag, startPoint x: 382, startPoint y: 77, endPoint x: 384, endPoint y: 86, distance: 9.5
click at [378, 77] on input "FT 1g Vape Cart CDT Distillate Gasserole (Hybrid)" at bounding box center [289, 73] width 476 height 17
click at [355, 71] on input "FT 1g Vape Cart CDT Distillate Gasserole (Hybrid)" at bounding box center [289, 73] width 476 height 17
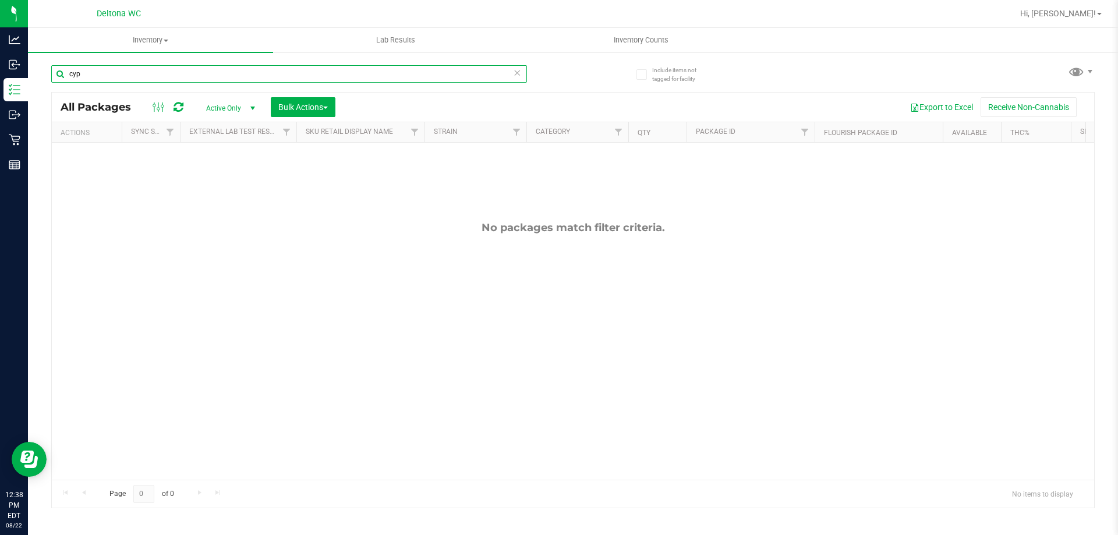
click at [376, 74] on input "cyp" at bounding box center [289, 73] width 476 height 17
type input "cjp"
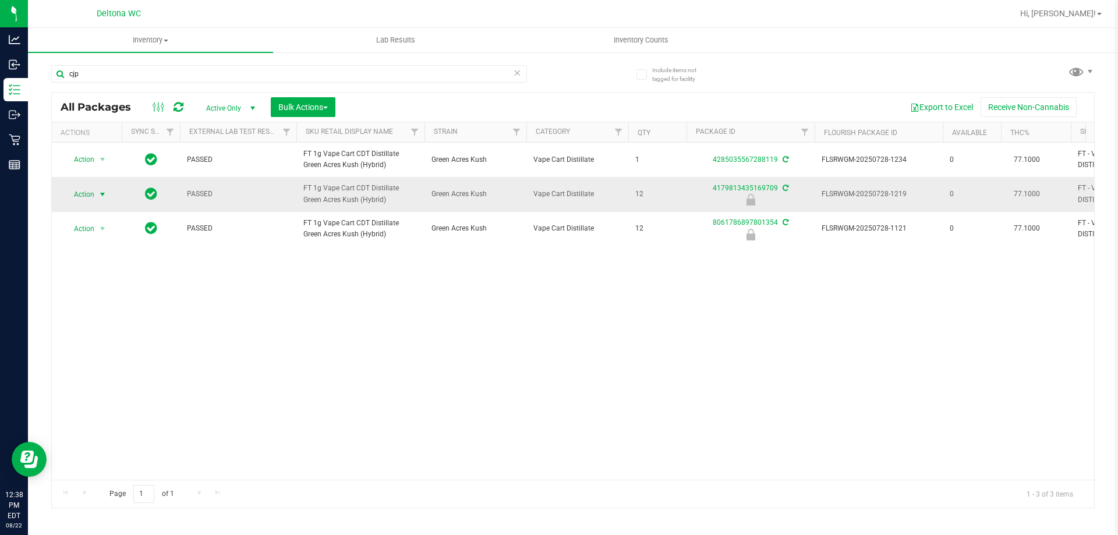
click at [101, 199] on span "select" at bounding box center [102, 194] width 15 height 16
click at [115, 324] on li "Unlock package" at bounding box center [101, 332] width 75 height 17
click at [357, 75] on input "cjp" at bounding box center [289, 73] width 476 height 17
type input "5665990206716160"
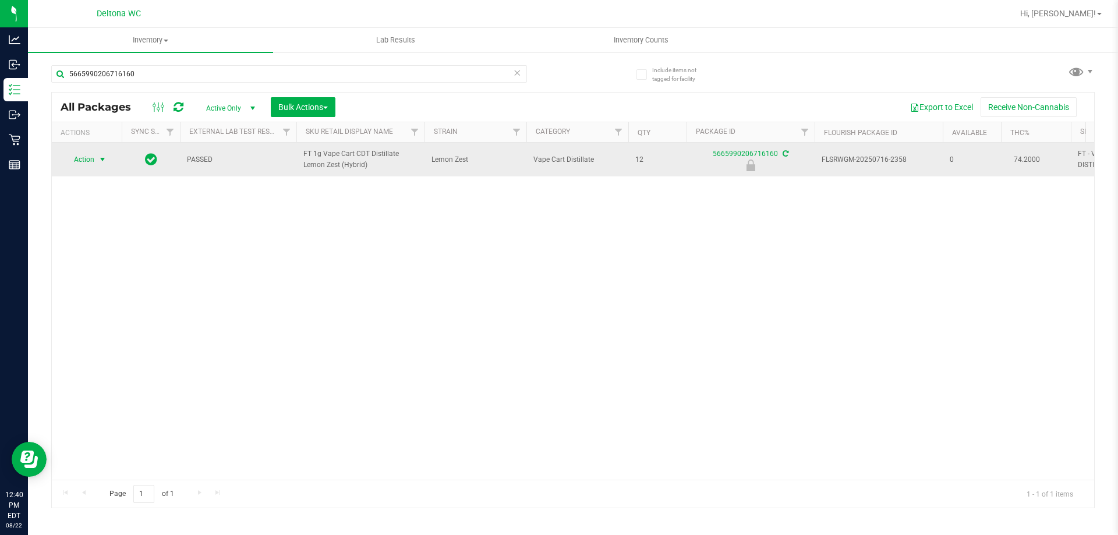
drag, startPoint x: 114, startPoint y: 173, endPoint x: 102, endPoint y: 163, distance: 15.3
click at [111, 168] on td "Action Action Edit attributes Global inventory Locate package Package audit log…" at bounding box center [87, 160] width 70 height 34
click at [102, 163] on span "select" at bounding box center [102, 159] width 9 height 9
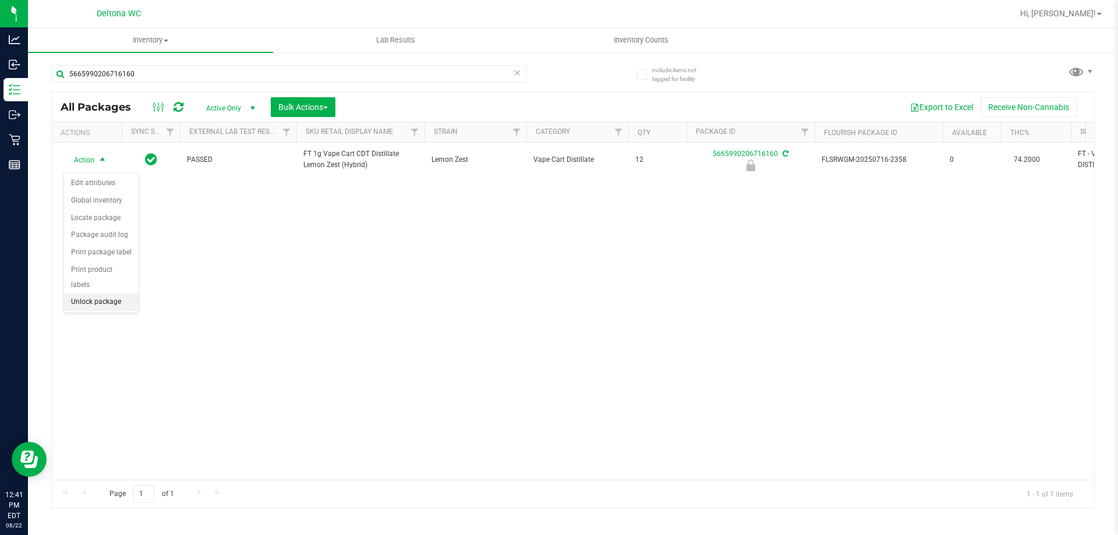
click at [120, 293] on li "Unlock package" at bounding box center [101, 301] width 75 height 17
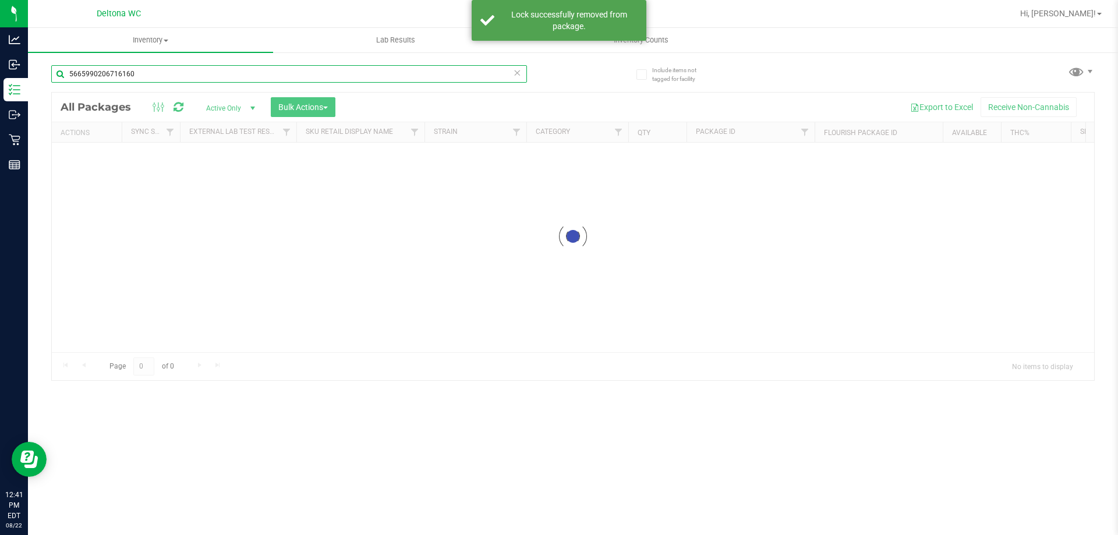
click at [182, 76] on input "5665990206716160" at bounding box center [289, 73] width 476 height 17
click at [182, 76] on div "Inventory All packages All inventory Waste log Create inventory Lab Results Inv…" at bounding box center [573, 281] width 1090 height 507
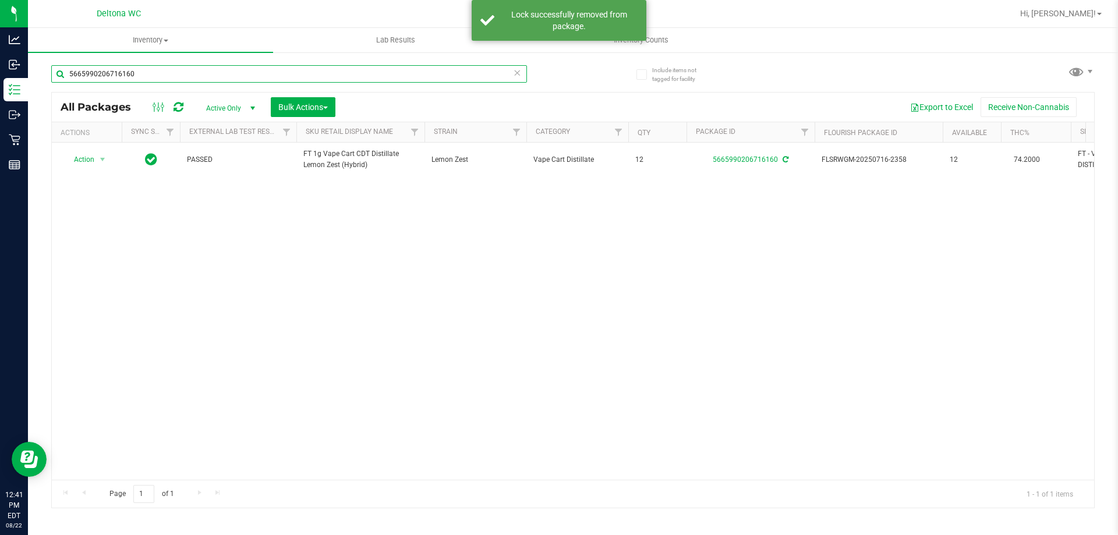
click at [182, 75] on input "5665990206716160" at bounding box center [289, 73] width 476 height 17
type input "2340767376299954"
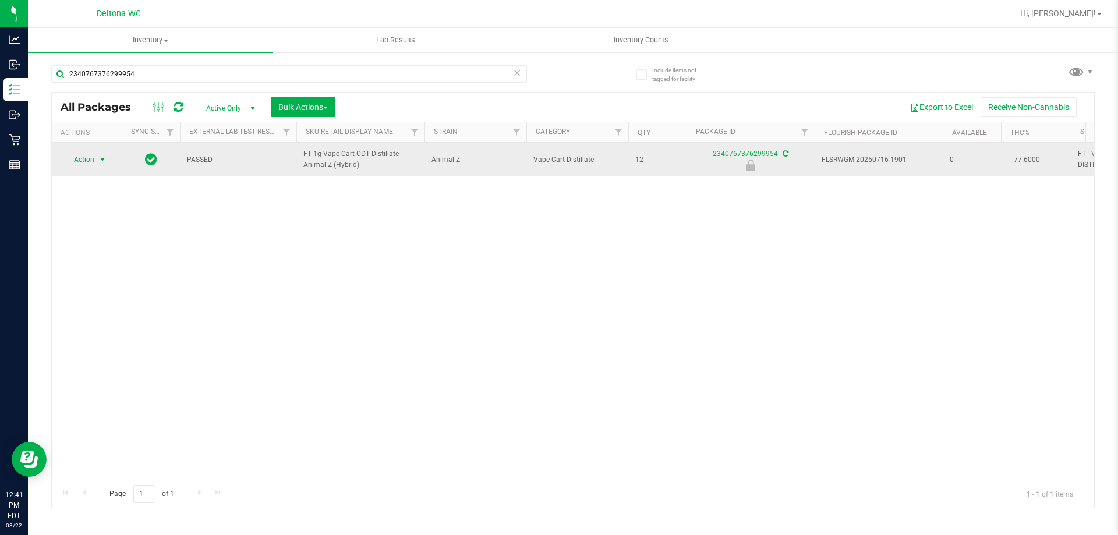
click at [84, 167] on span "Action" at bounding box center [78, 159] width 31 height 16
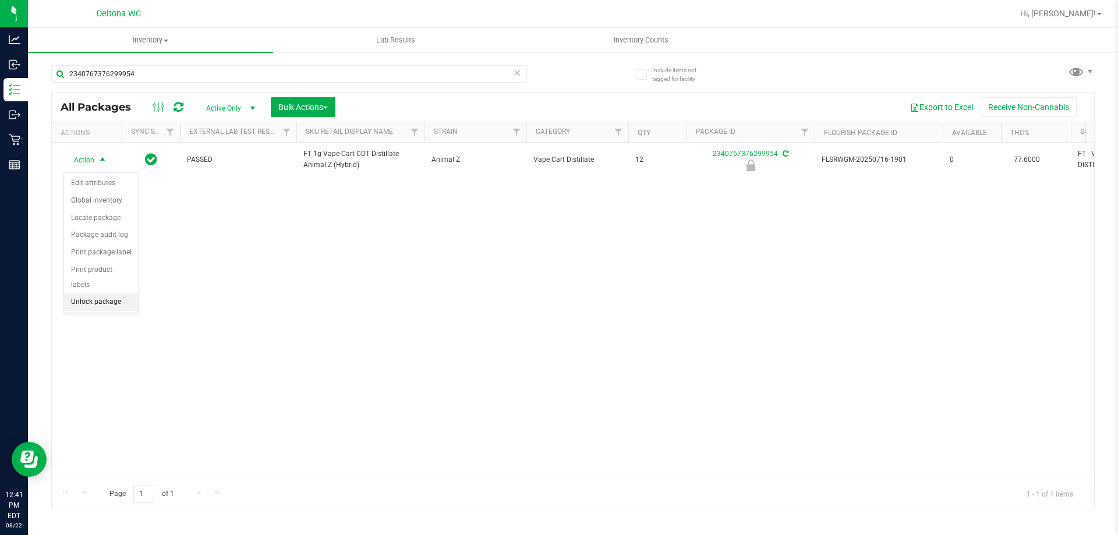
click at [100, 293] on li "Unlock package" at bounding box center [101, 301] width 75 height 17
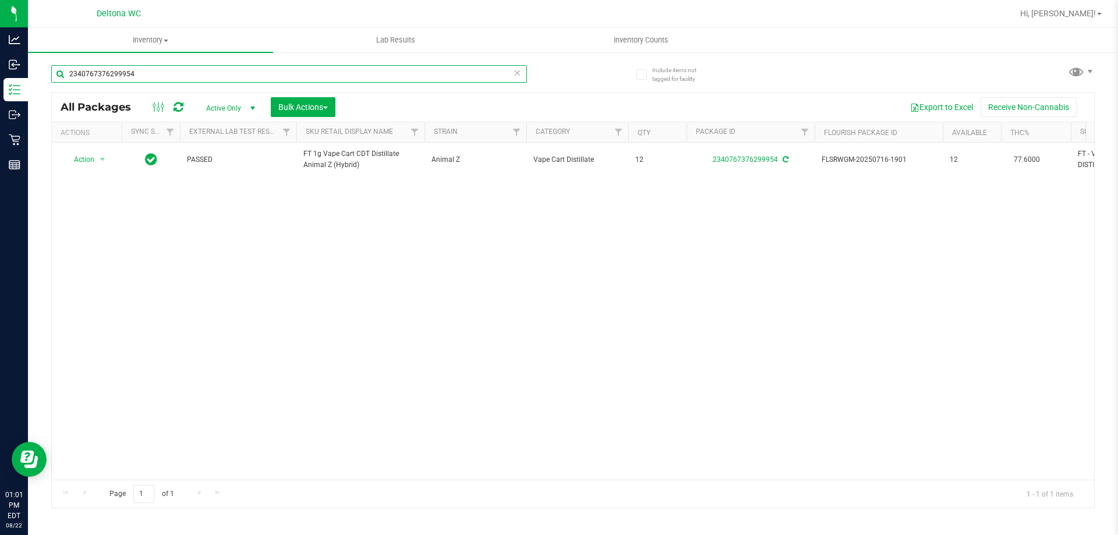
click at [245, 79] on input "2340767376299954" at bounding box center [289, 73] width 476 height 17
type input "t17"
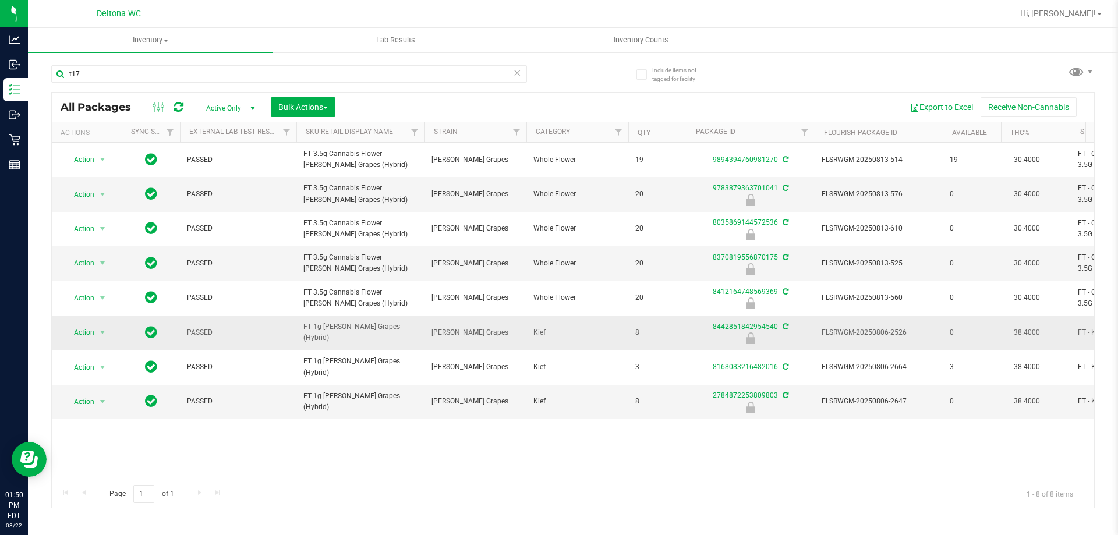
click at [359, 333] on span "FT 1g [PERSON_NAME] Grapes (Hybrid)" at bounding box center [360, 332] width 114 height 22
click at [359, 332] on span "FT 1g [PERSON_NAME] Grapes (Hybrid)" at bounding box center [360, 332] width 114 height 22
copy tr "FT 1g [PERSON_NAME] Grapes (Hybrid)"
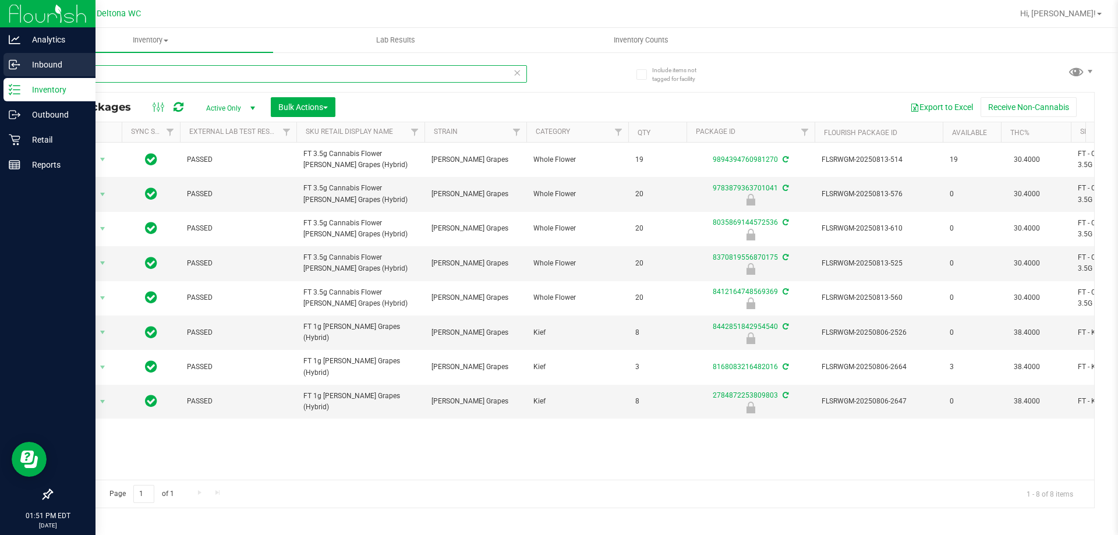
drag, startPoint x: 121, startPoint y: 75, endPoint x: 0, endPoint y: 72, distance: 121.1
click at [0, 71] on div "Analytics Inbound Inventory Outbound Retail Reports 01:51 PM EDT [DATE] 08/22 D…" at bounding box center [559, 267] width 1118 height 535
paste input "FT 1g [PERSON_NAME] Grapes (Hybrid)"
type input "FT 1g [PERSON_NAME] Grapes (Hybrid)"
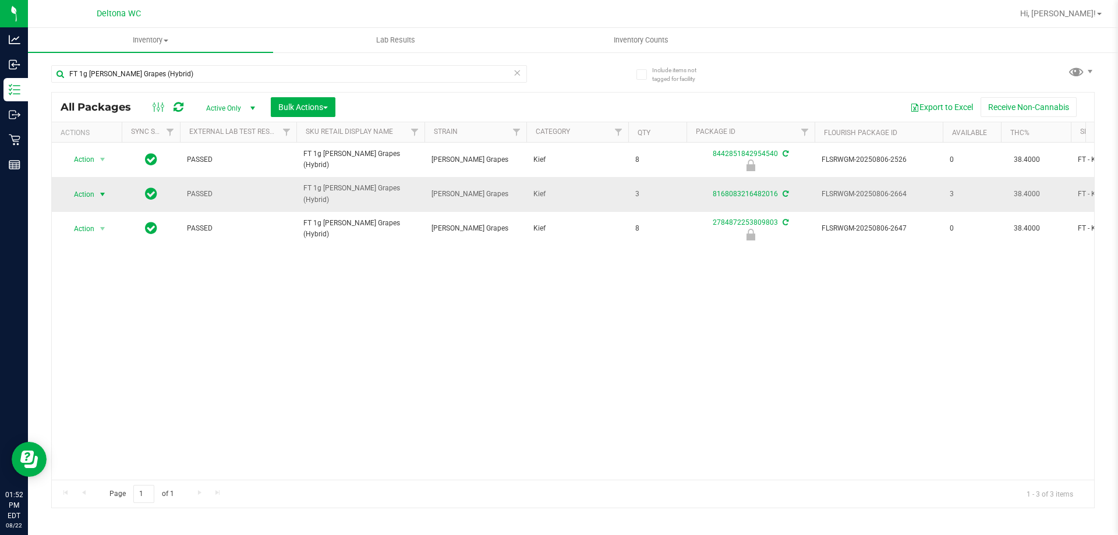
click at [97, 193] on span "select" at bounding box center [102, 194] width 15 height 16
click at [104, 214] on li "Adjust qty" at bounding box center [109, 213] width 90 height 17
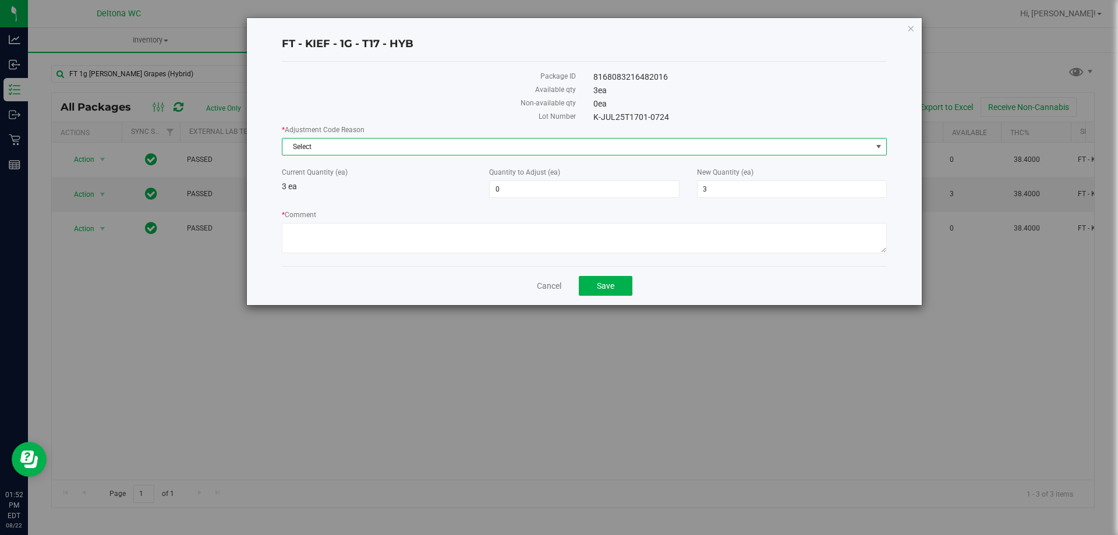
drag, startPoint x: 505, startPoint y: 143, endPoint x: 494, endPoint y: 155, distance: 16.1
click at [505, 146] on span "Select" at bounding box center [576, 147] width 589 height 16
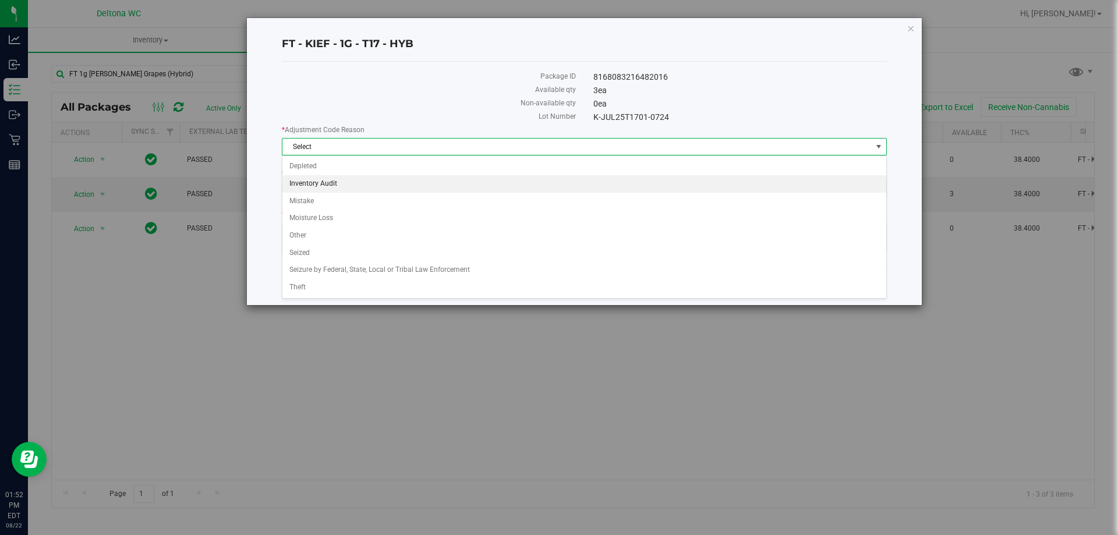
click at [357, 183] on li "Inventory Audit" at bounding box center [584, 183] width 604 height 17
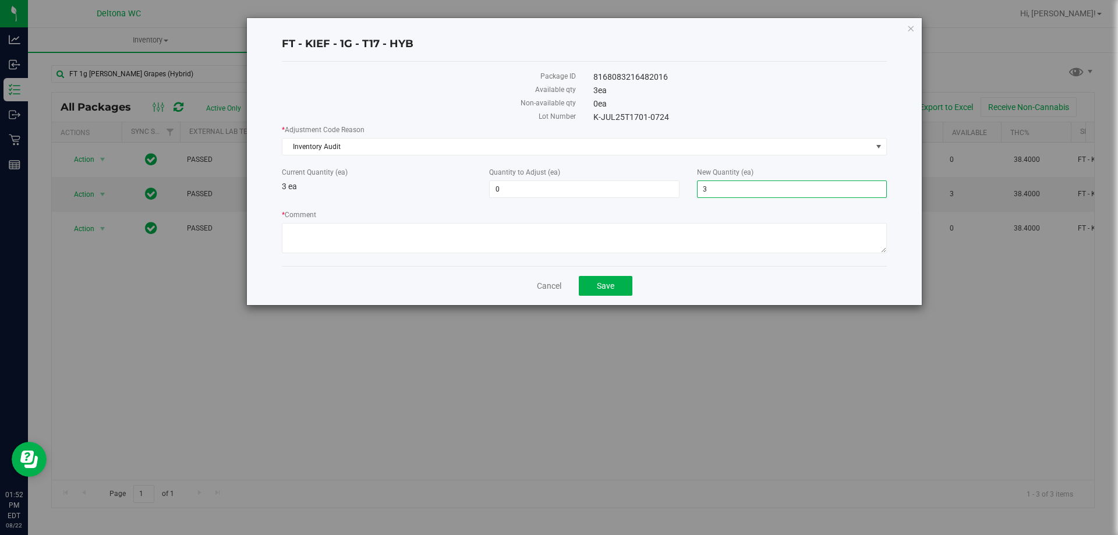
click at [712, 191] on span "3 3" at bounding box center [792, 188] width 190 height 17
type input "4"
type input "1"
type input "4"
click at [703, 247] on textarea "* Comment" at bounding box center [584, 238] width 605 height 30
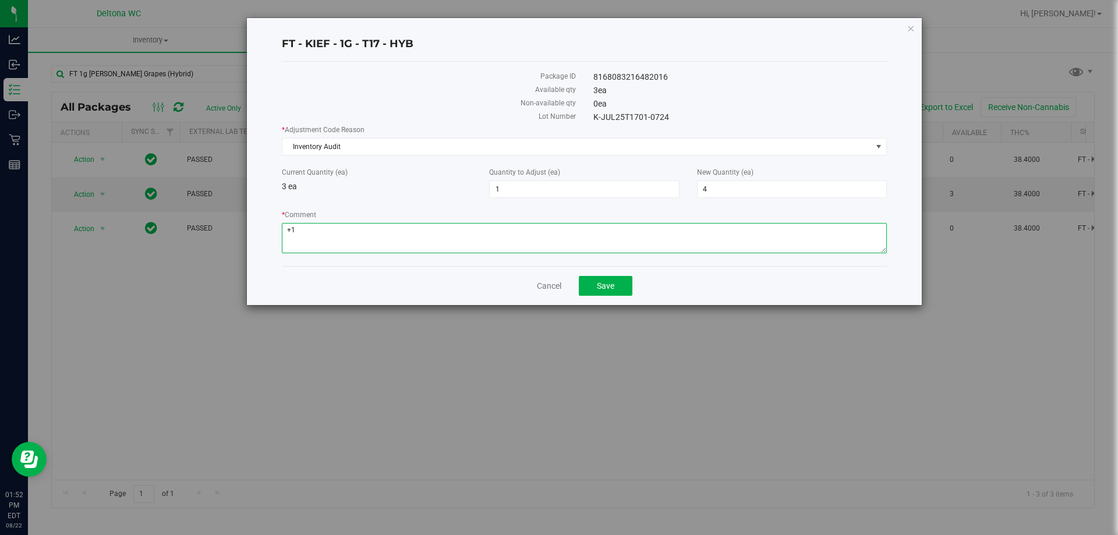
type textarea "+1"
click at [349, 360] on div "FT - KIEF - 1G - T17 - HYB Package ID 8168083216482016 Available qty 3 ea Non-a…" at bounding box center [563, 267] width 1126 height 535
click at [229, 367] on div "FT - KIEF - 1G - T17 - HYB Package ID 8168083216482016 Available qty 3 ea Non-a…" at bounding box center [563, 267] width 1126 height 535
click at [910, 29] on icon "button" at bounding box center [910, 28] width 8 height 14
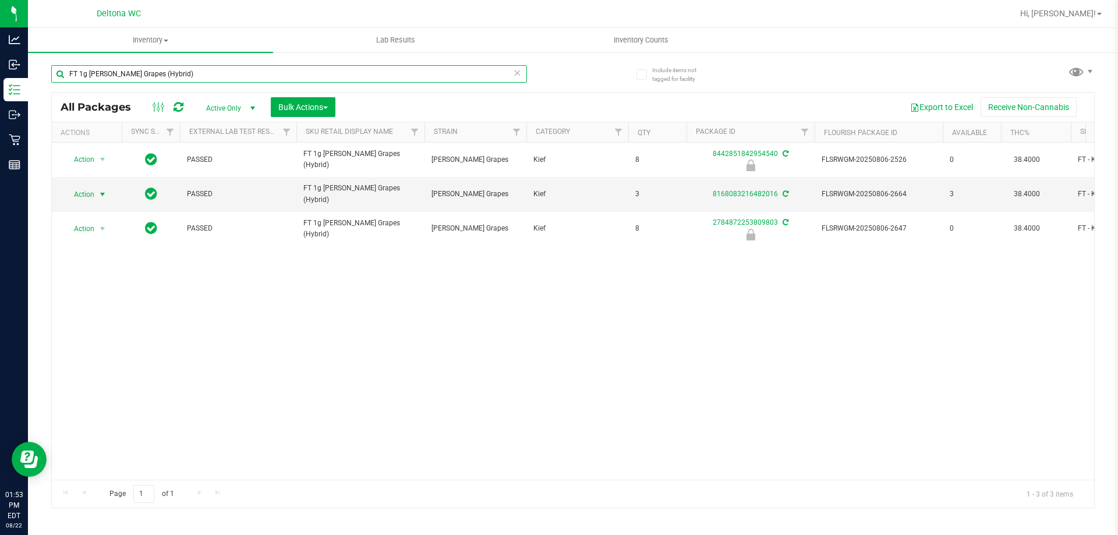
click at [215, 72] on input "FT 1g [PERSON_NAME] Grapes (Hybrid)" at bounding box center [289, 73] width 476 height 17
click at [205, 72] on input "FT 1g [PERSON_NAME] Grapes (Hybrid)" at bounding box center [289, 73] width 476 height 17
click at [207, 74] on input "FT 1g [PERSON_NAME] Grapes (Hybrid)" at bounding box center [289, 73] width 476 height 17
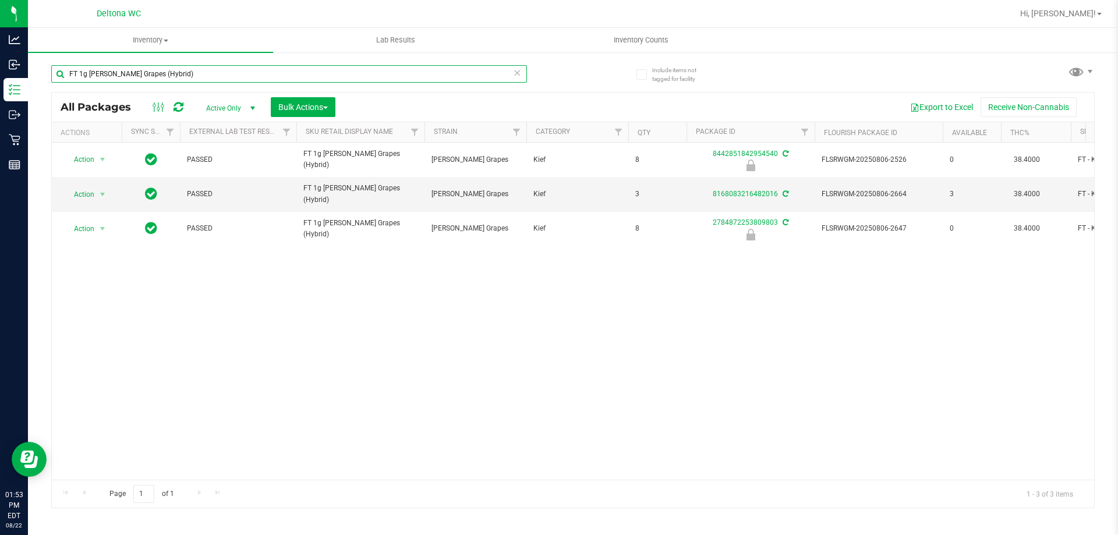
click at [208, 78] on input "FT 1g [PERSON_NAME] Grapes (Hybrid)" at bounding box center [289, 73] width 476 height 17
click at [215, 75] on input "FT 1g [PERSON_NAME] Grapes (Hybrid)" at bounding box center [289, 73] width 476 height 17
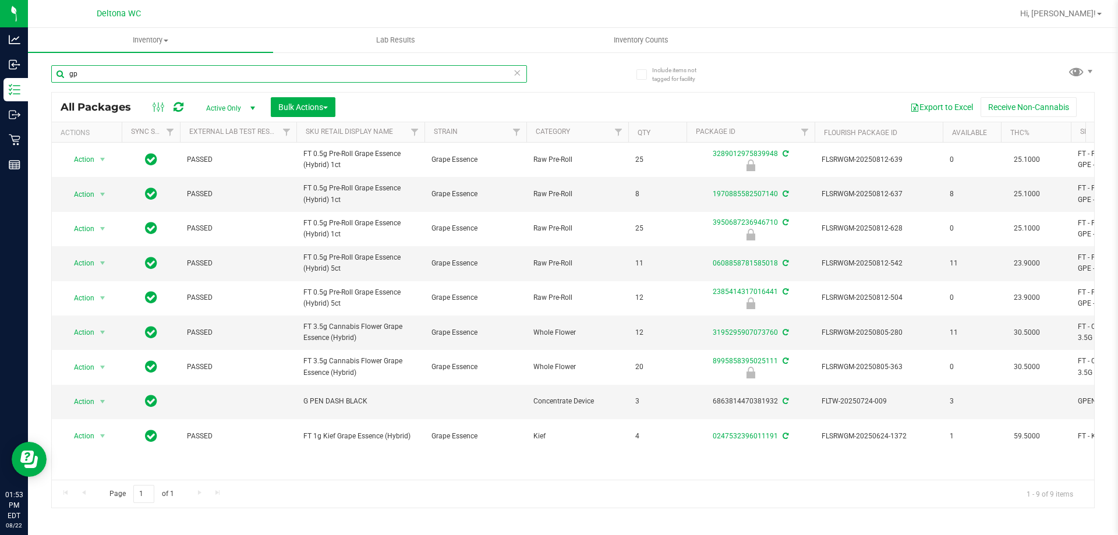
type input "g"
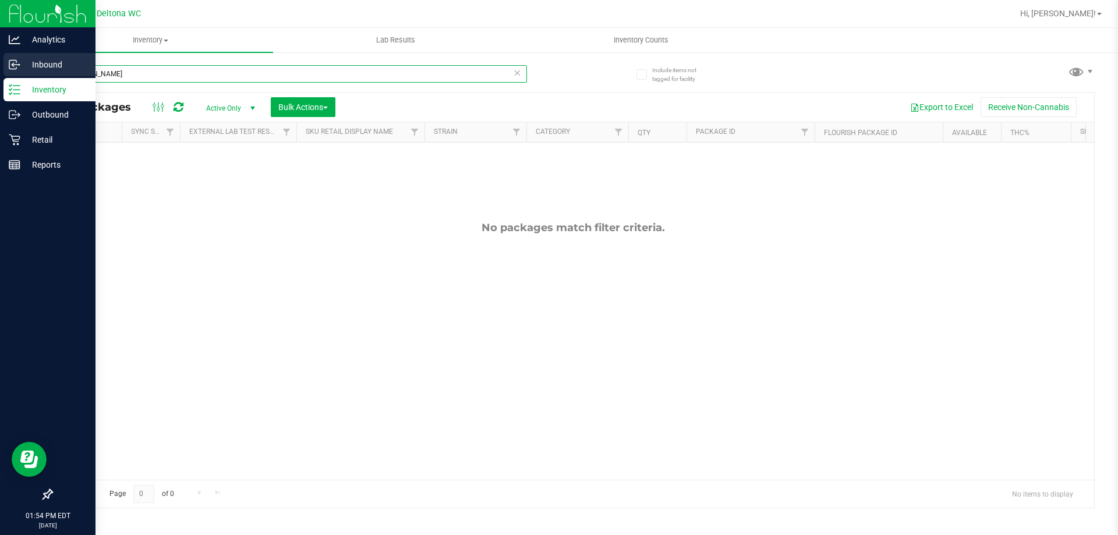
drag, startPoint x: 20, startPoint y: 65, endPoint x: 0, endPoint y: 56, distance: 22.4
click at [0, 56] on div "Analytics Inbound Inventory Outbound Retail Reports 01:54 PM EDT [DATE] 08/22 D…" at bounding box center [559, 267] width 1118 height 535
type input "t17"
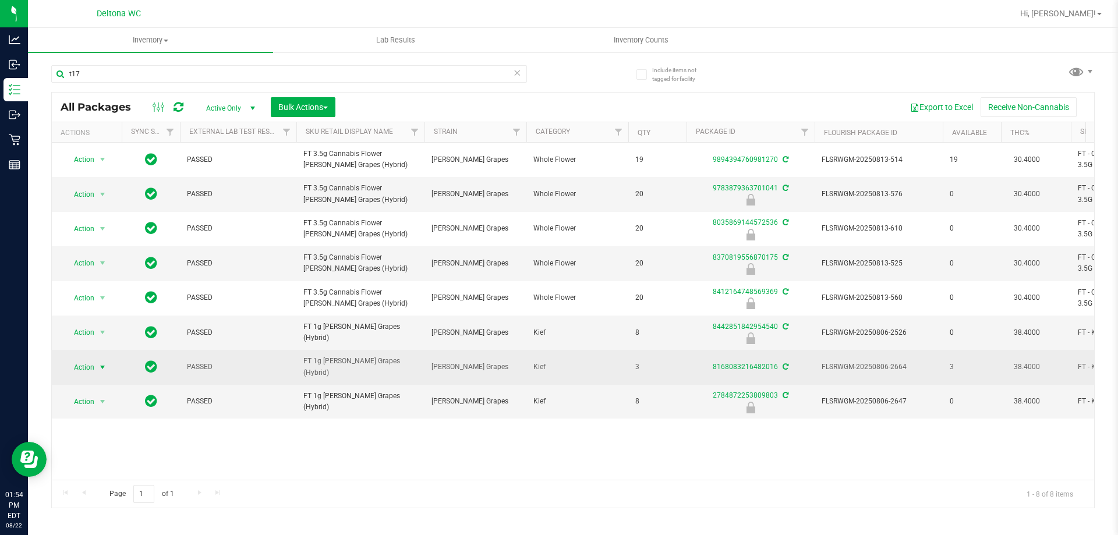
click at [97, 370] on span "select" at bounding box center [102, 367] width 15 height 16
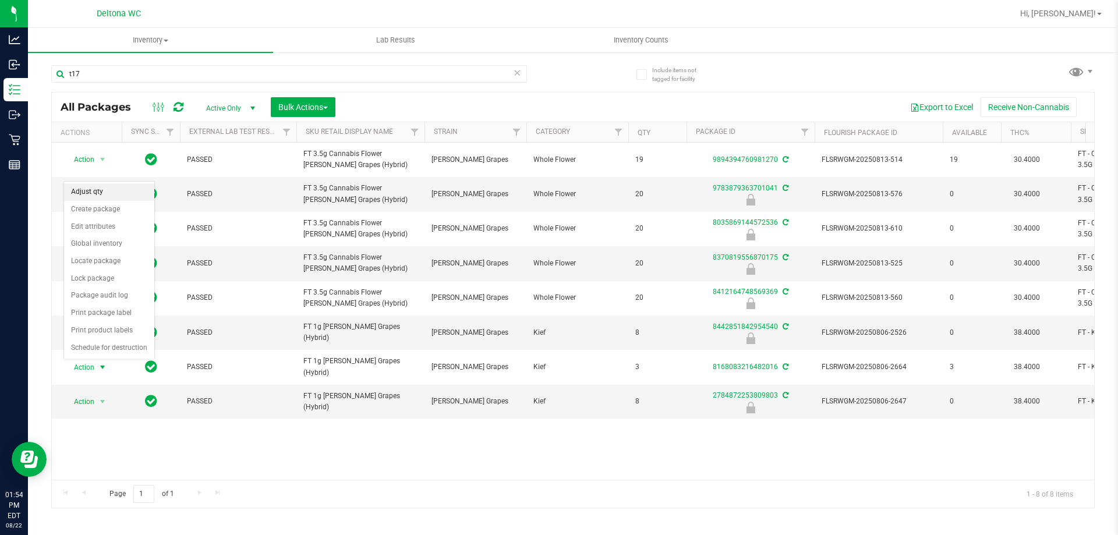
click at [137, 190] on li "Adjust qty" at bounding box center [109, 191] width 90 height 17
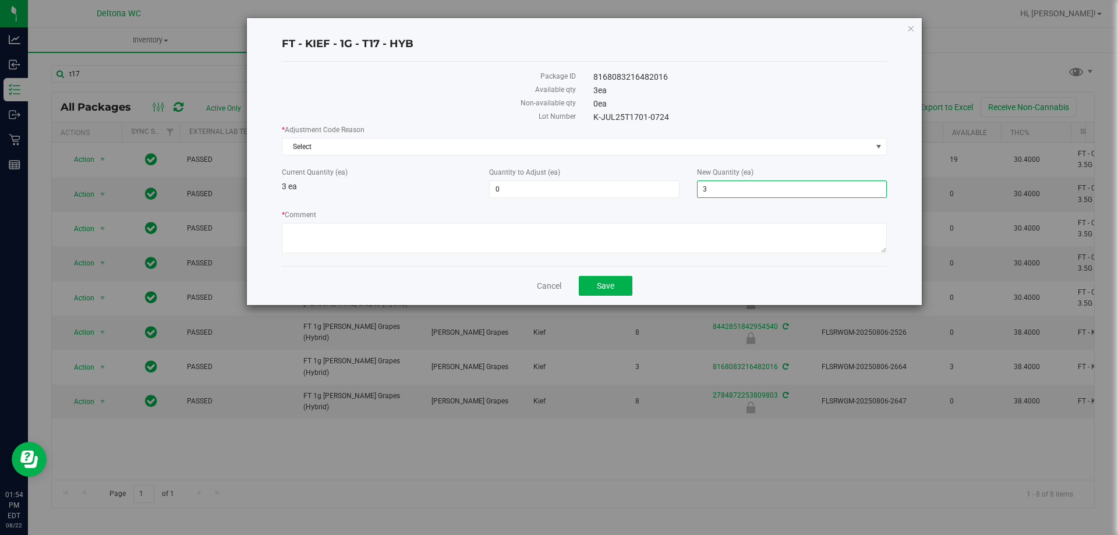
click at [713, 193] on span "3 3" at bounding box center [792, 188] width 190 height 17
click at [713, 193] on input "3" at bounding box center [791, 189] width 189 height 16
type input "4"
type input "1"
type input "4"
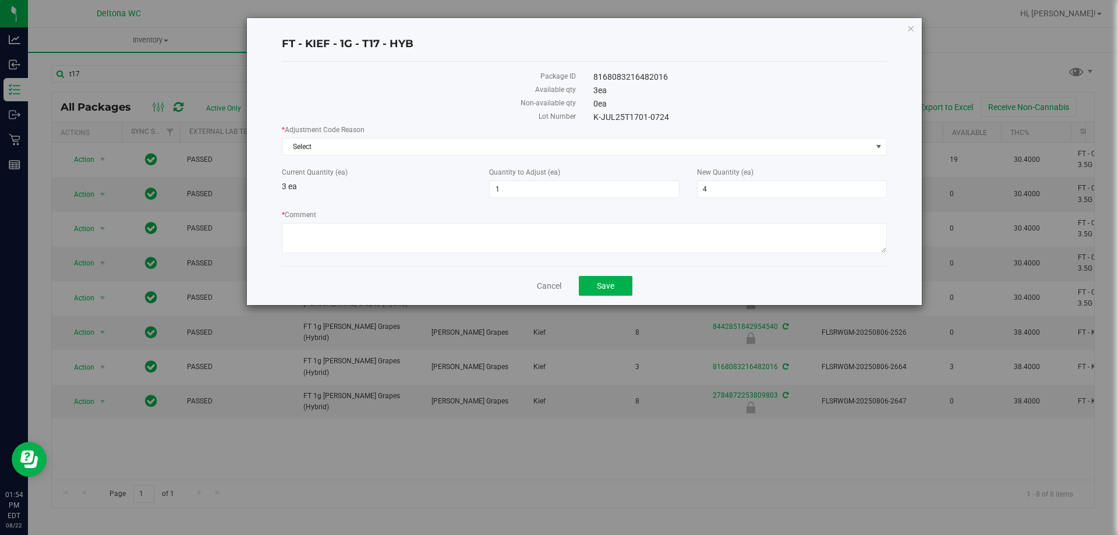
click at [693, 210] on label "* Comment" at bounding box center [584, 215] width 605 height 10
click at [693, 223] on textarea "* Comment" at bounding box center [584, 238] width 605 height 30
click at [622, 256] on div "* Comment" at bounding box center [584, 233] width 605 height 47
click at [623, 246] on textarea "* Comment" at bounding box center [584, 238] width 605 height 30
type textarea "+1 t17 kief -[PERSON_NAME]"
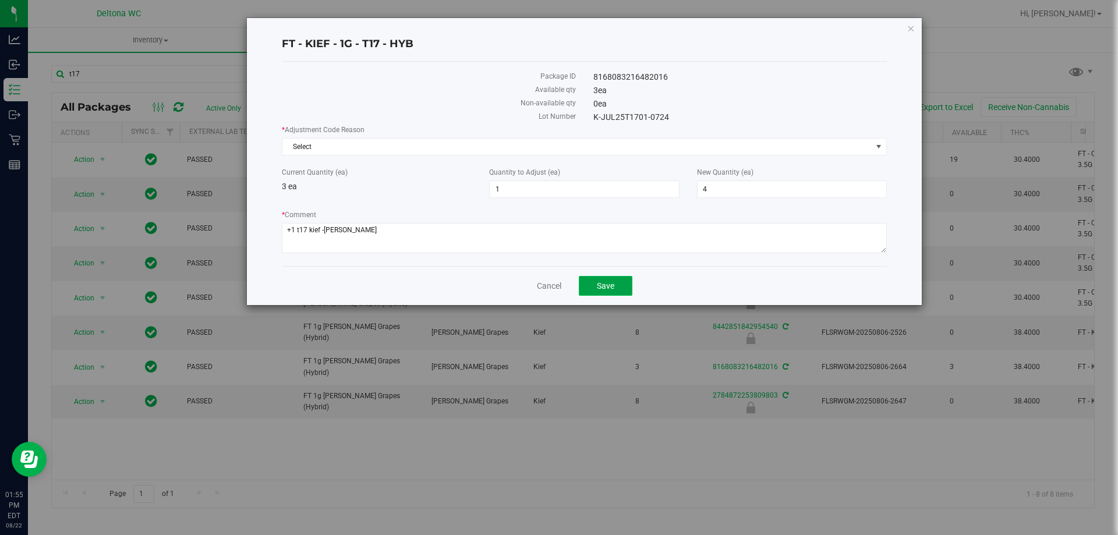
click at [604, 290] on span "Save" at bounding box center [605, 285] width 17 height 9
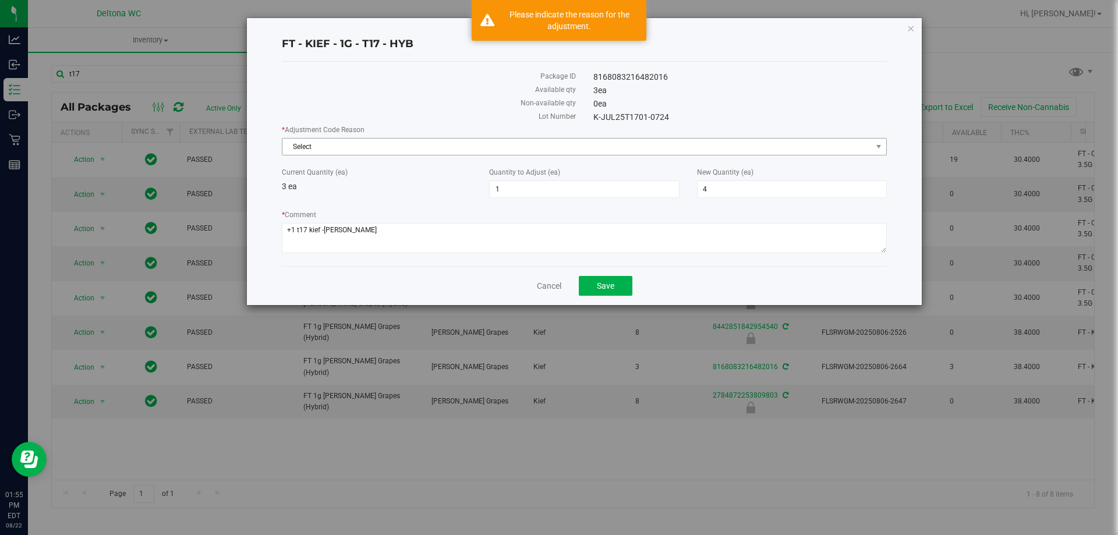
click at [374, 153] on span "Select" at bounding box center [576, 147] width 589 height 16
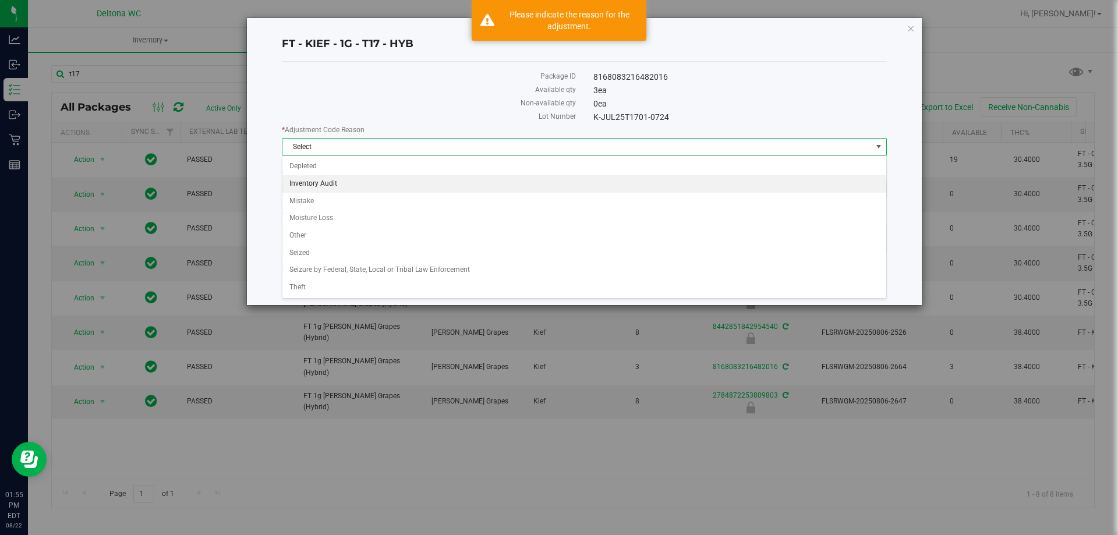
click at [335, 186] on li "Inventory Audit" at bounding box center [584, 183] width 604 height 17
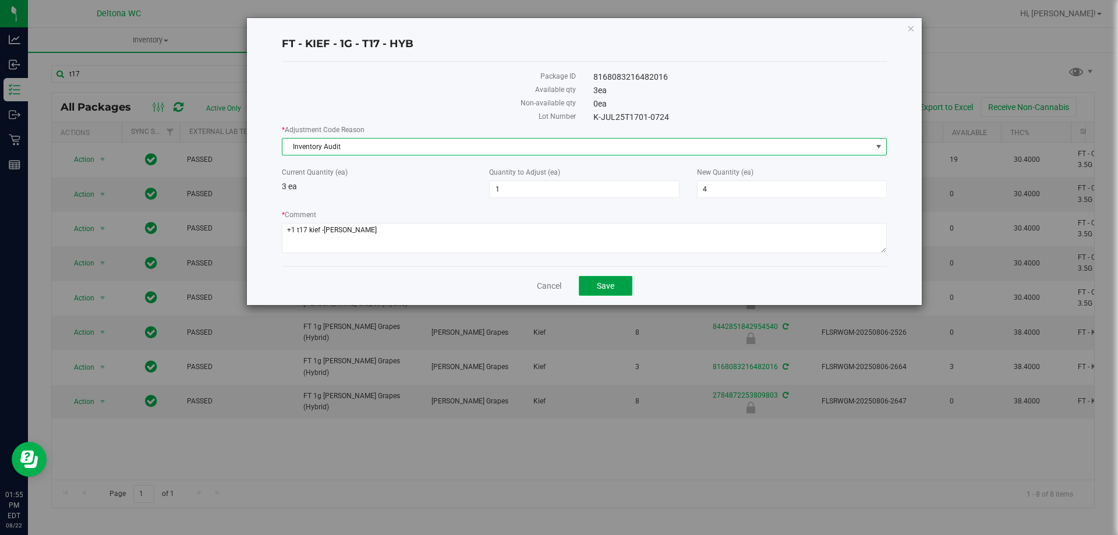
click at [591, 290] on button "Save" at bounding box center [606, 286] width 54 height 20
